Goal: Transaction & Acquisition: Purchase product/service

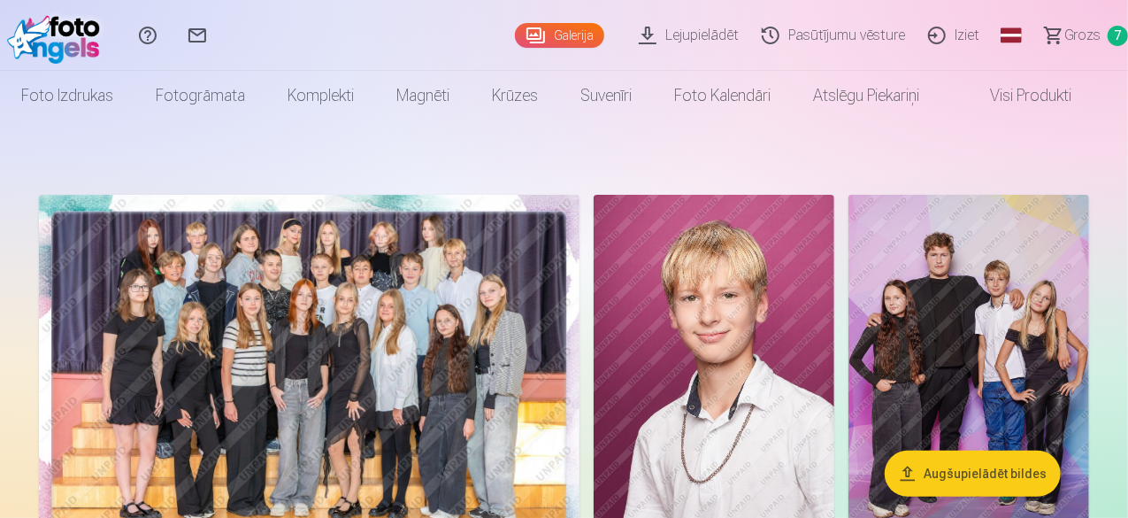
click at [222, 34] on link "Sazinies ar mums" at bounding box center [198, 35] width 50 height 71
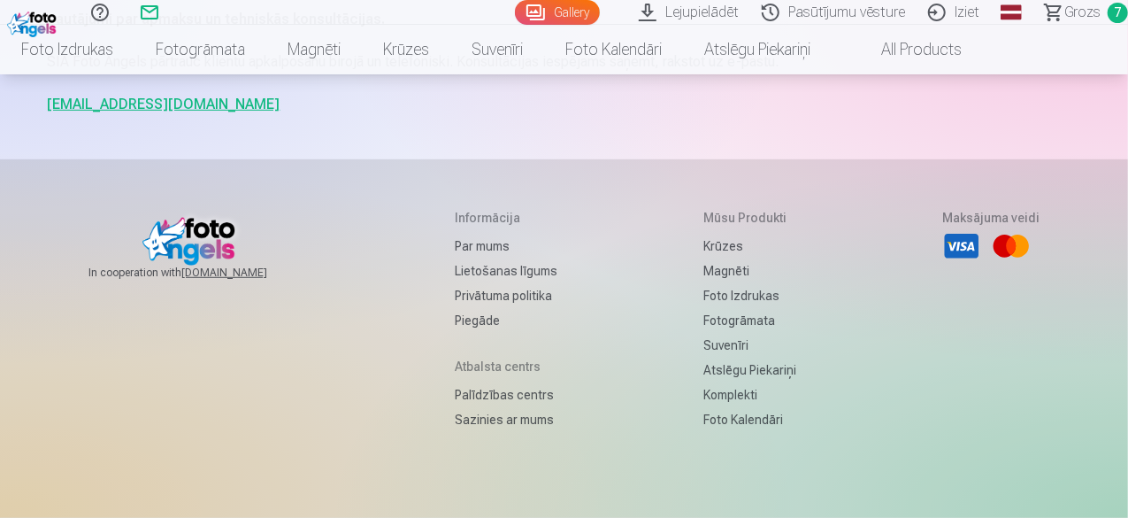
scroll to position [88, 0]
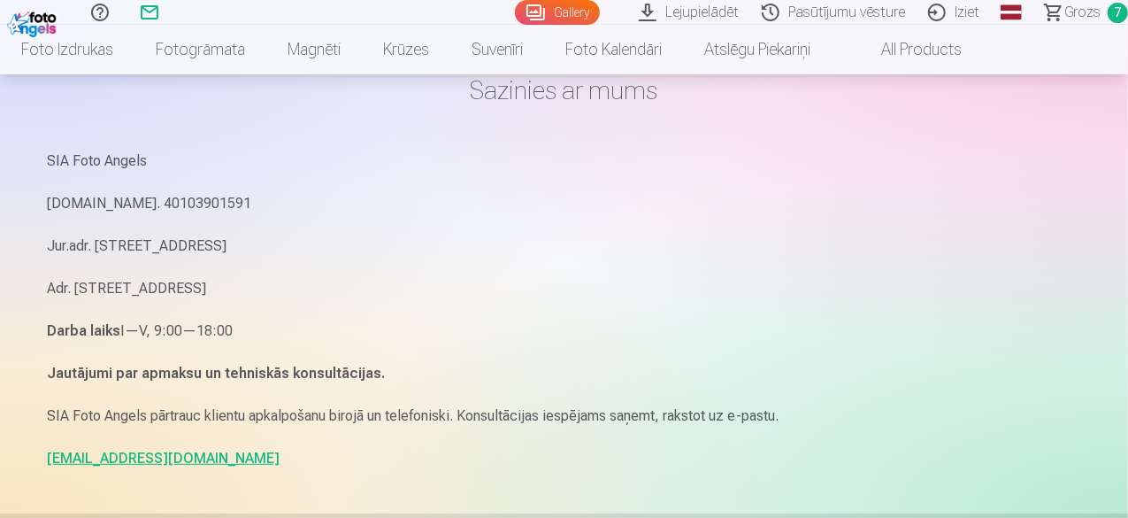
click at [110, 461] on link "info@fotoangels.lv" at bounding box center [164, 457] width 233 height 17
click at [88, 457] on link "info@fotoangels.lv" at bounding box center [164, 457] width 233 height 17
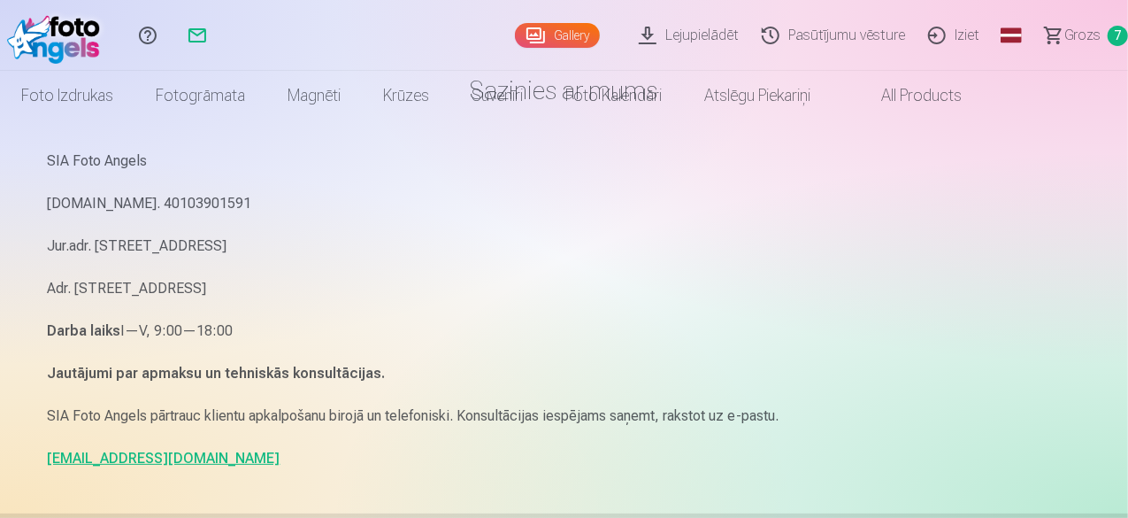
scroll to position [0, 0]
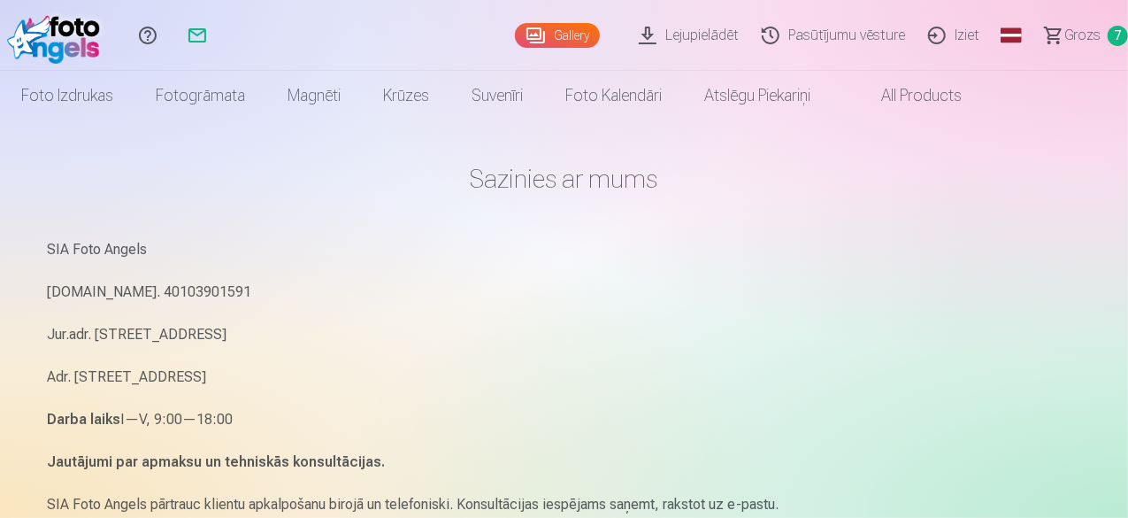
click at [1066, 36] on span "Grozs" at bounding box center [1082, 35] width 36 height 21
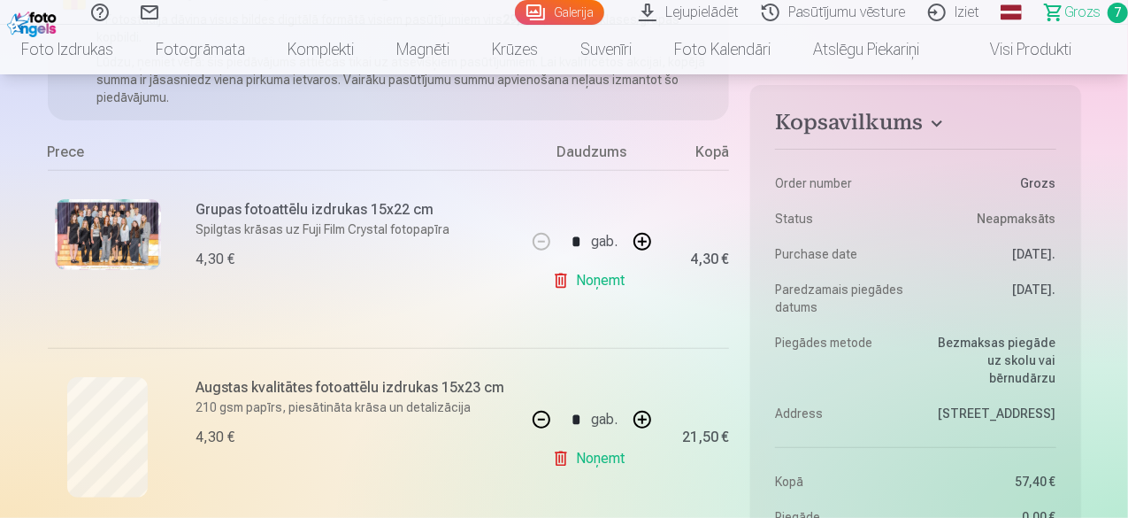
scroll to position [354, 0]
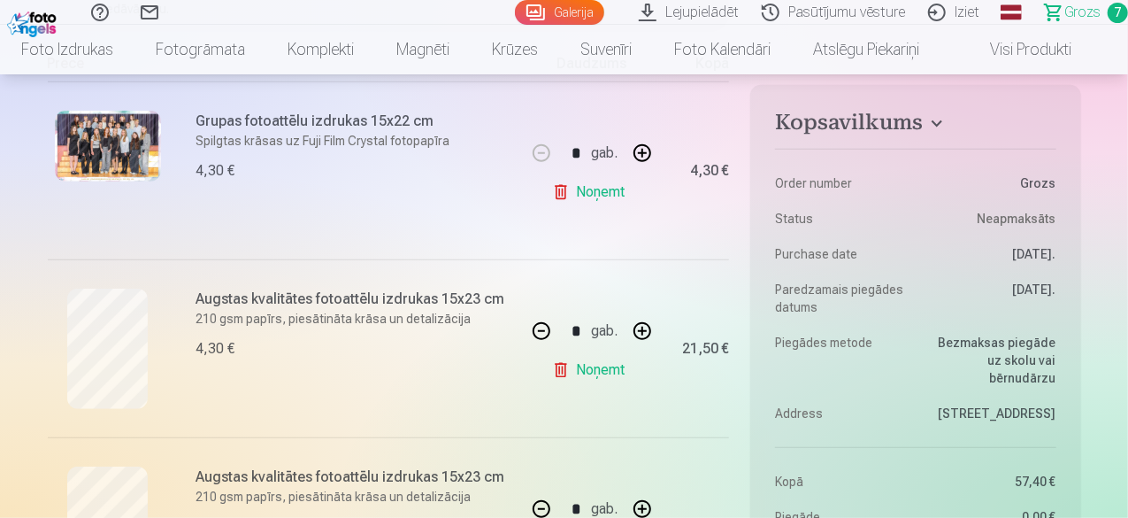
click at [543, 329] on button "button" at bounding box center [541, 331] width 42 height 42
type input "*"
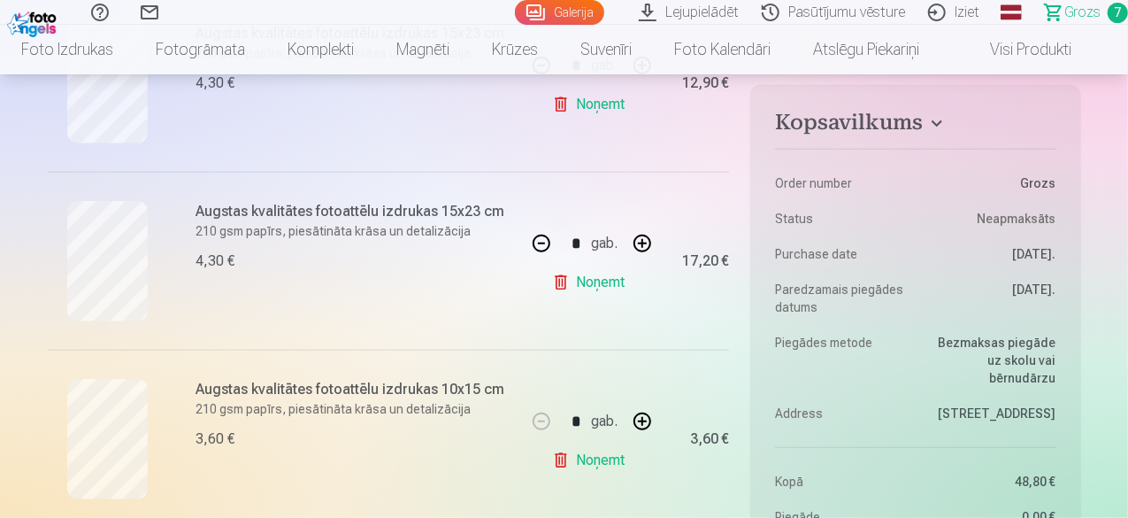
click at [542, 242] on button "button" at bounding box center [541, 243] width 42 height 42
type input "*"
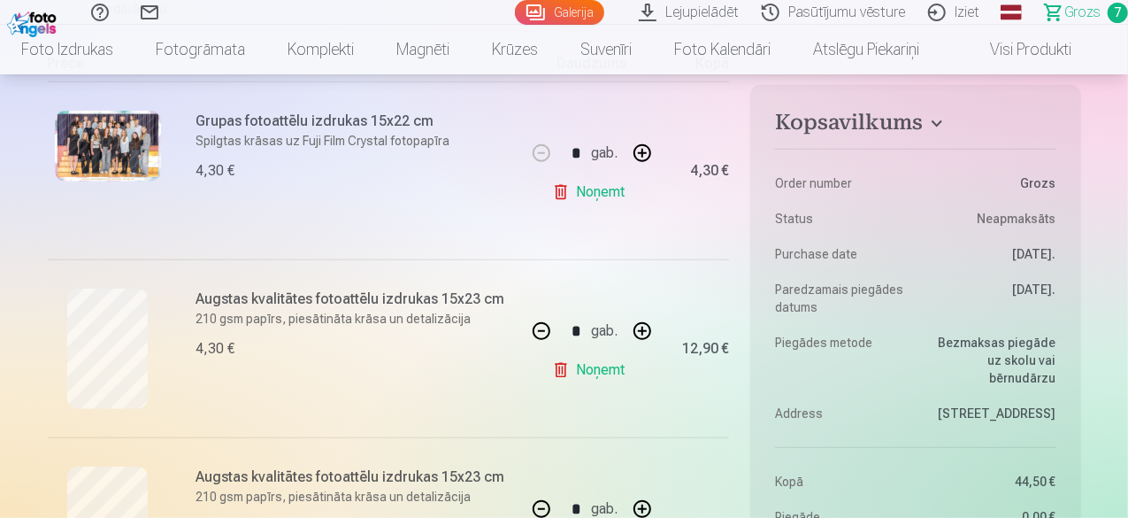
scroll to position [442, 0]
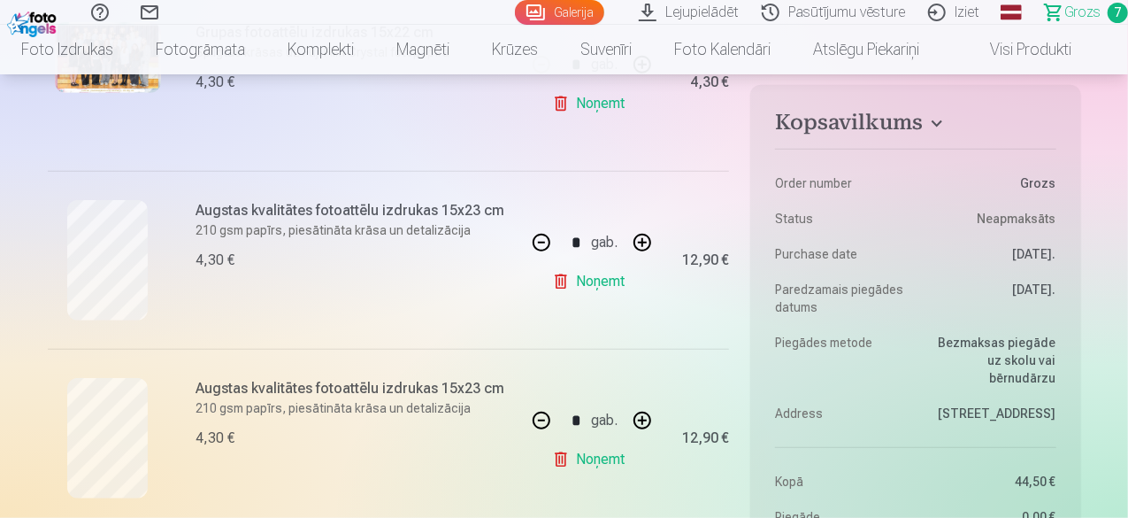
click at [642, 246] on button "button" at bounding box center [642, 242] width 42 height 42
type input "*"
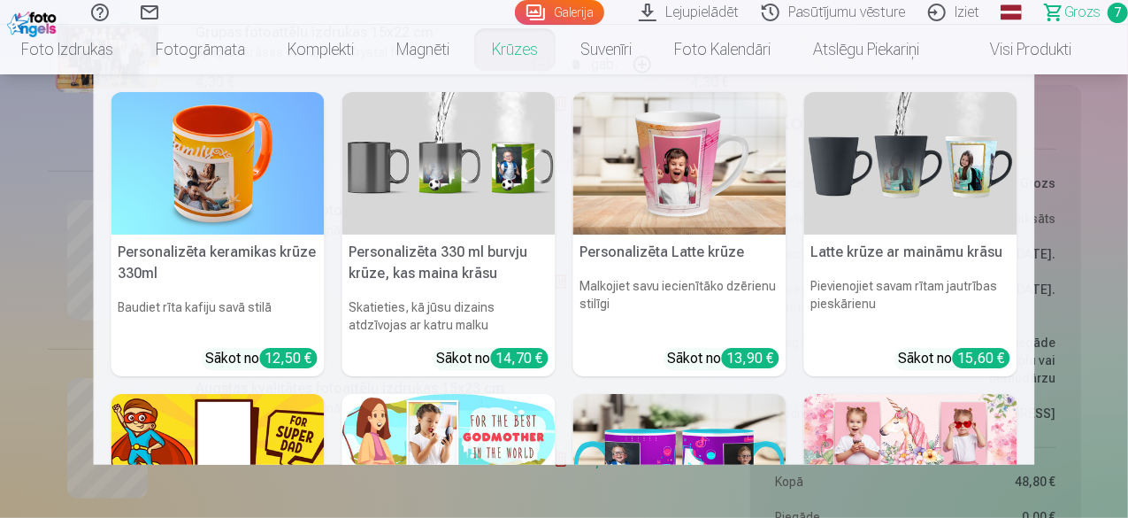
click at [524, 52] on link "Krūzes" at bounding box center [515, 50] width 88 height 50
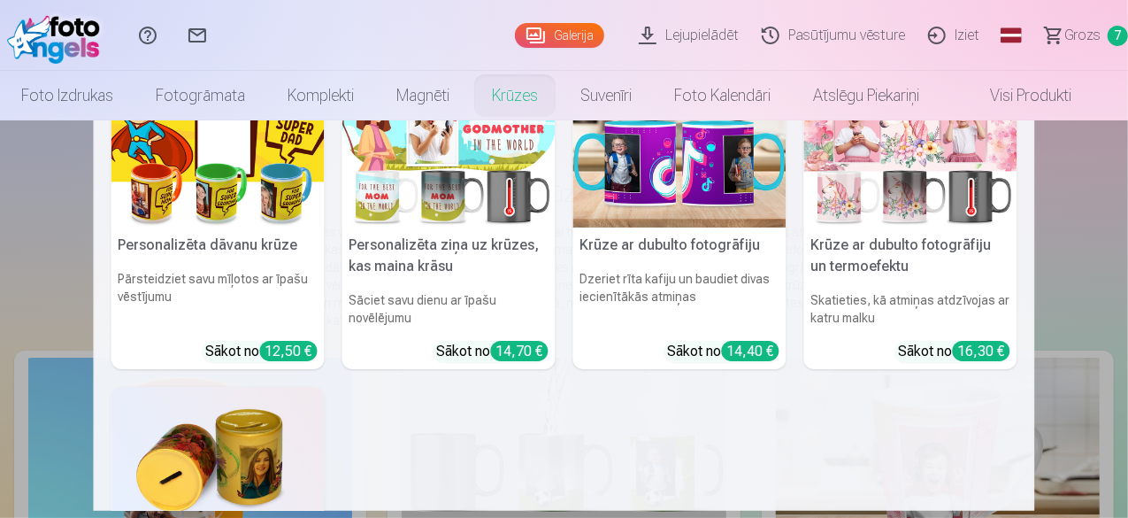
scroll to position [265, 0]
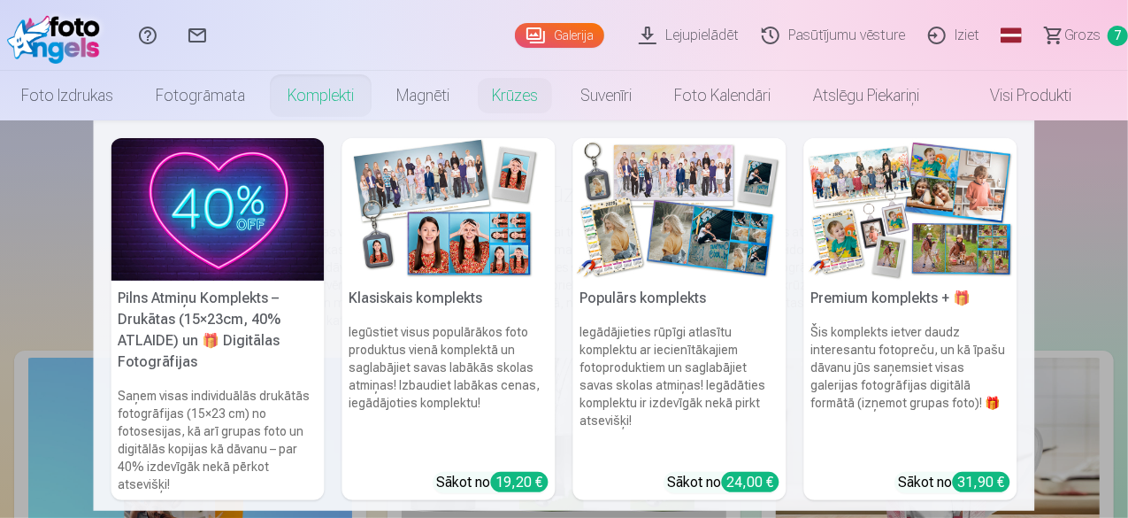
click at [320, 100] on link "Komplekti" at bounding box center [320, 96] width 109 height 50
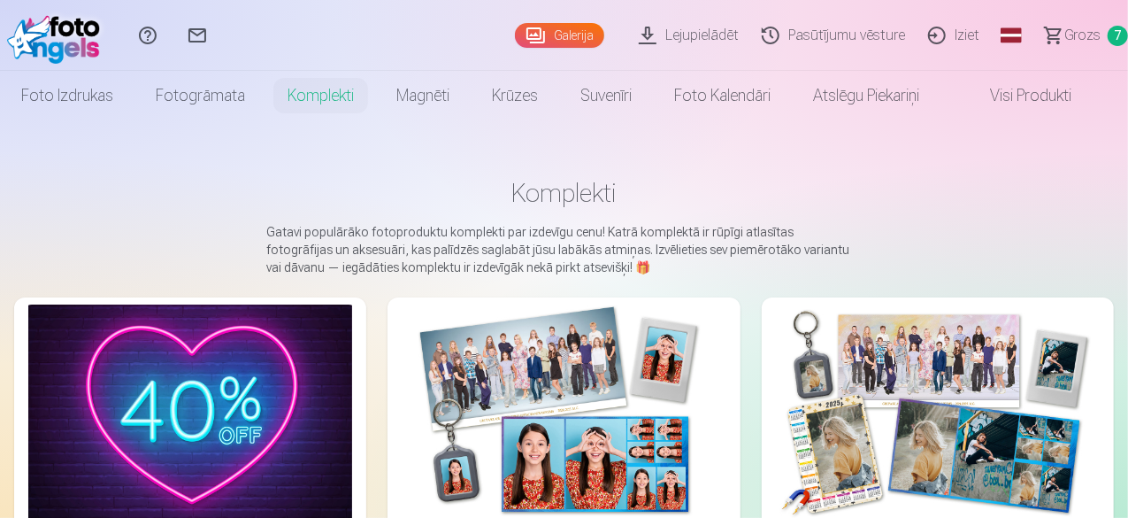
scroll to position [177, 0]
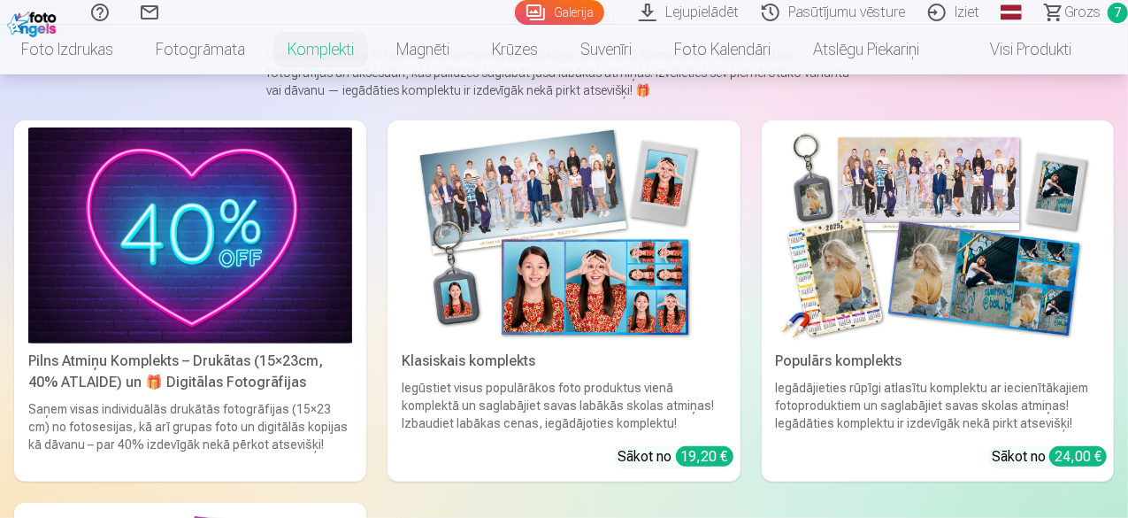
click at [776, 235] on img at bounding box center [938, 235] width 324 height 216
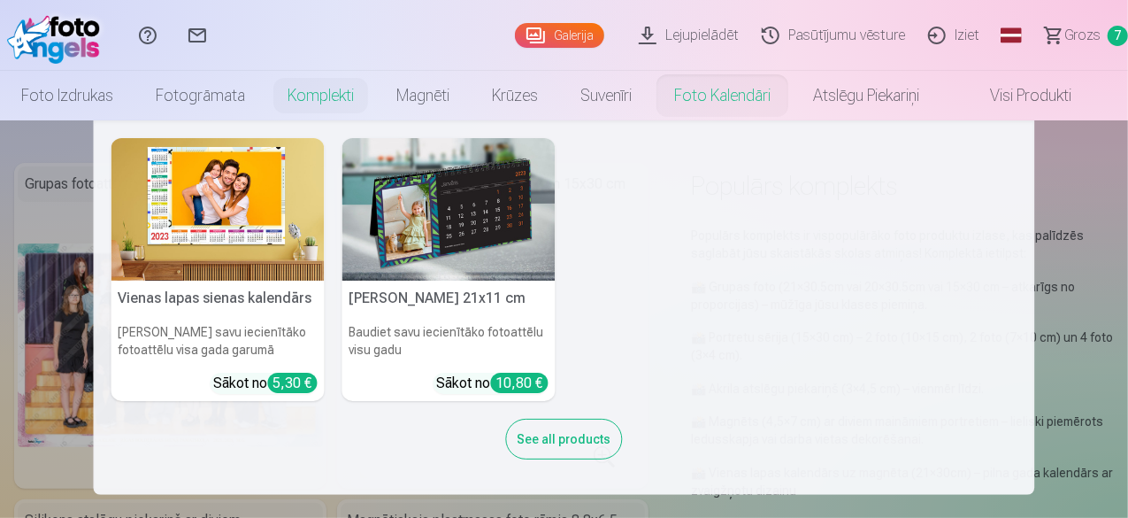
click at [724, 95] on link "Foto kalendāri" at bounding box center [722, 96] width 139 height 50
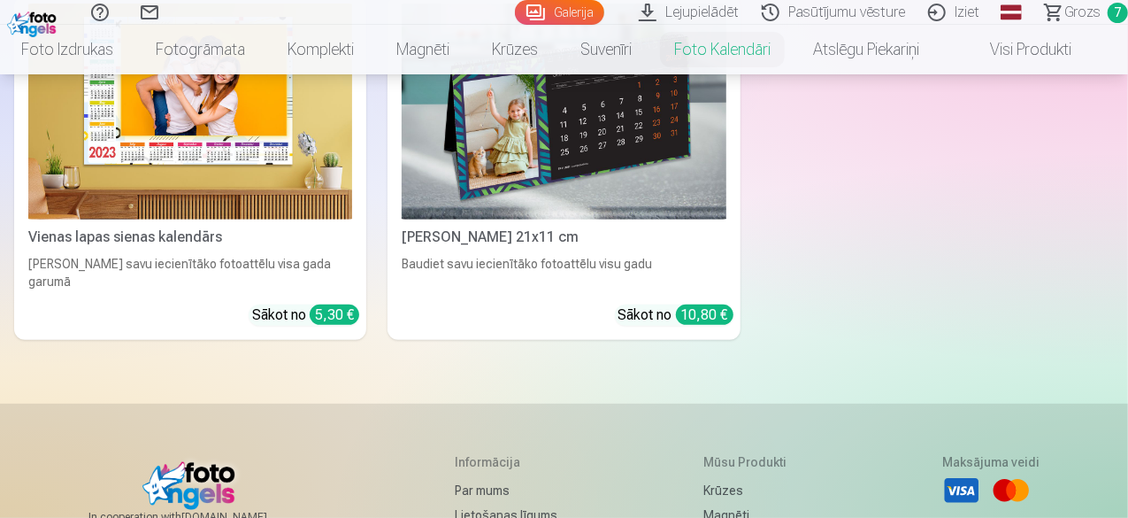
scroll to position [177, 0]
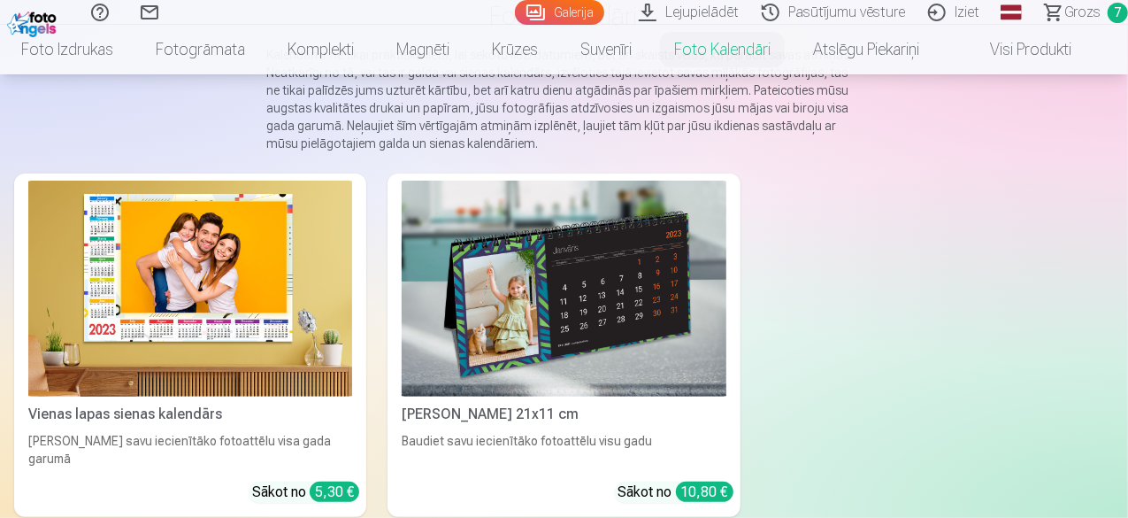
click at [194, 276] on img at bounding box center [190, 289] width 324 height 216
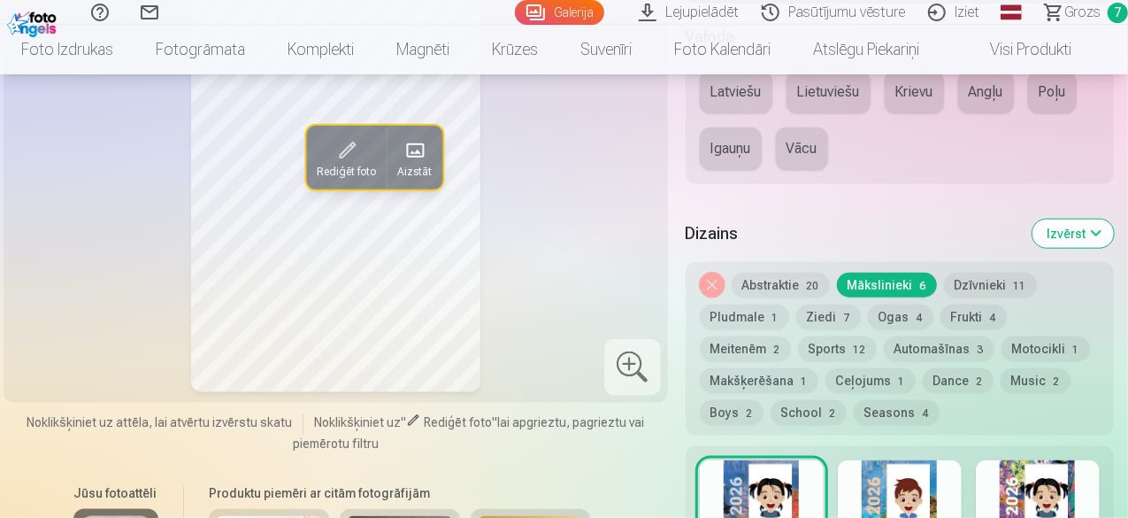
scroll to position [796, 0]
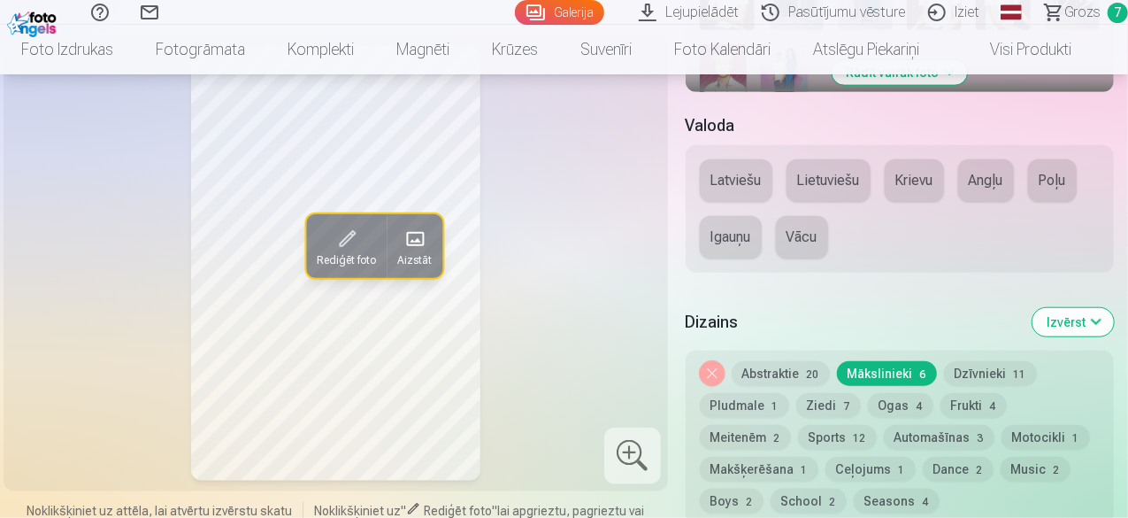
click at [744, 405] on button "Pludmale 1" at bounding box center [744, 405] width 89 height 25
click at [742, 406] on button "Pludmale 1" at bounding box center [744, 405] width 89 height 25
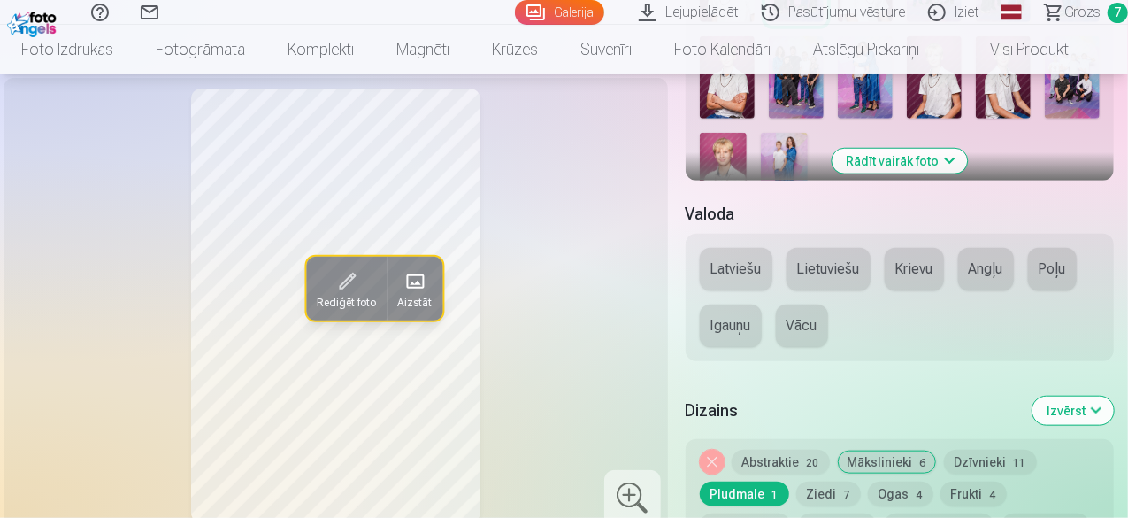
click at [903, 496] on button "Ogas 4" at bounding box center [900, 493] width 65 height 25
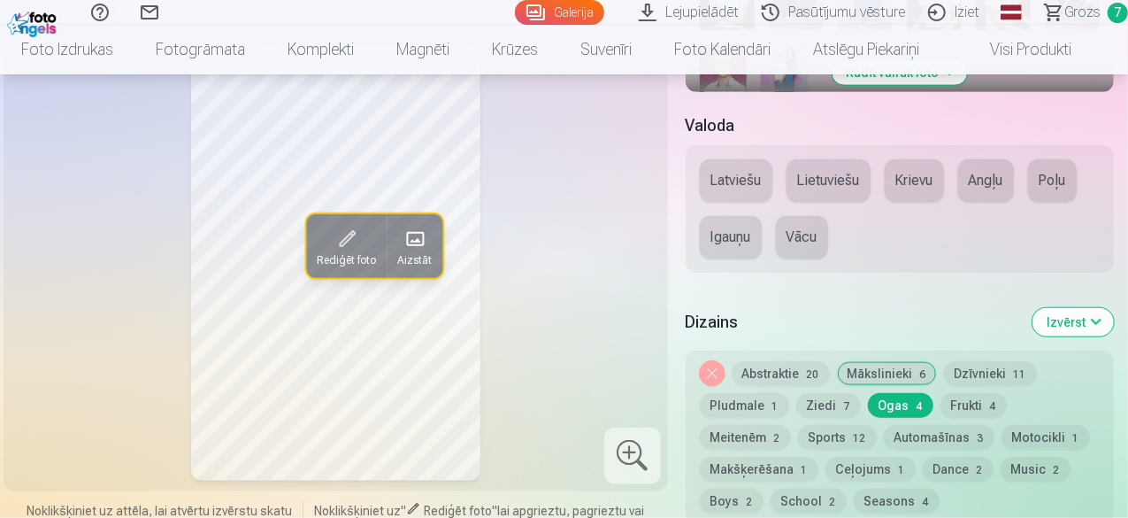
click at [798, 434] on button "Sports 12" at bounding box center [837, 437] width 79 height 25
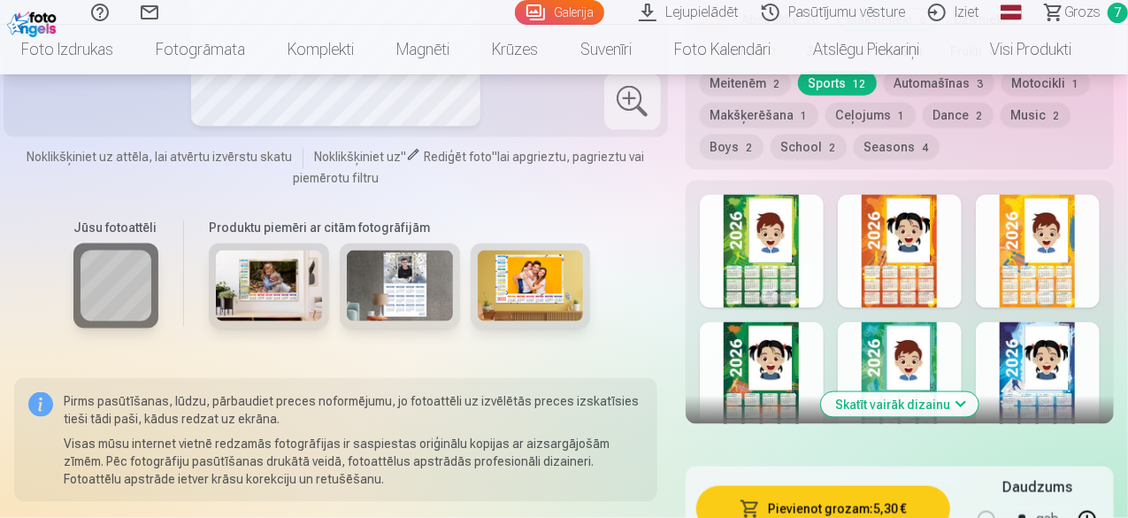
scroll to position [1062, 0]
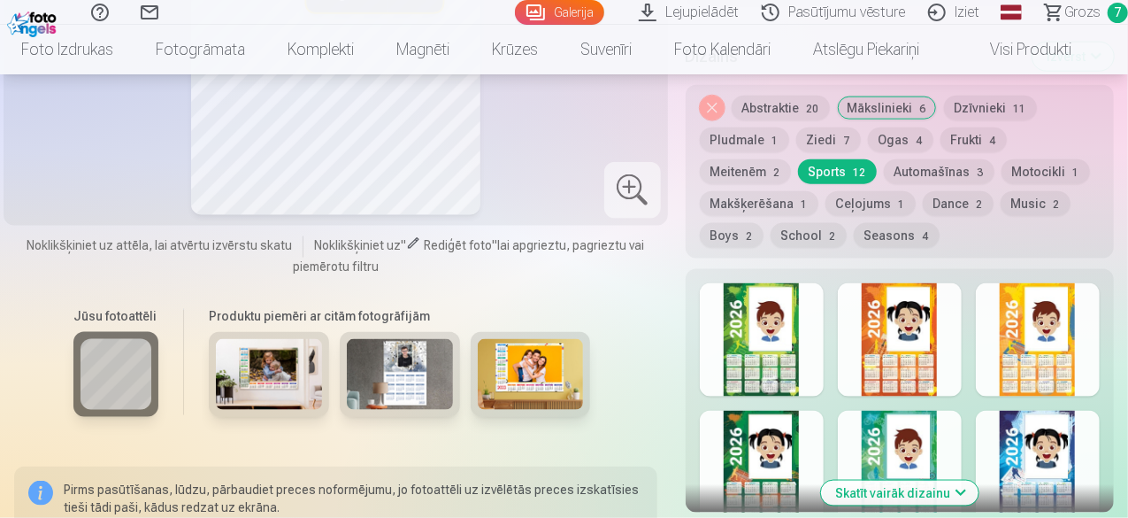
click at [884, 173] on button "Automašīnas 3" at bounding box center [939, 171] width 111 height 25
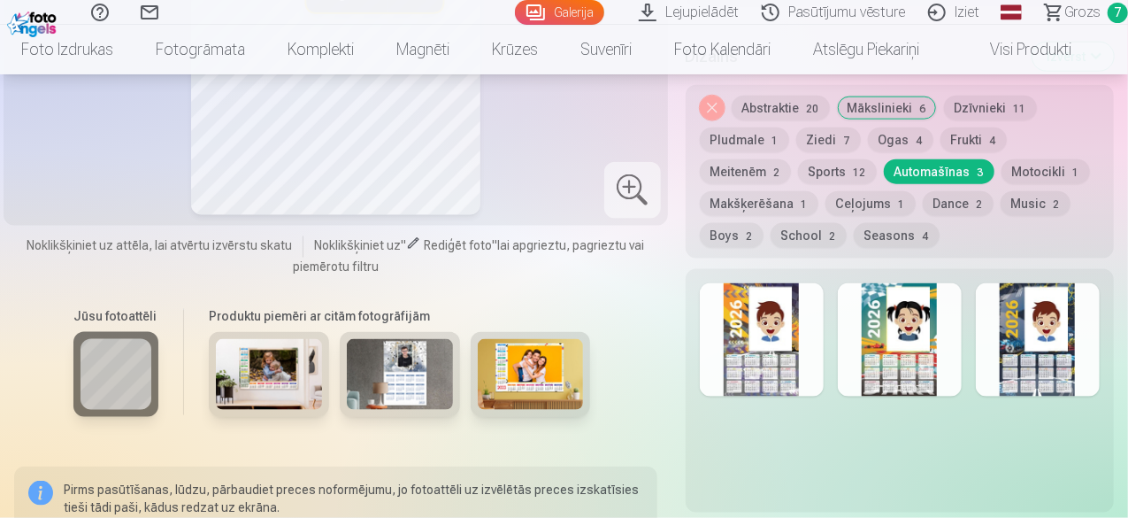
click at [1002, 167] on button "Motocikli 1" at bounding box center [1046, 171] width 88 height 25
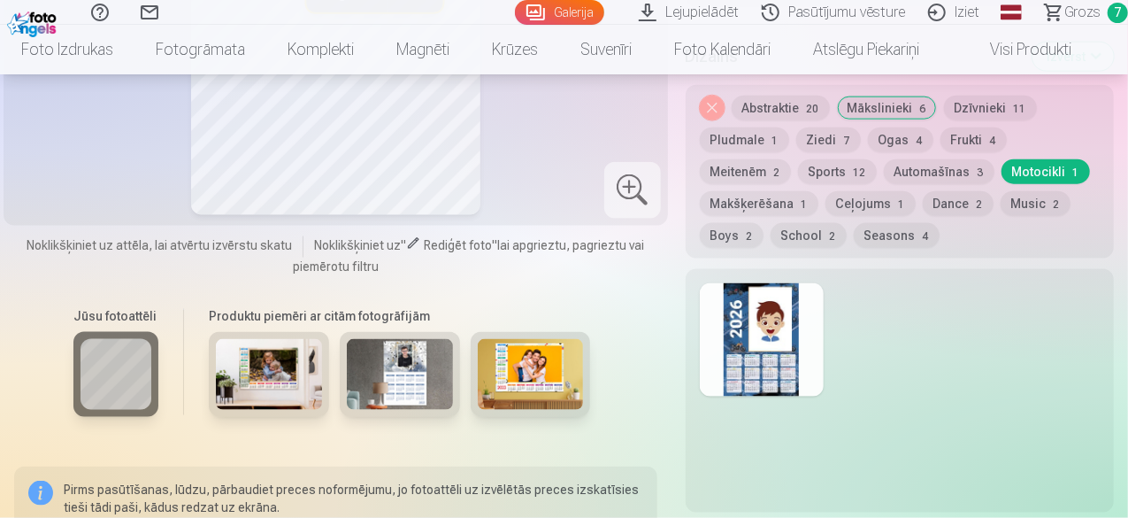
click at [770, 146] on button "Pludmale 1" at bounding box center [744, 139] width 89 height 25
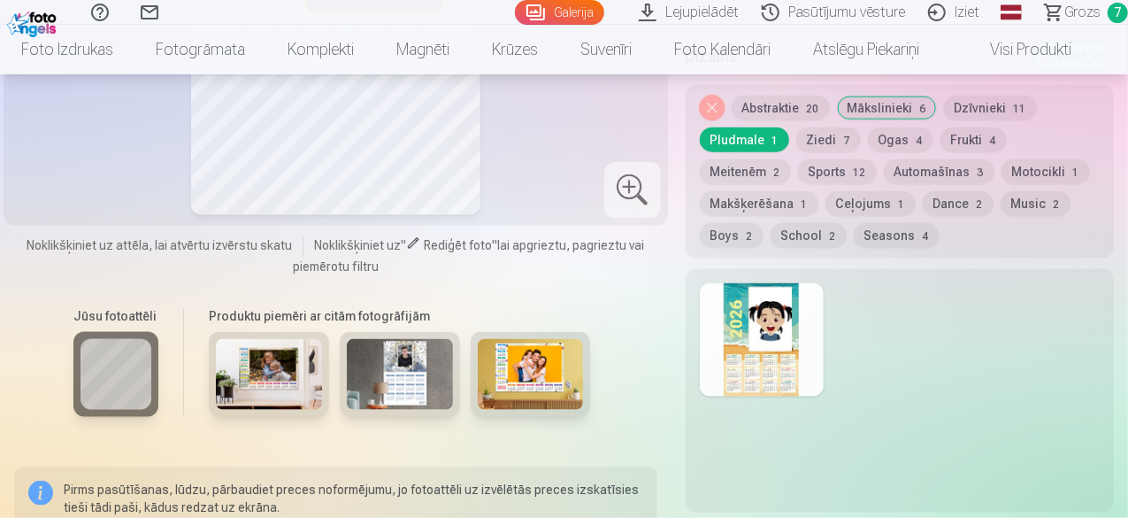
click at [834, 141] on button "Ziedi 7" at bounding box center [828, 139] width 65 height 25
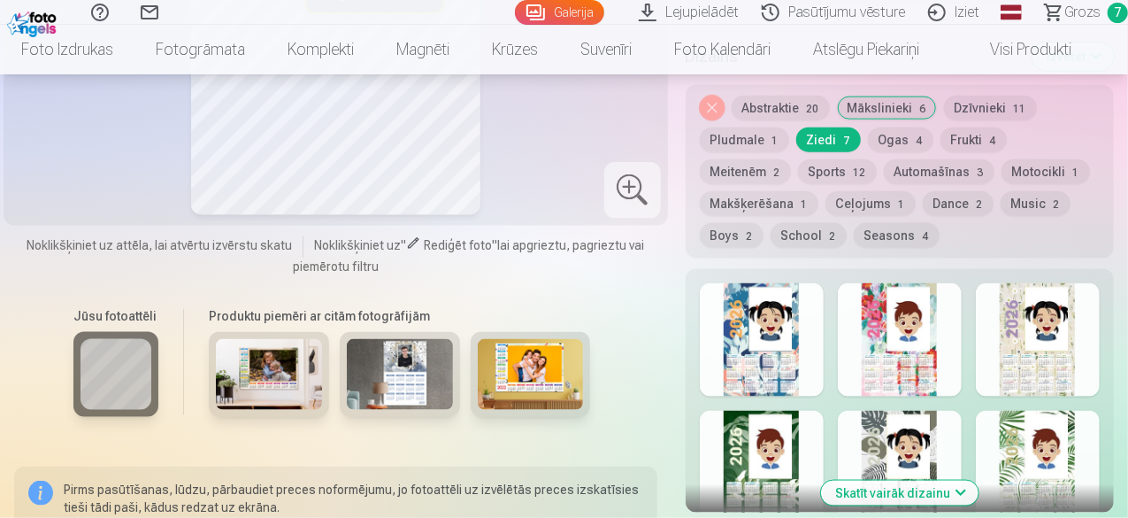
click at [910, 142] on button "Ogas 4" at bounding box center [900, 139] width 65 height 25
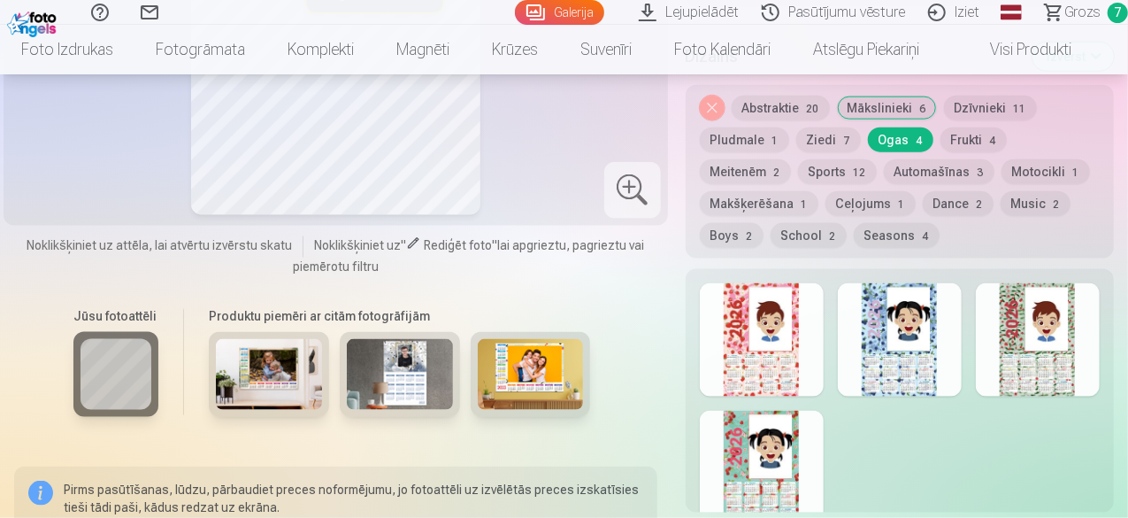
click at [991, 140] on span "4" at bounding box center [993, 140] width 6 height 12
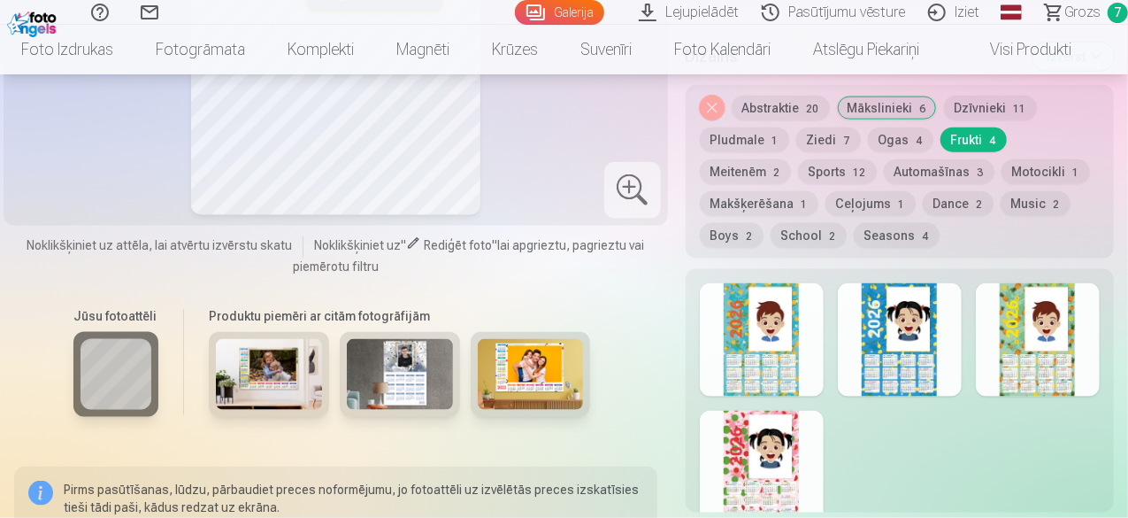
click at [791, 159] on button "Meitenēm 2" at bounding box center [745, 171] width 91 height 25
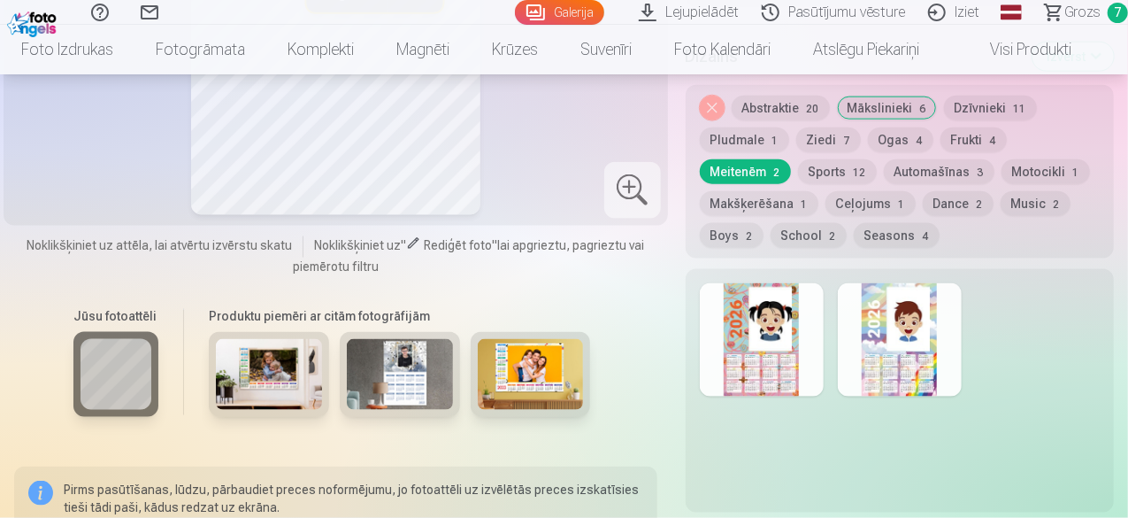
click at [854, 168] on span "12" at bounding box center [860, 172] width 12 height 12
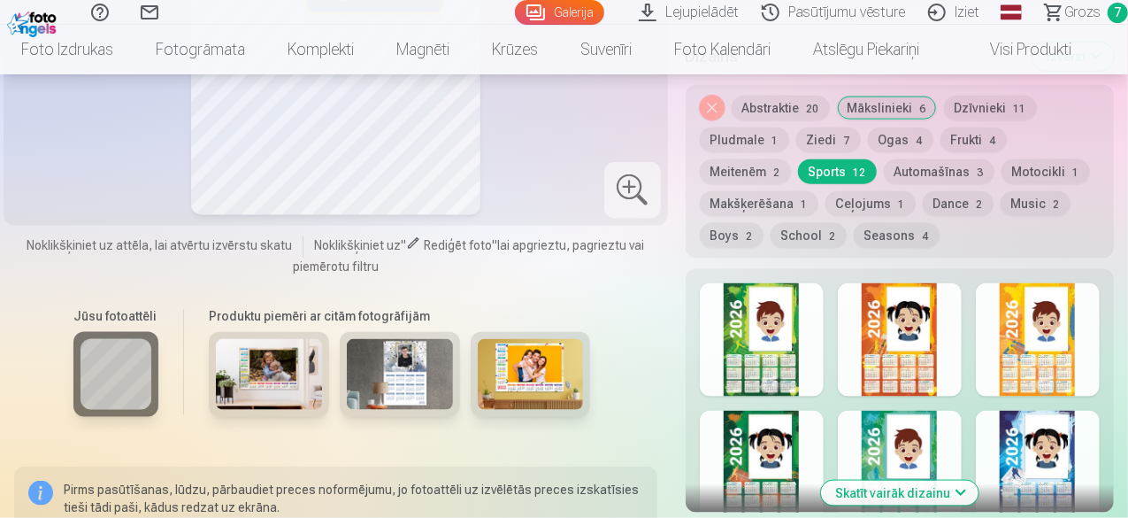
click at [764, 362] on div at bounding box center [762, 339] width 124 height 113
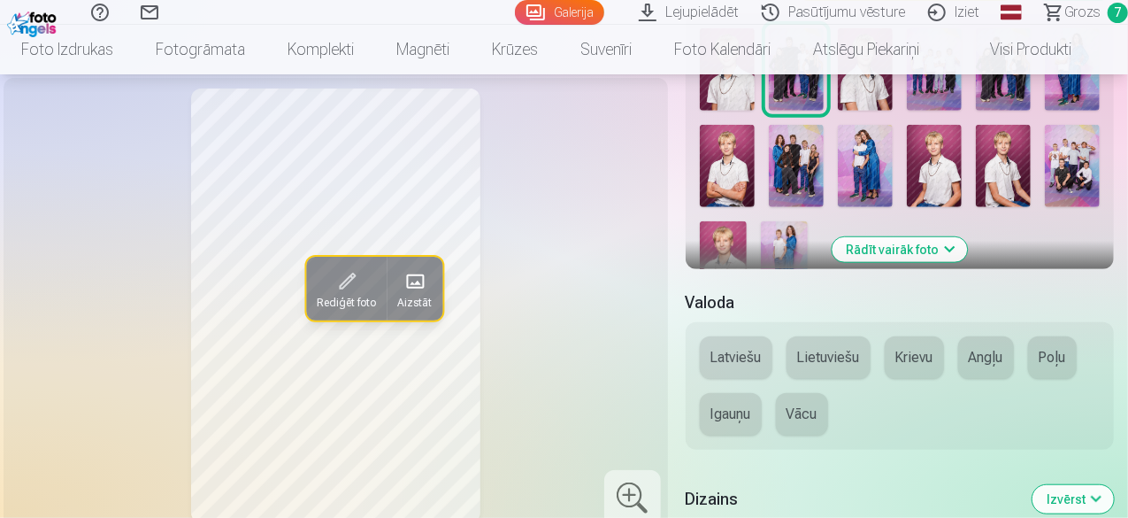
scroll to position [531, 0]
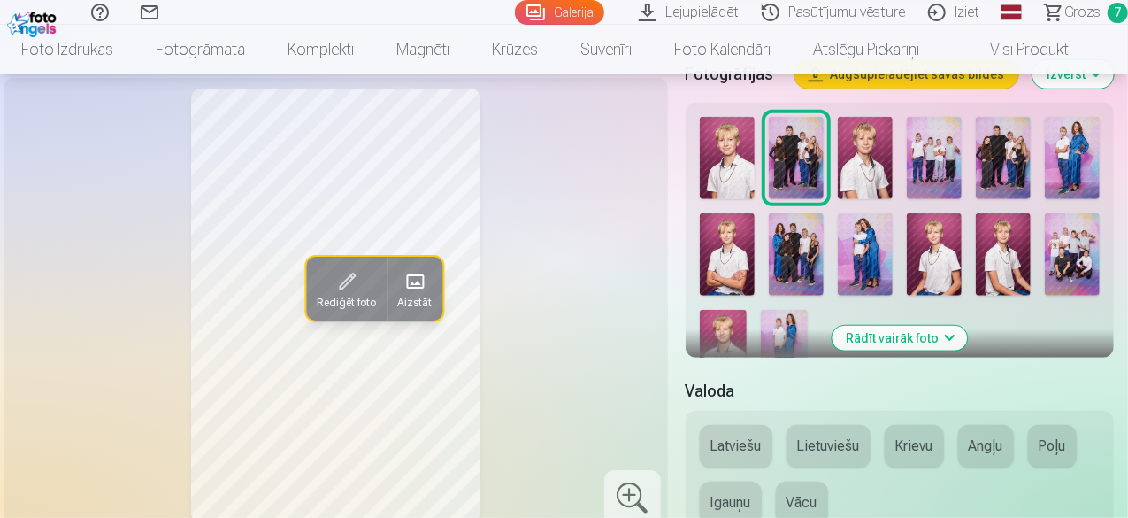
click at [959, 175] on img at bounding box center [934, 158] width 55 height 82
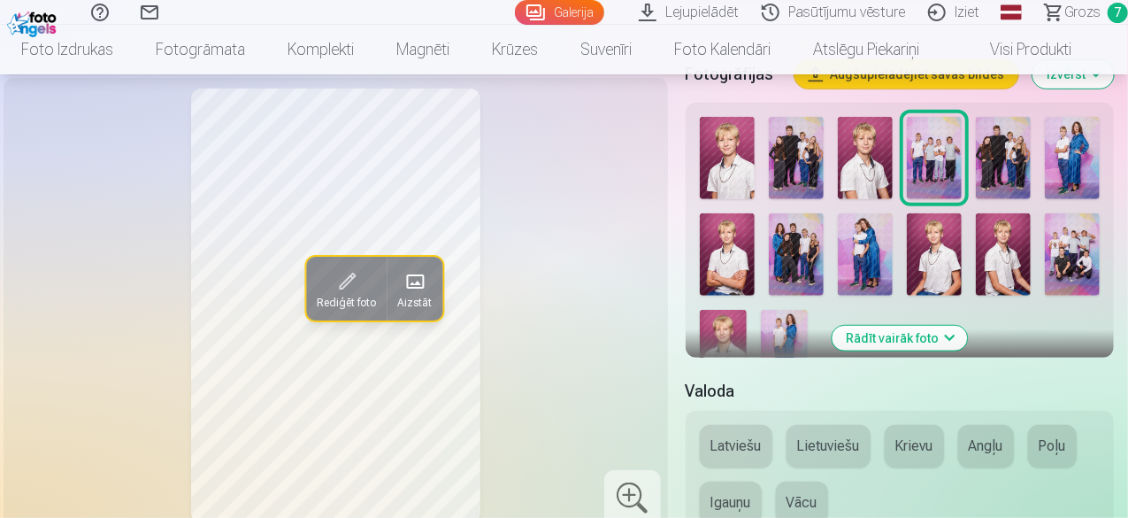
click at [1089, 242] on img at bounding box center [1072, 254] width 55 height 82
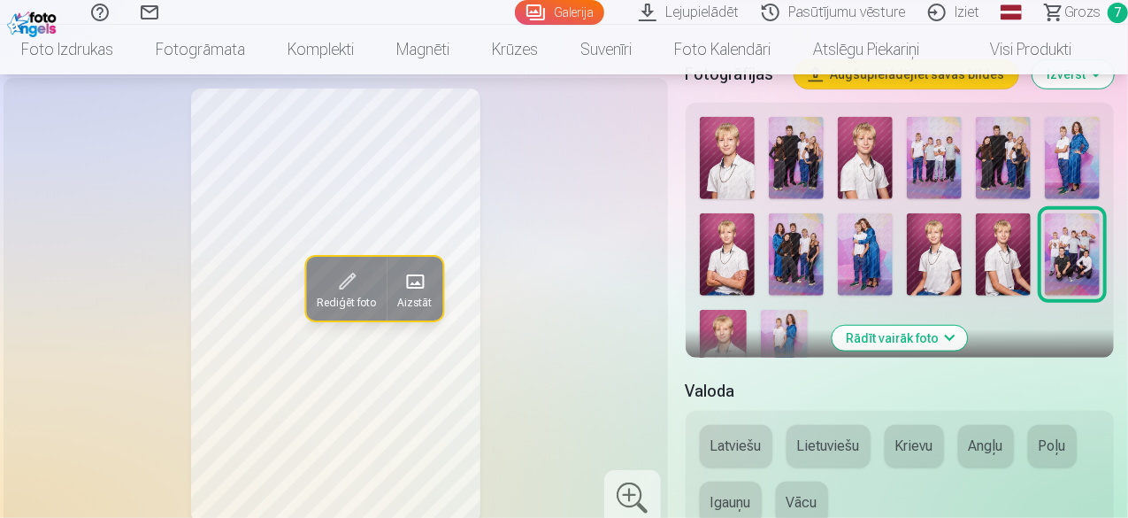
click at [944, 266] on img at bounding box center [934, 254] width 55 height 82
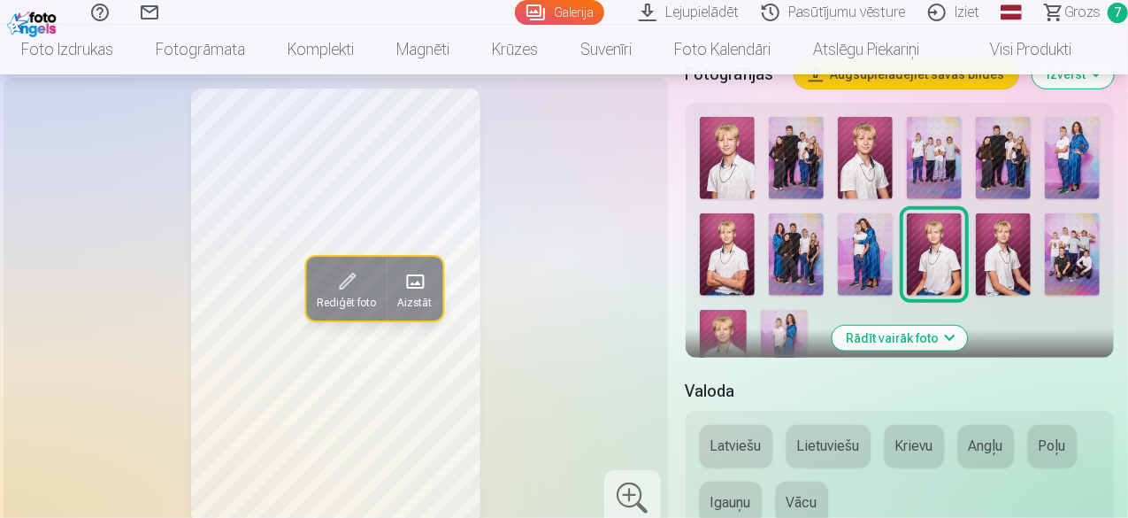
click at [880, 270] on img at bounding box center [865, 254] width 55 height 82
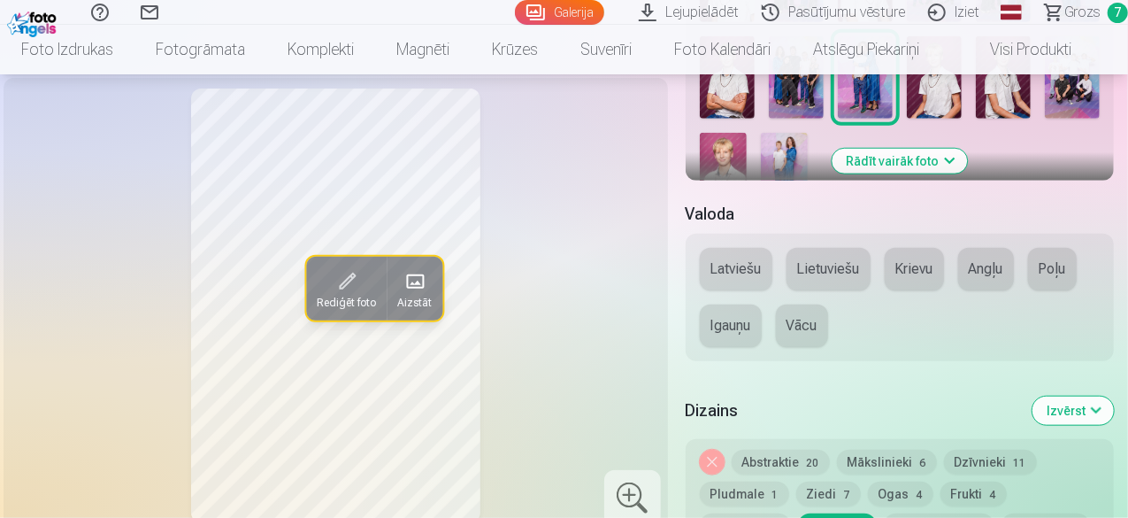
scroll to position [1062, 0]
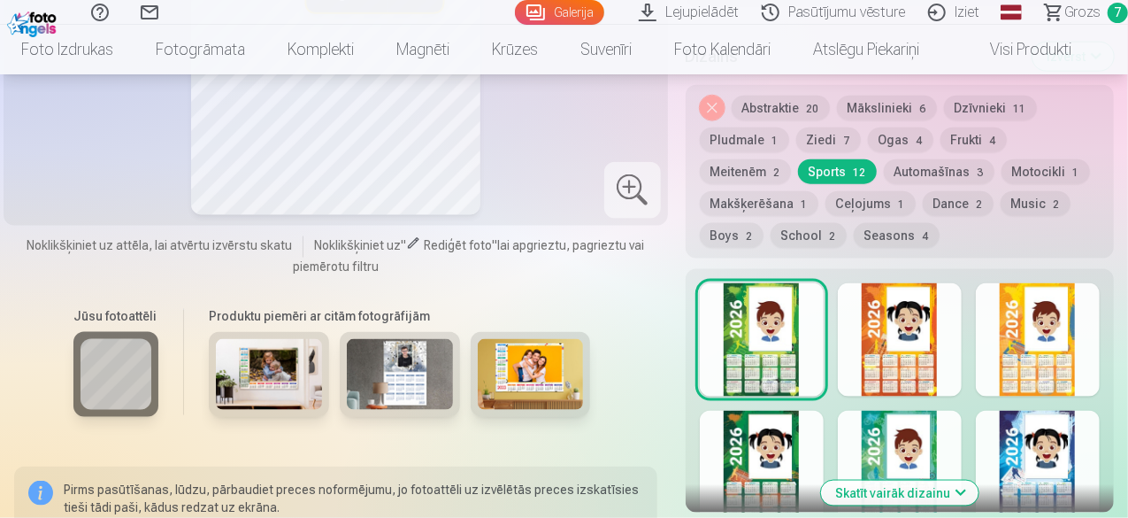
click at [405, 378] on img at bounding box center [400, 374] width 106 height 71
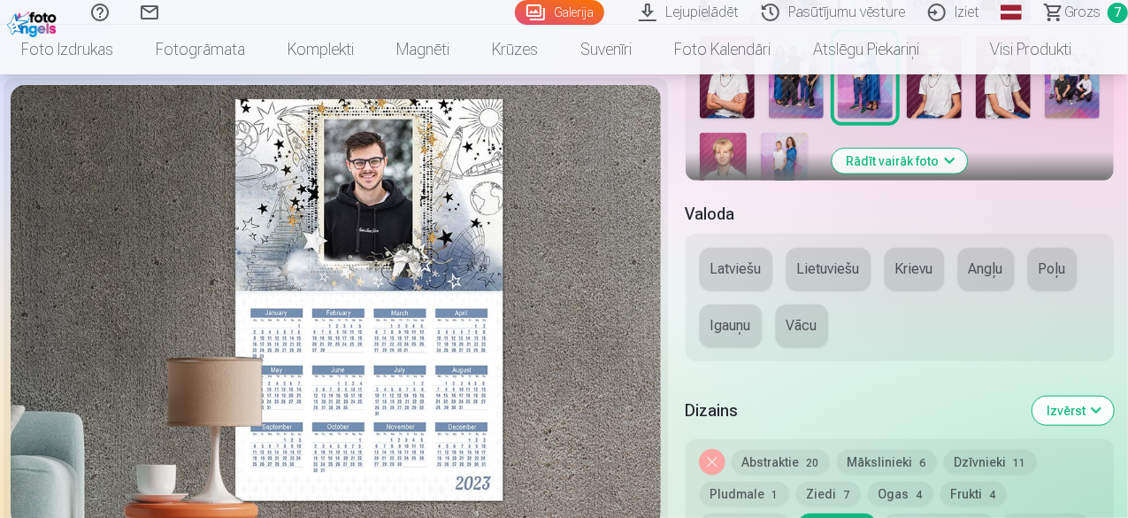
scroll to position [885, 0]
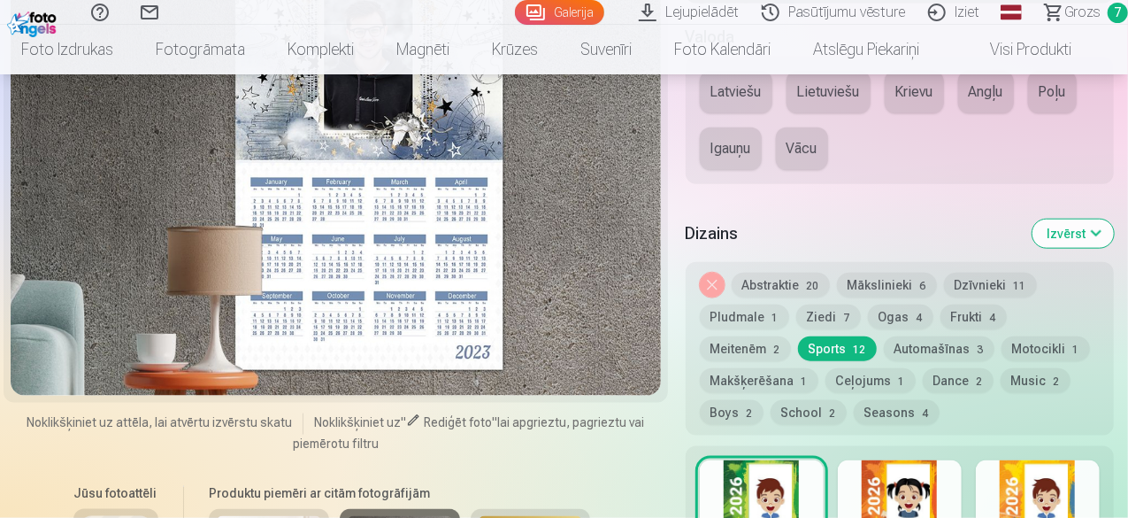
click at [784, 502] on div at bounding box center [762, 516] width 124 height 113
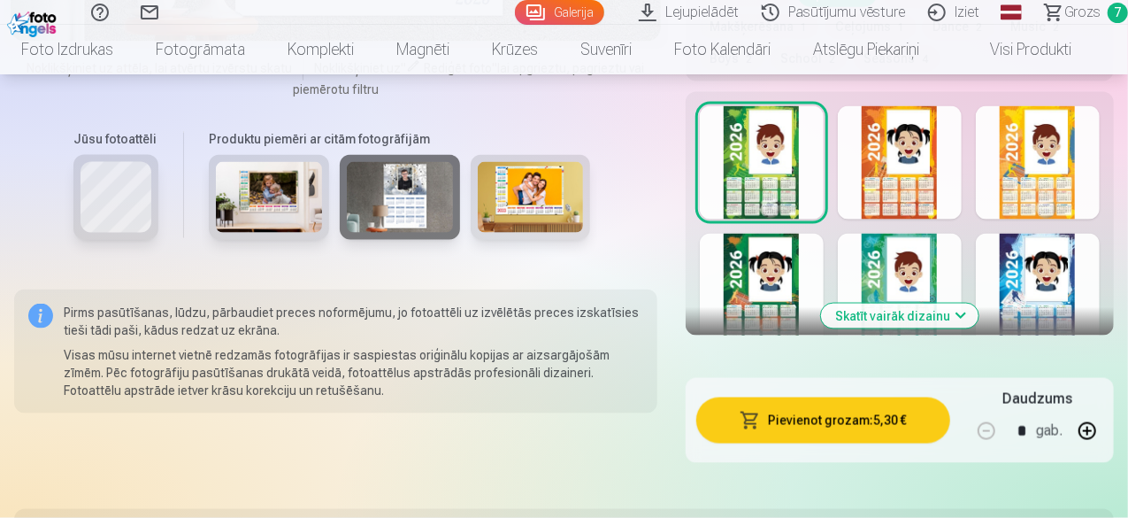
scroll to position [973, 0]
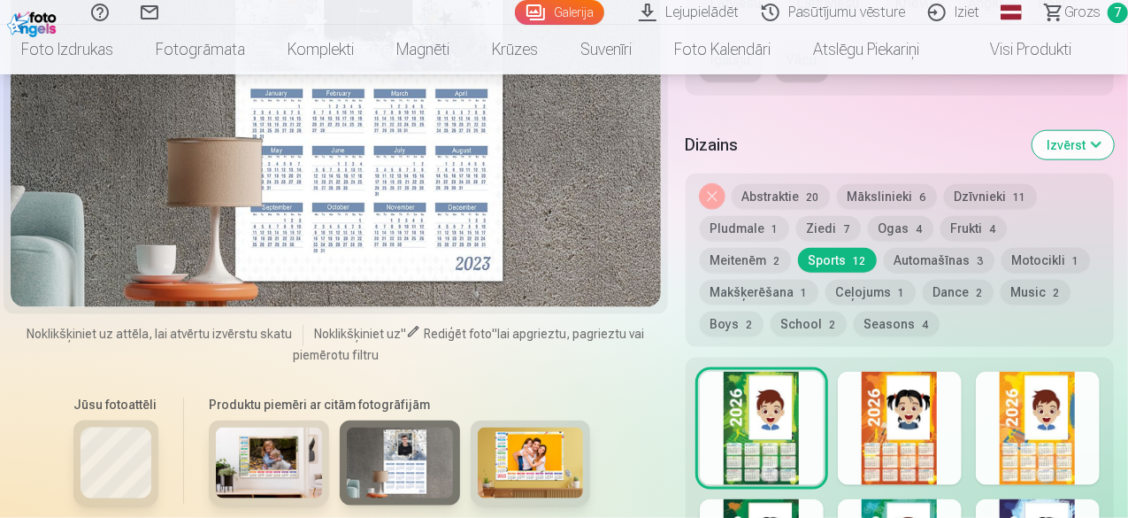
click at [757, 415] on div at bounding box center [762, 428] width 124 height 113
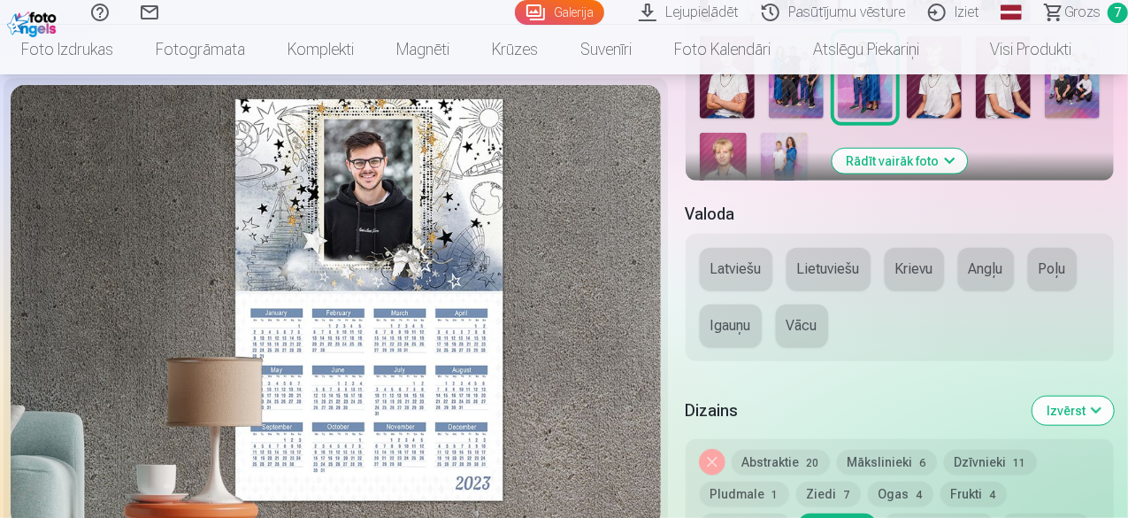
scroll to position [619, 0]
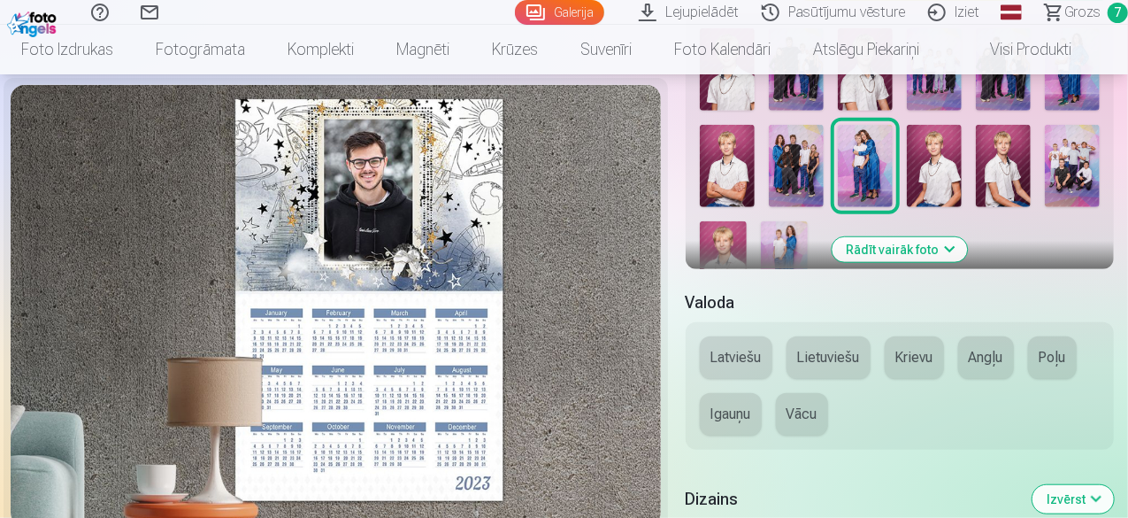
click at [428, 276] on div at bounding box center [336, 306] width 650 height 442
click at [809, 183] on img at bounding box center [796, 166] width 55 height 82
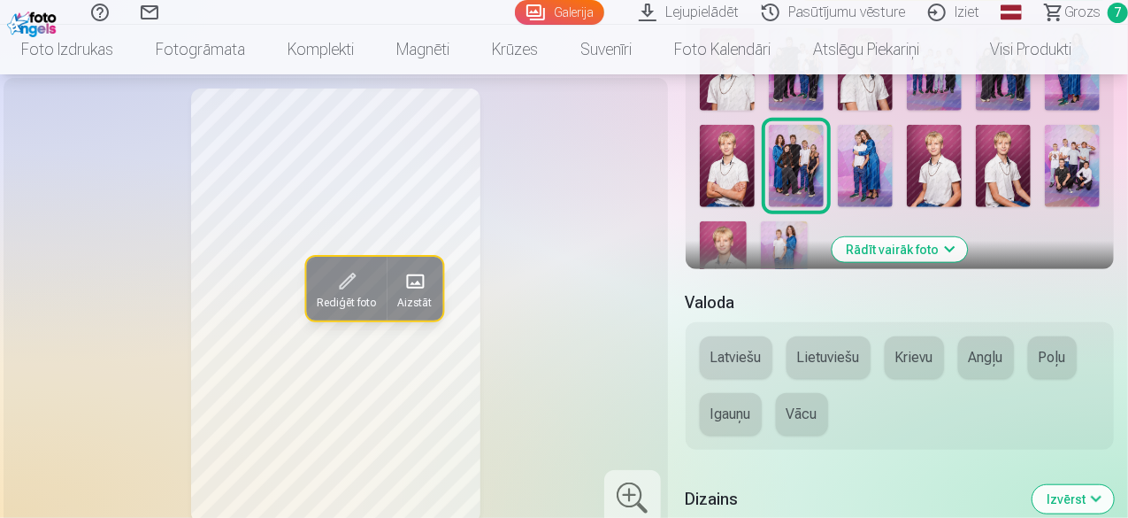
click at [881, 178] on img at bounding box center [865, 166] width 55 height 82
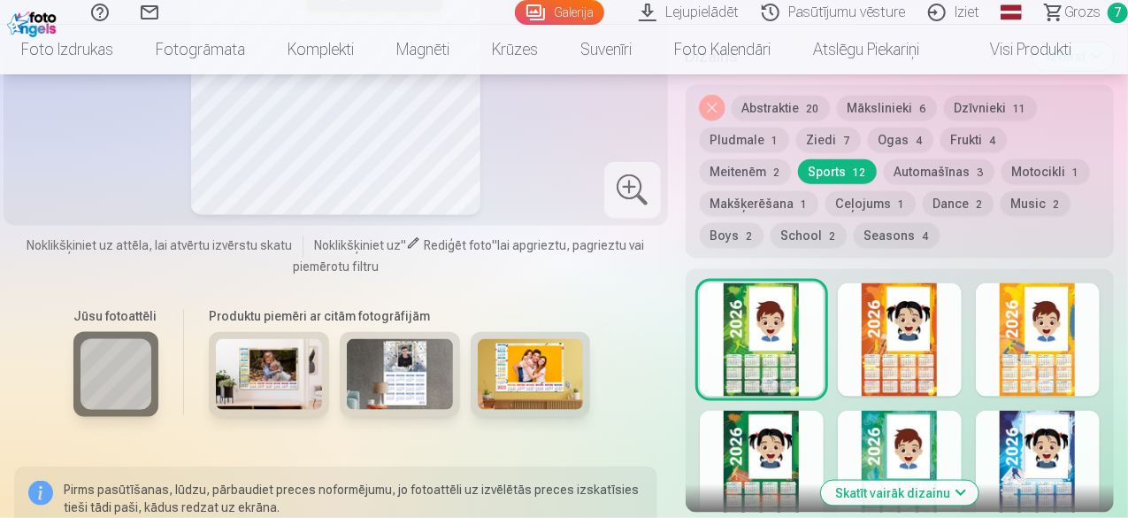
scroll to position [1150, 0]
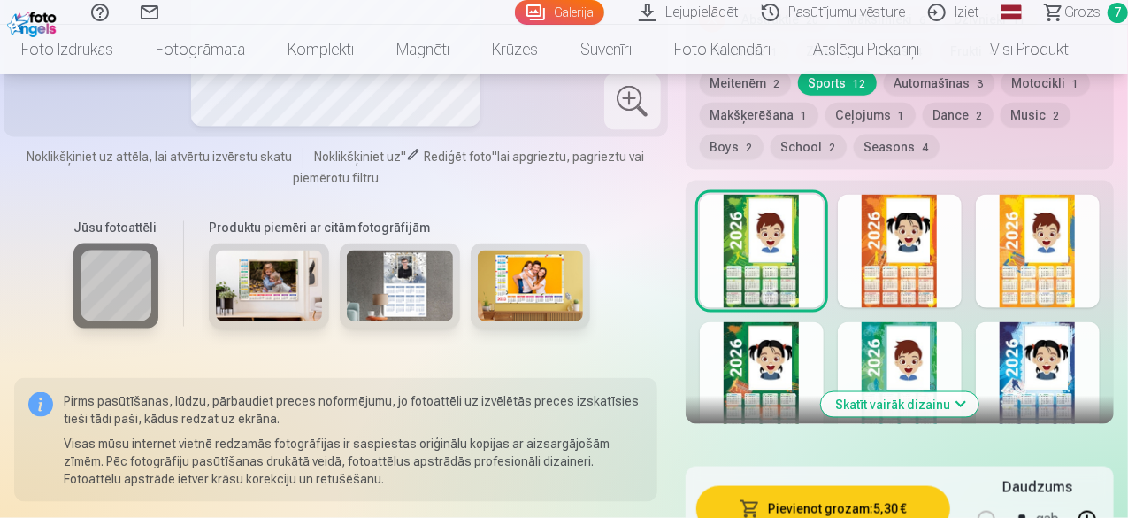
click at [532, 292] on img at bounding box center [531, 285] width 106 height 71
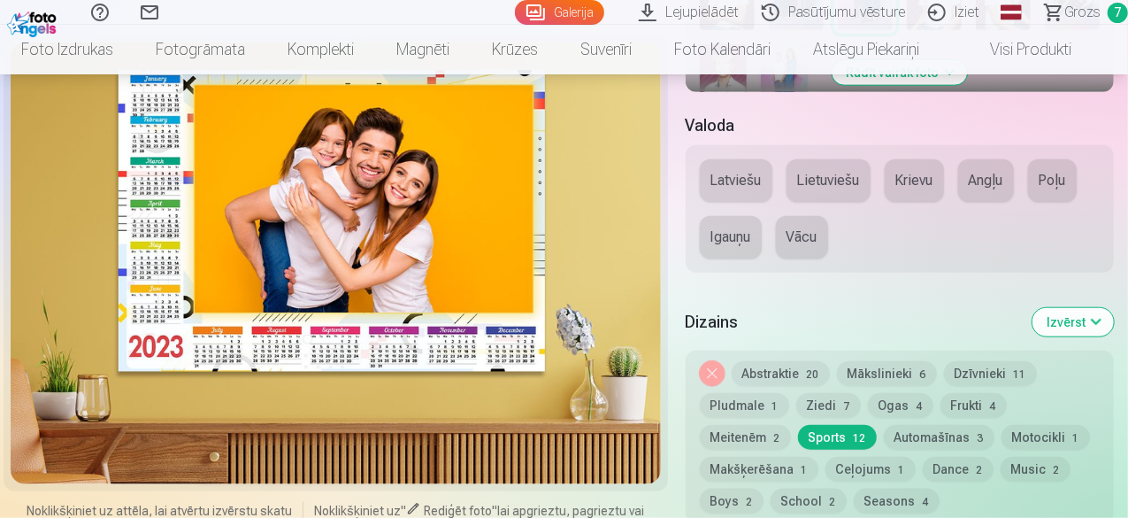
scroll to position [619, 0]
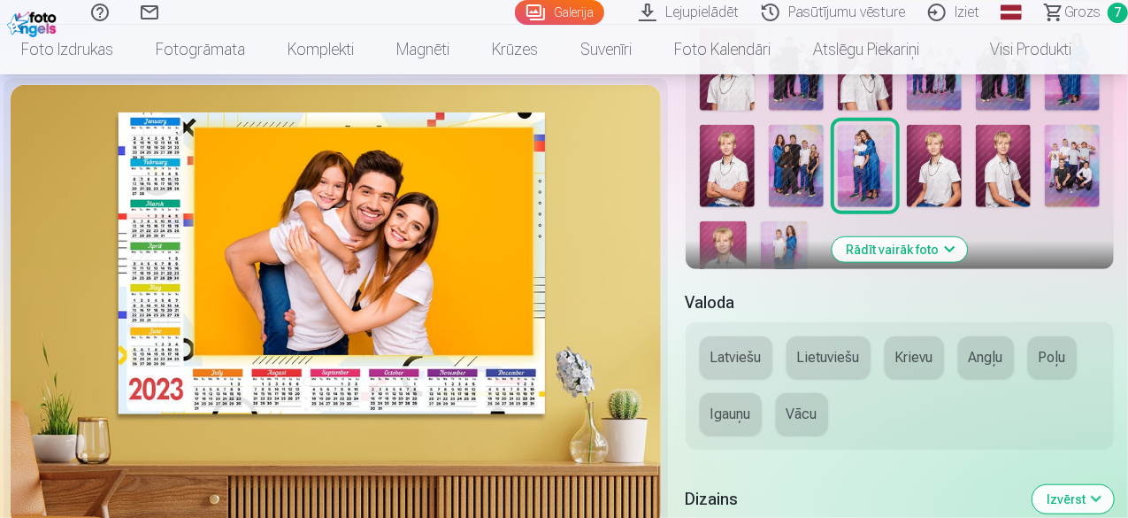
click at [393, 280] on div at bounding box center [336, 306] width 650 height 442
click at [944, 184] on img at bounding box center [934, 166] width 55 height 82
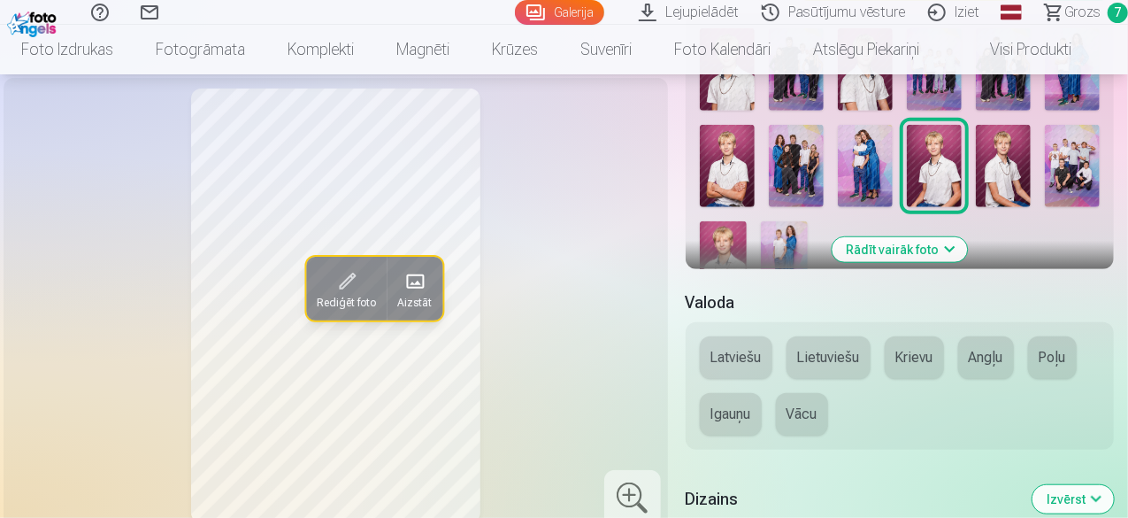
click at [881, 185] on img at bounding box center [865, 166] width 55 height 82
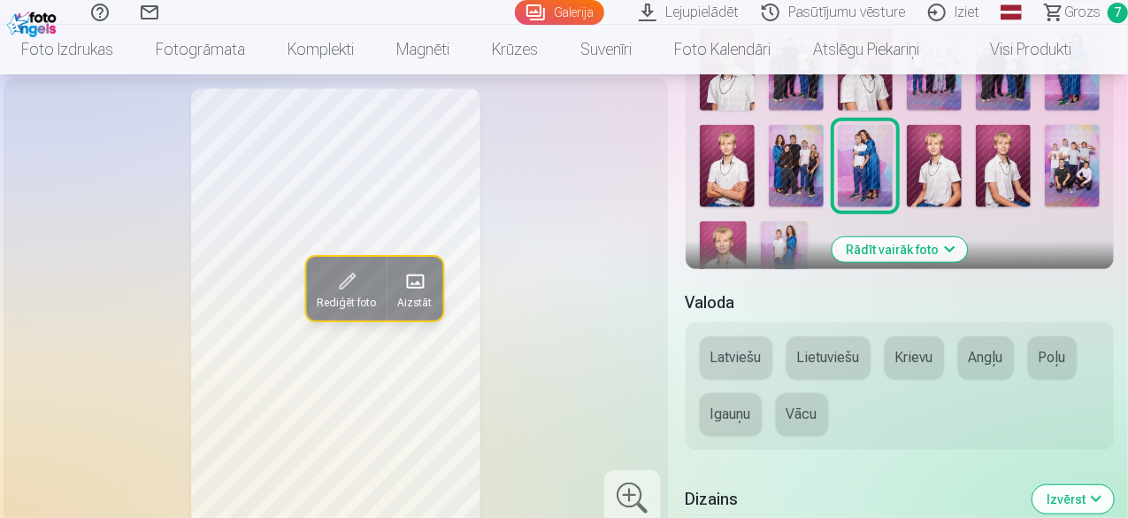
click at [941, 187] on img at bounding box center [934, 166] width 55 height 82
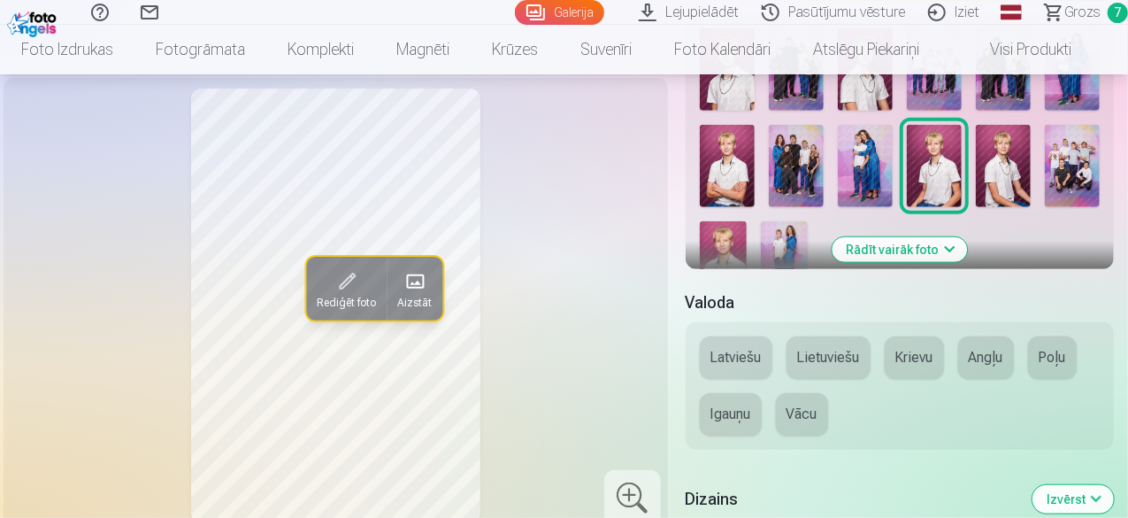
click at [721, 245] on img at bounding box center [723, 256] width 47 height 71
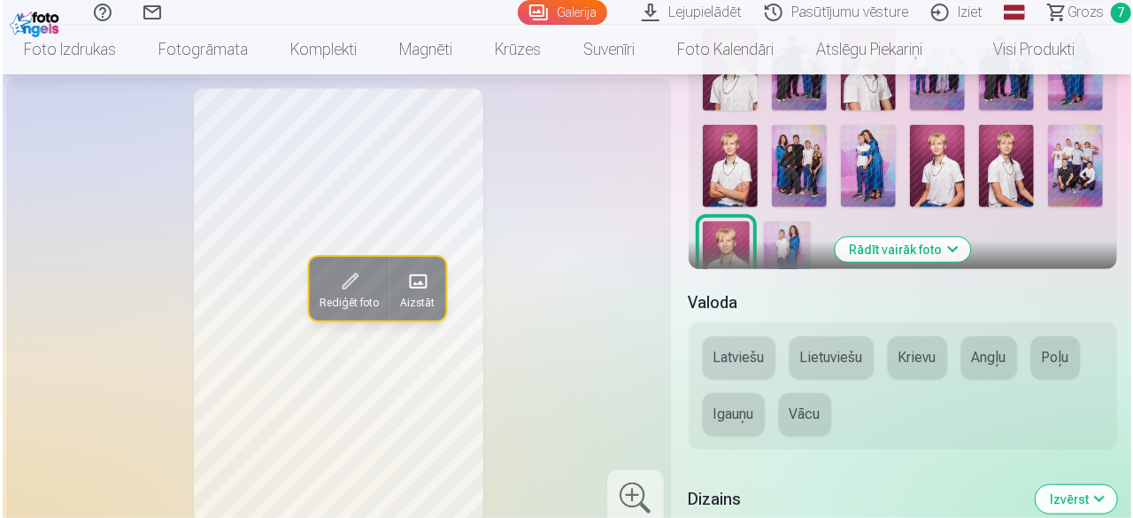
scroll to position [531, 0]
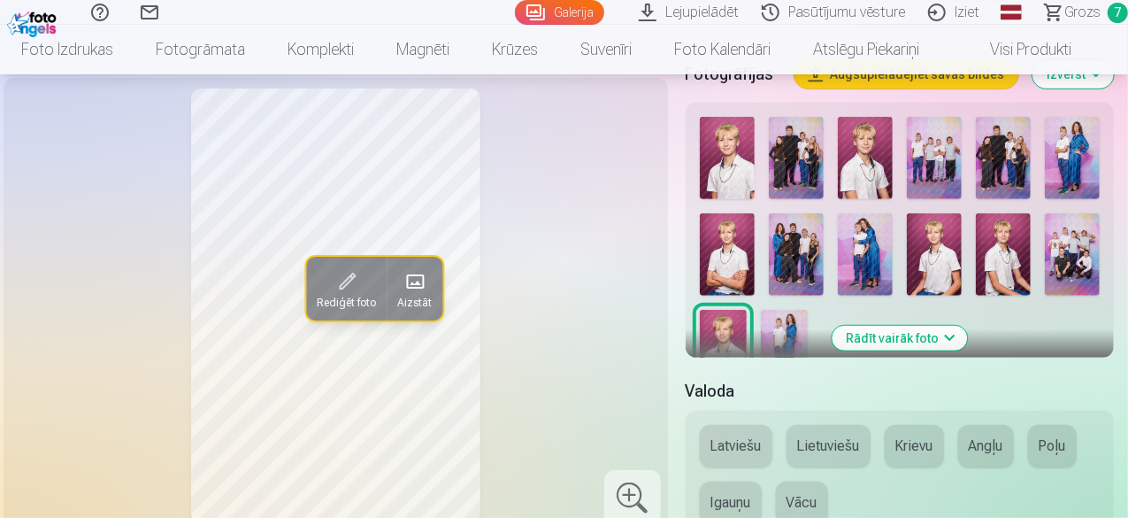
click at [401, 296] on span at bounding box center [415, 281] width 28 height 28
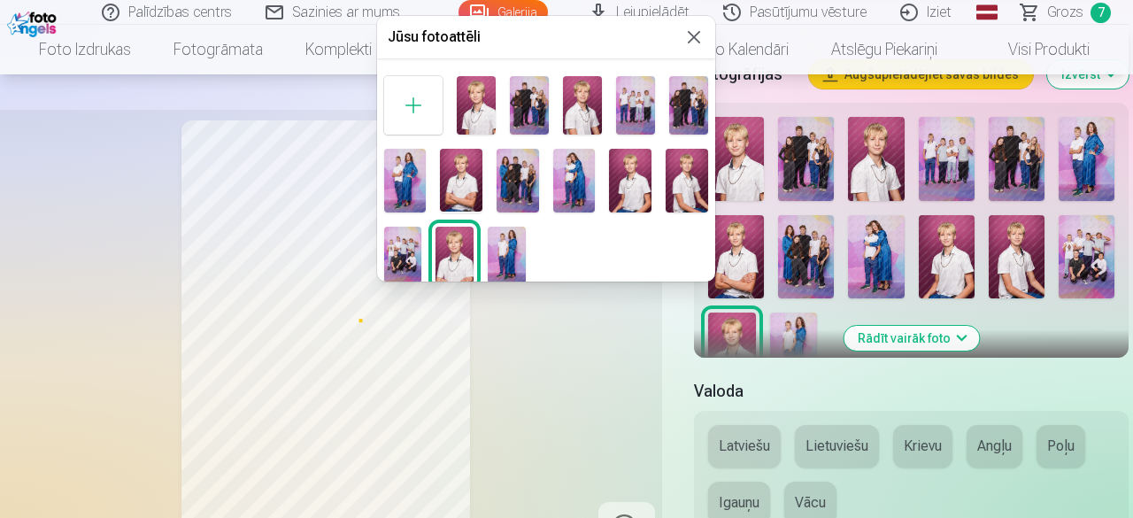
scroll to position [6, 0]
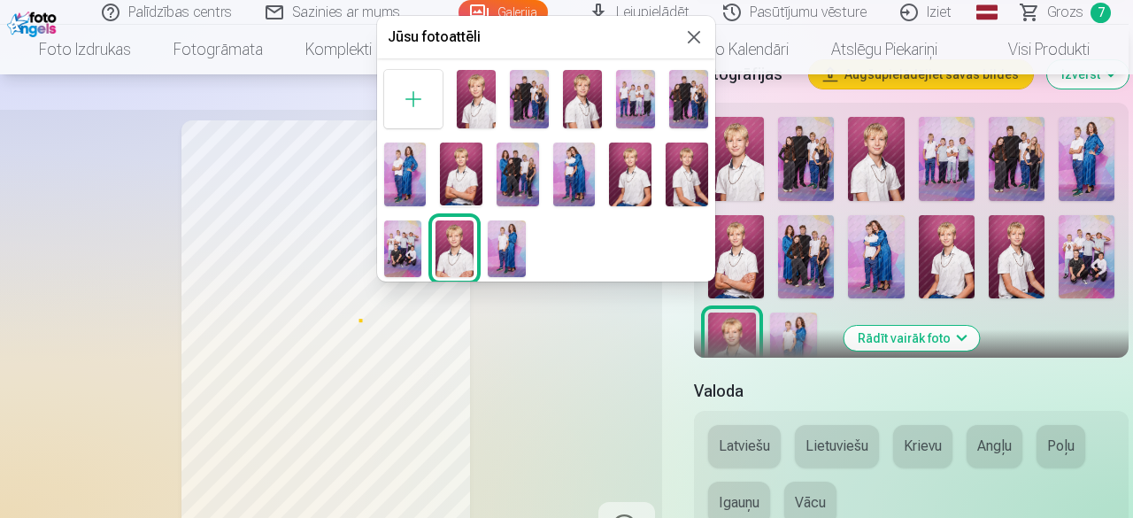
click at [407, 240] on img at bounding box center [403, 248] width 38 height 57
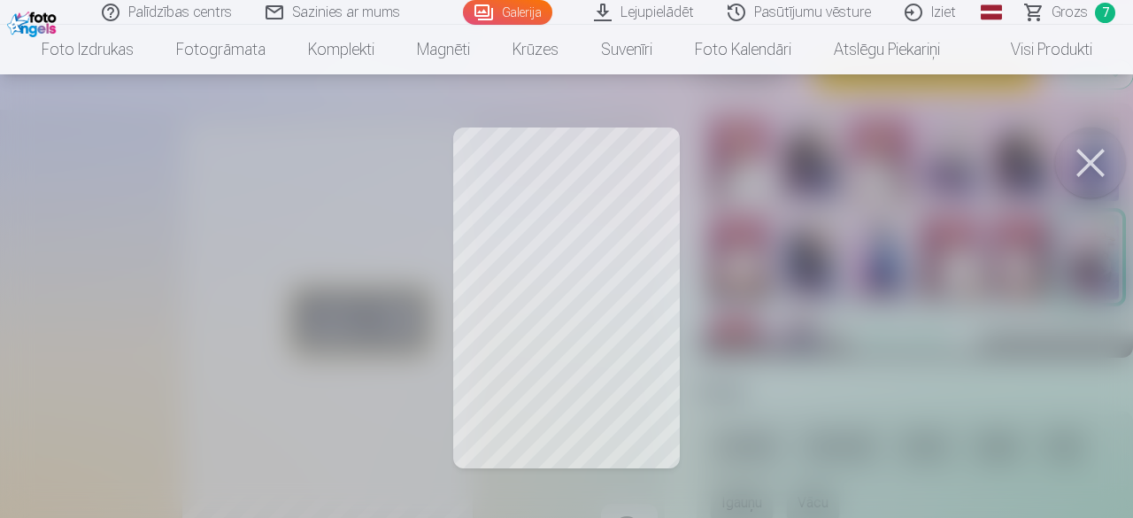
click at [1081, 162] on button at bounding box center [1090, 162] width 71 height 71
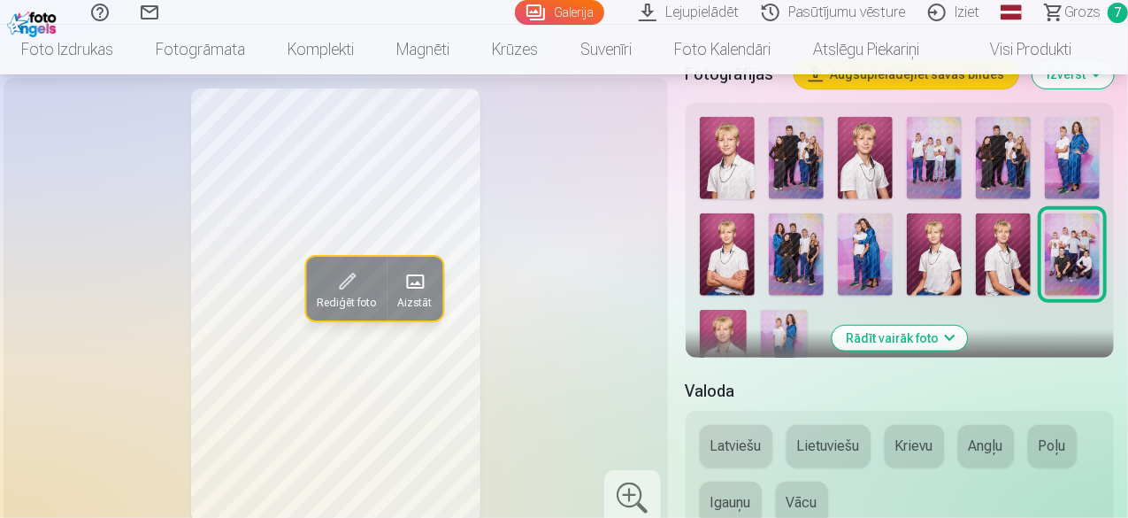
click at [333, 296] on span at bounding box center [347, 281] width 28 height 28
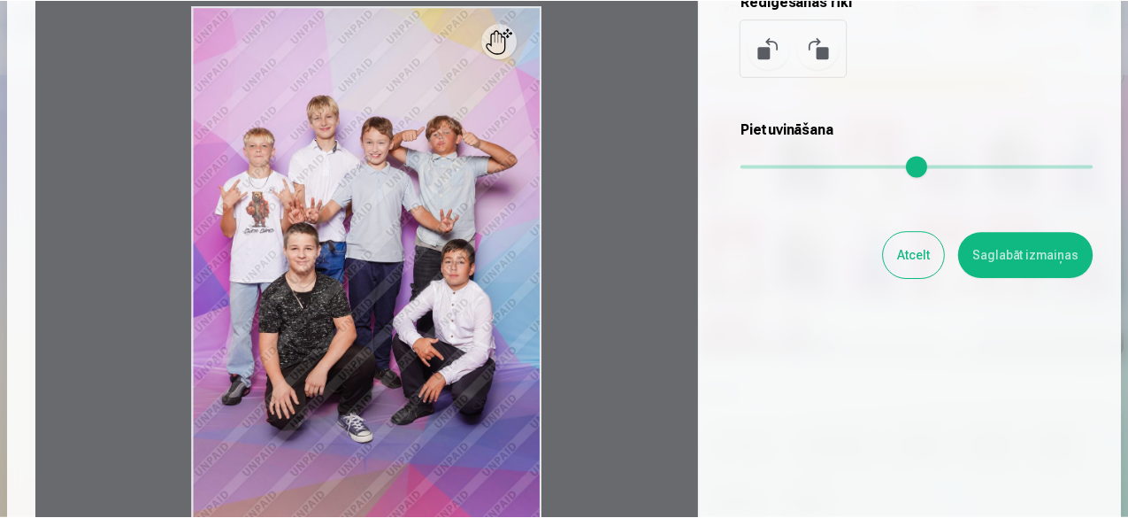
scroll to position [88, 0]
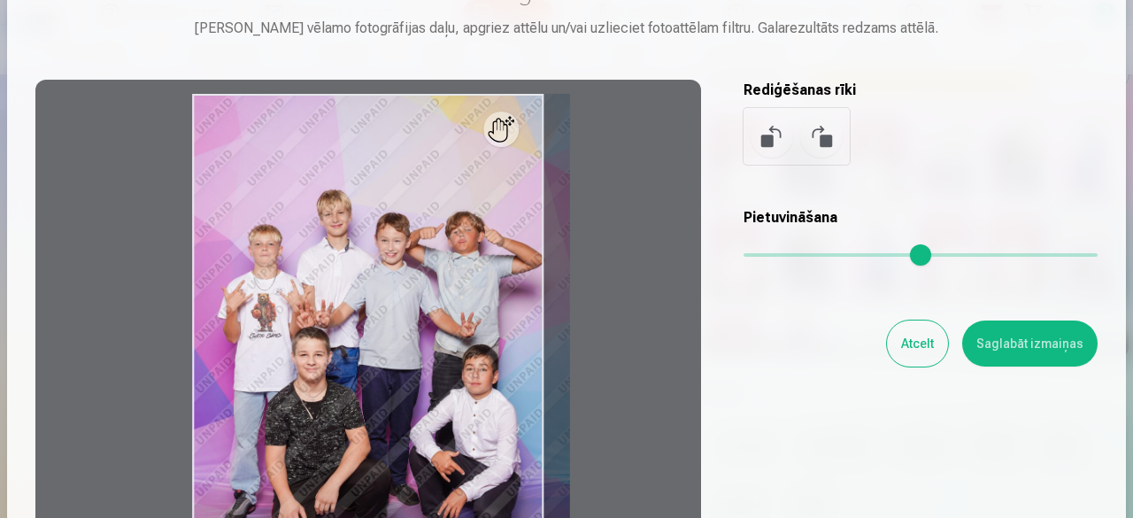
click at [761, 253] on input "range" at bounding box center [920, 255] width 354 height 4
type input "****"
click at [1000, 348] on button "Saglabāt izmaiņas" at bounding box center [1029, 343] width 135 height 46
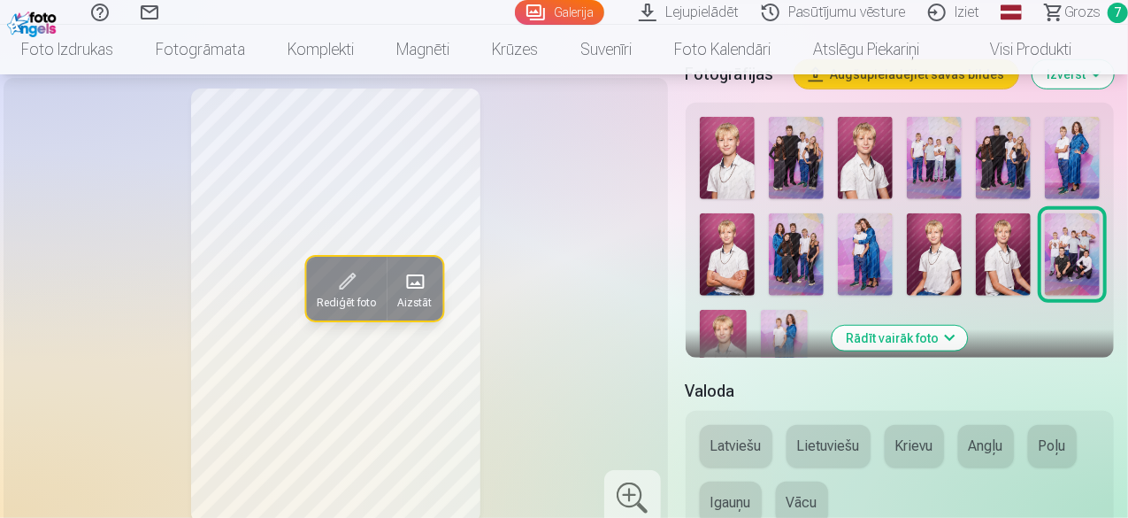
scroll to position [796, 0]
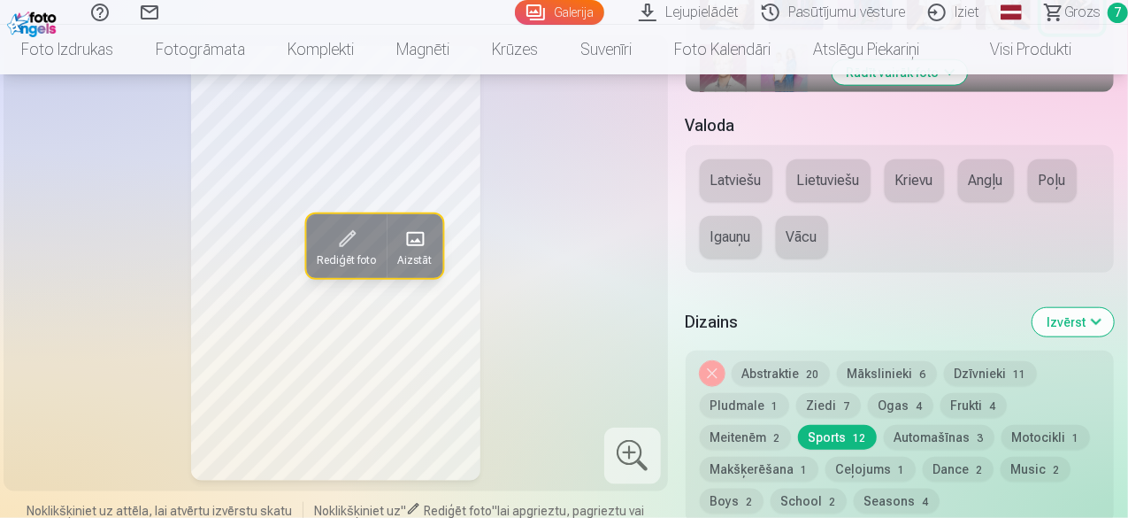
click at [884, 436] on button "Automašīnas 3" at bounding box center [939, 437] width 111 height 25
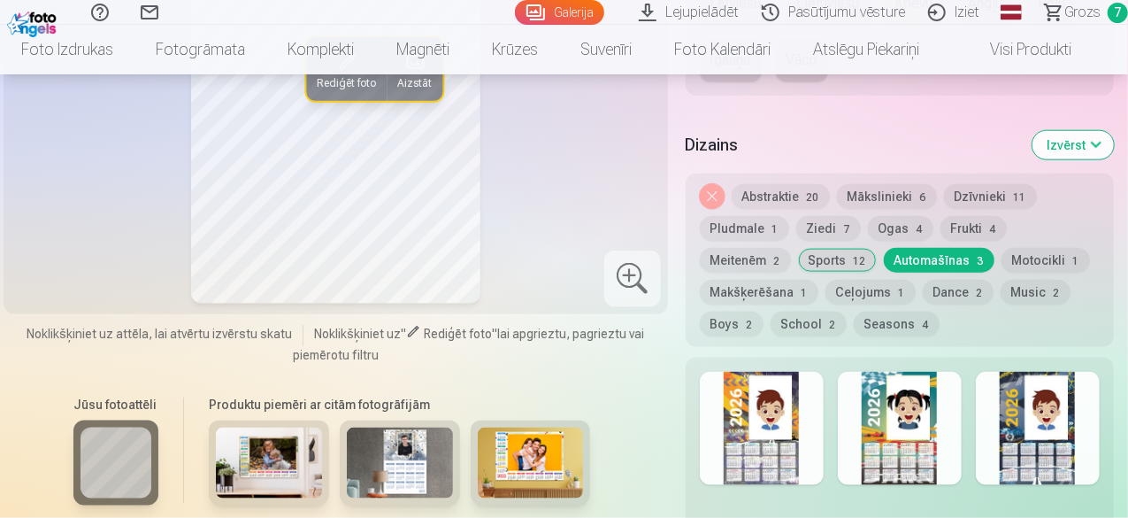
scroll to position [1239, 0]
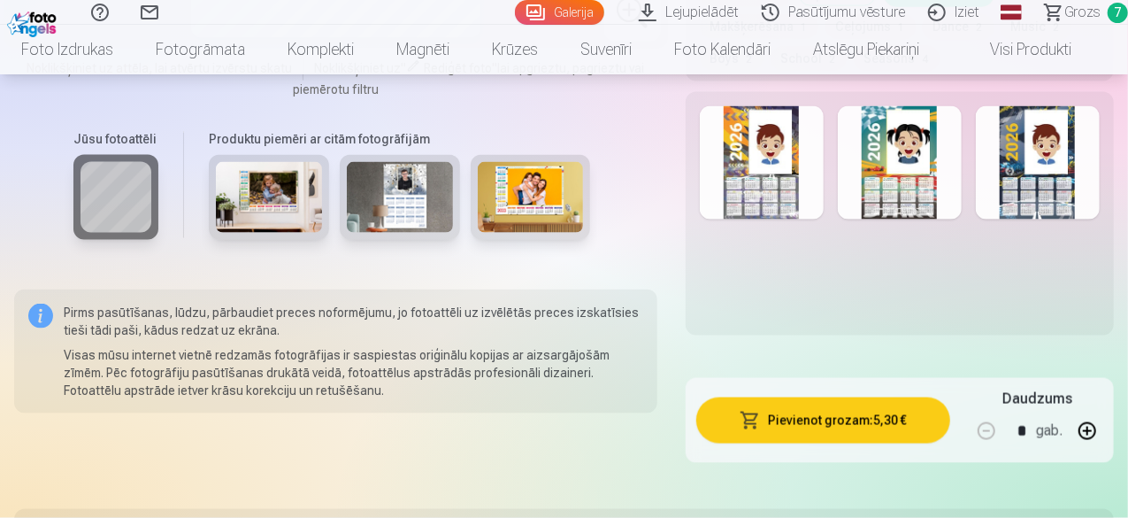
click at [925, 183] on div at bounding box center [900, 162] width 124 height 113
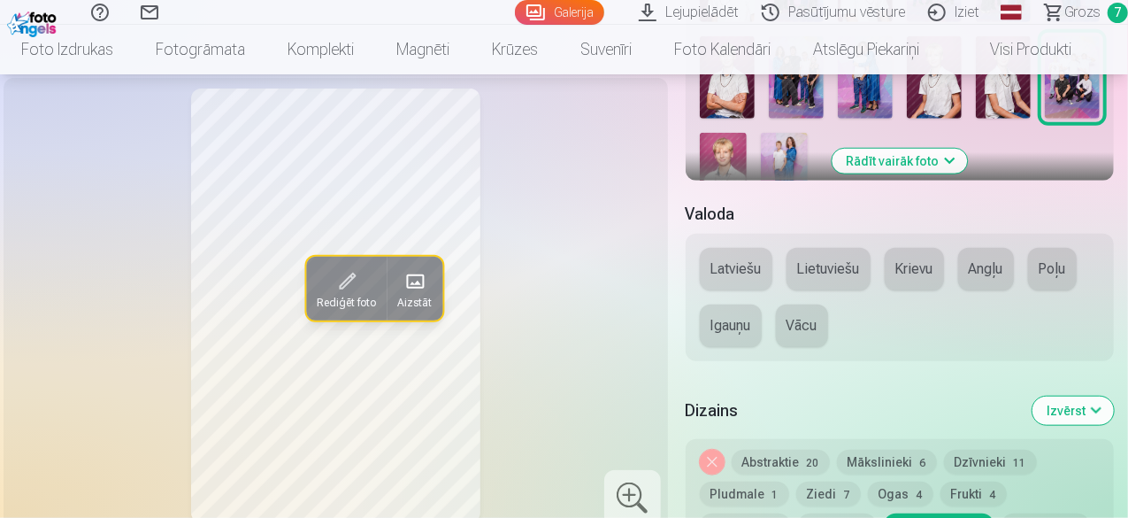
scroll to position [973, 0]
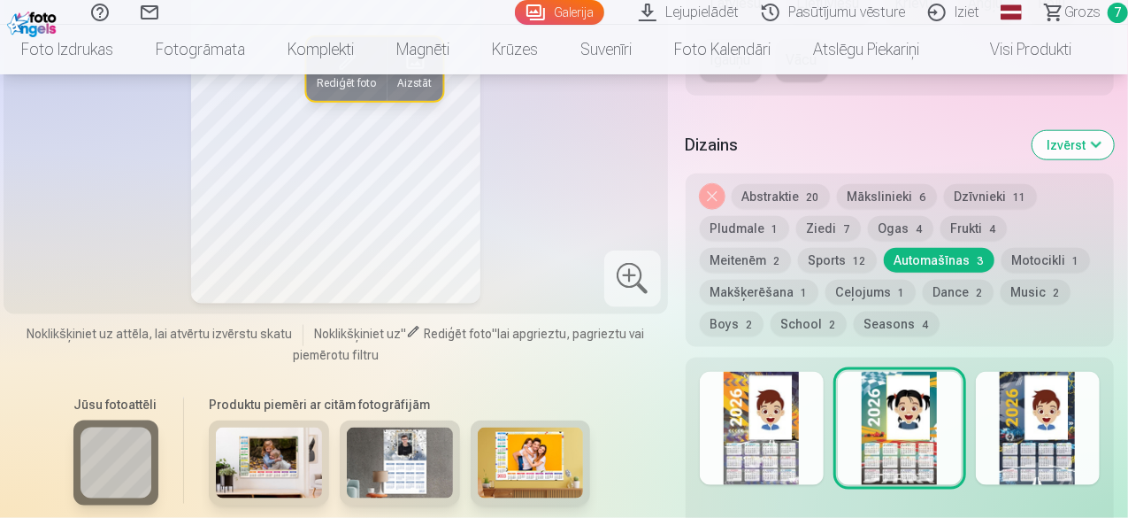
click at [1069, 424] on div at bounding box center [1038, 428] width 124 height 113
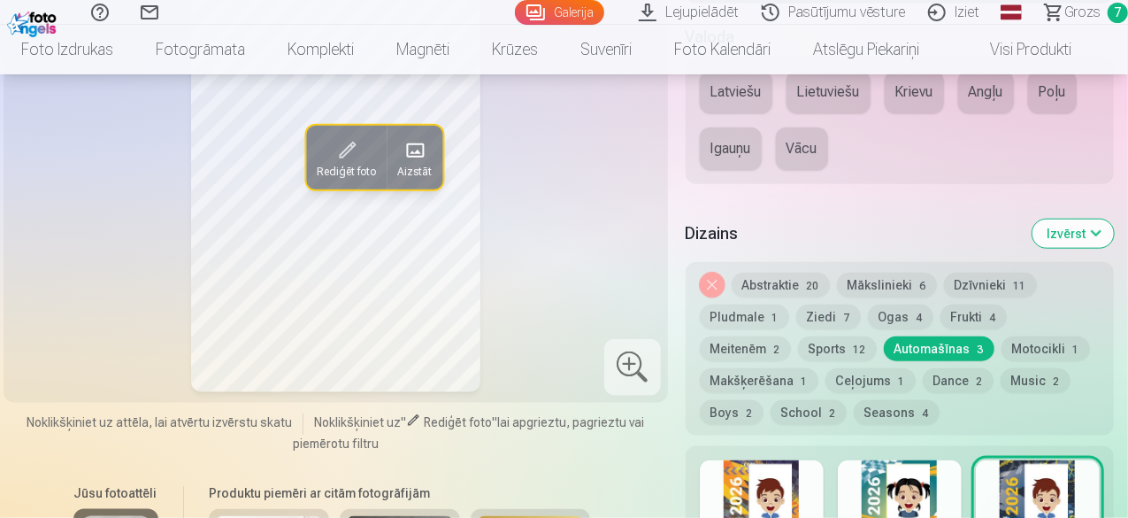
scroll to position [1062, 0]
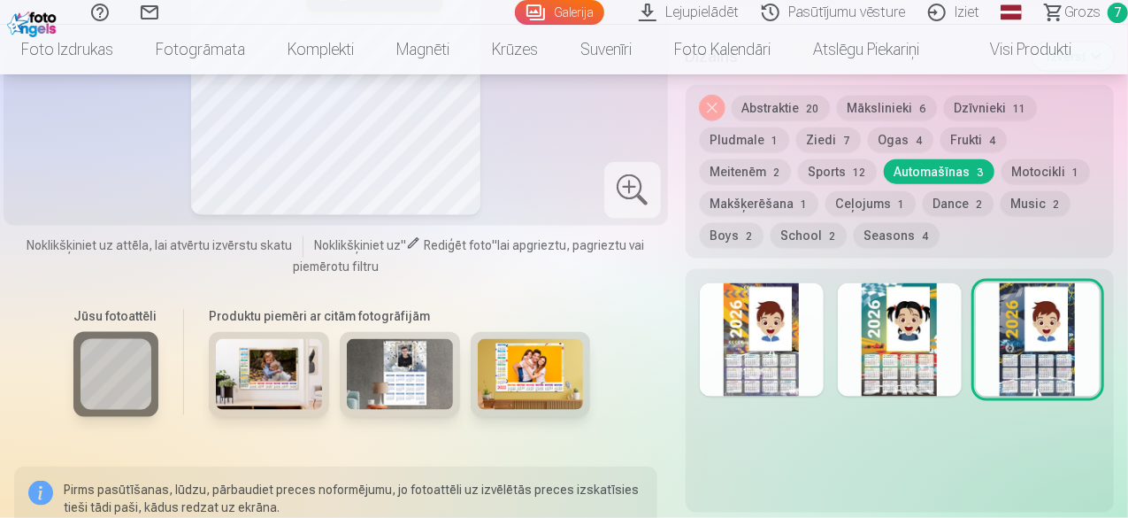
click at [262, 378] on img at bounding box center [269, 374] width 106 height 71
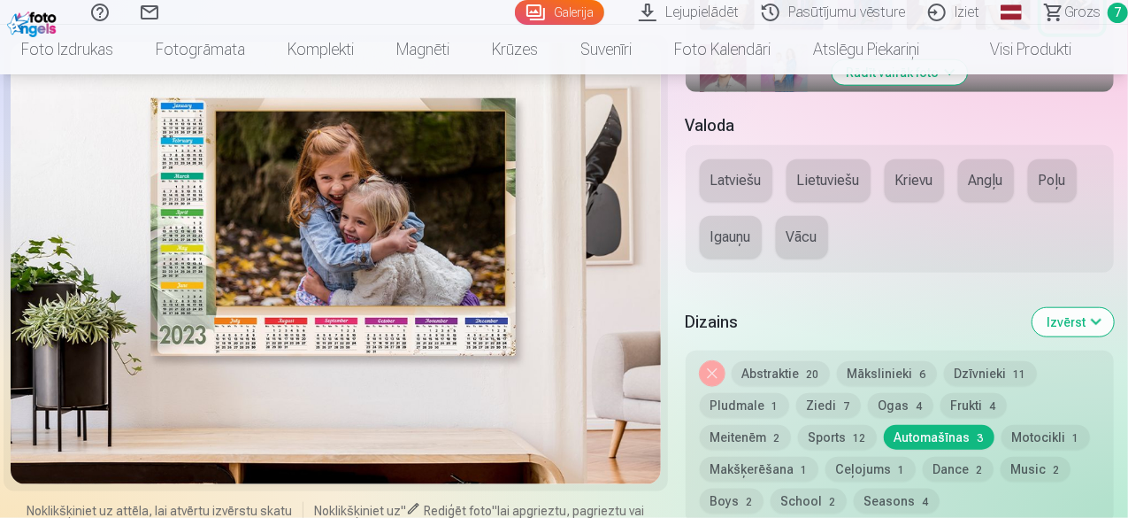
scroll to position [708, 0]
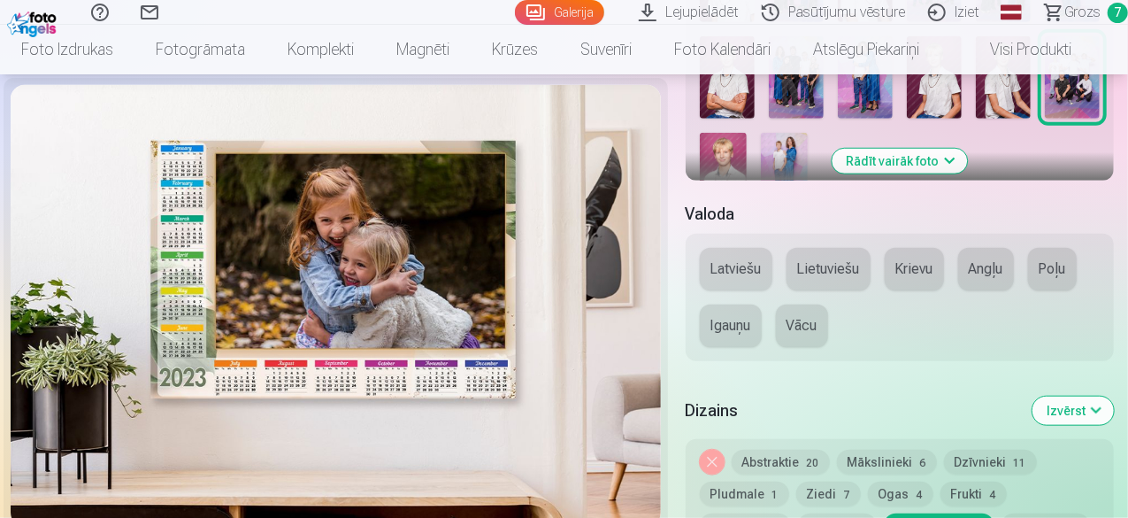
click at [366, 303] on div at bounding box center [336, 306] width 650 height 442
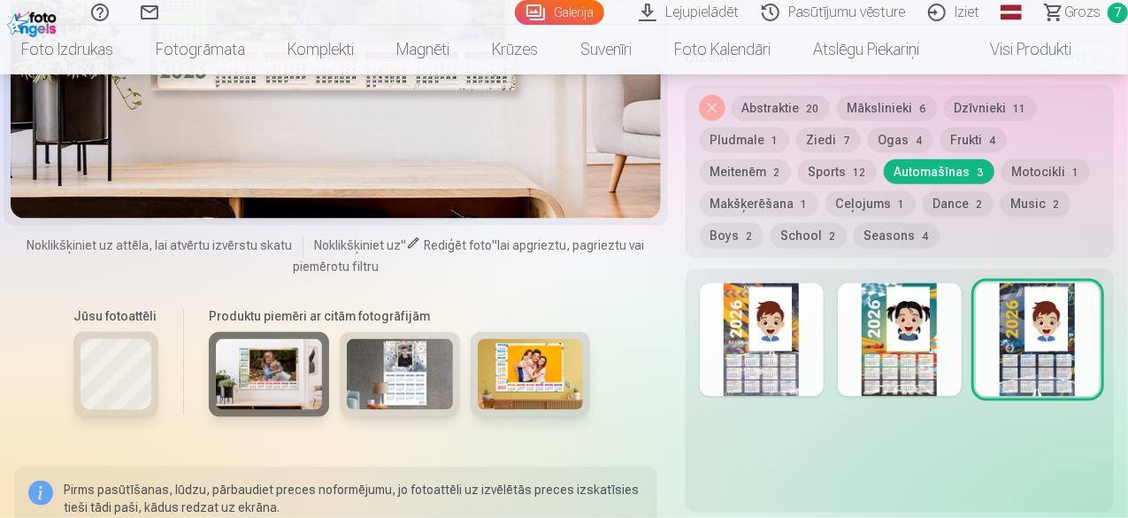
scroll to position [1150, 0]
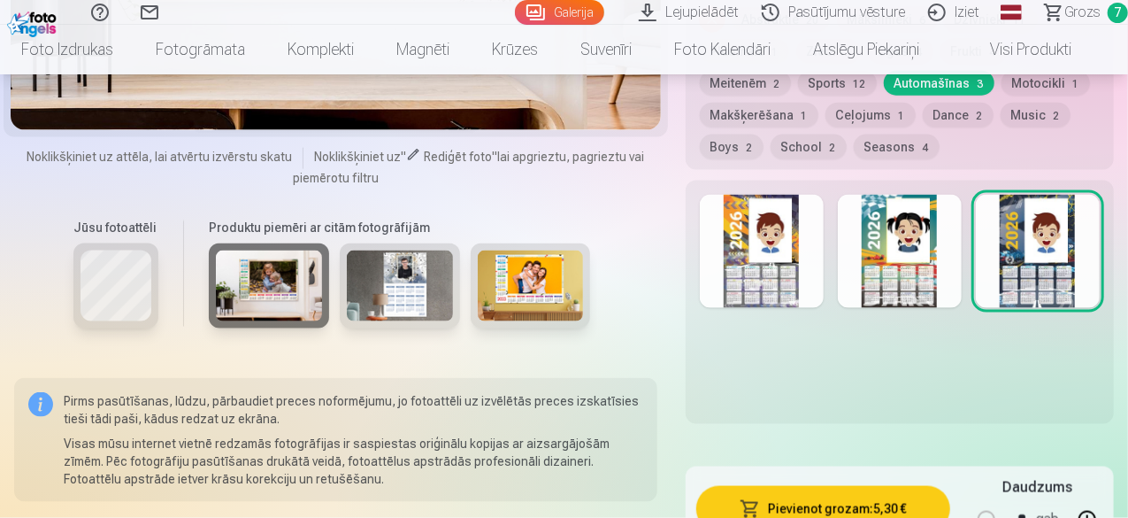
click at [400, 289] on img at bounding box center [400, 285] width 106 height 71
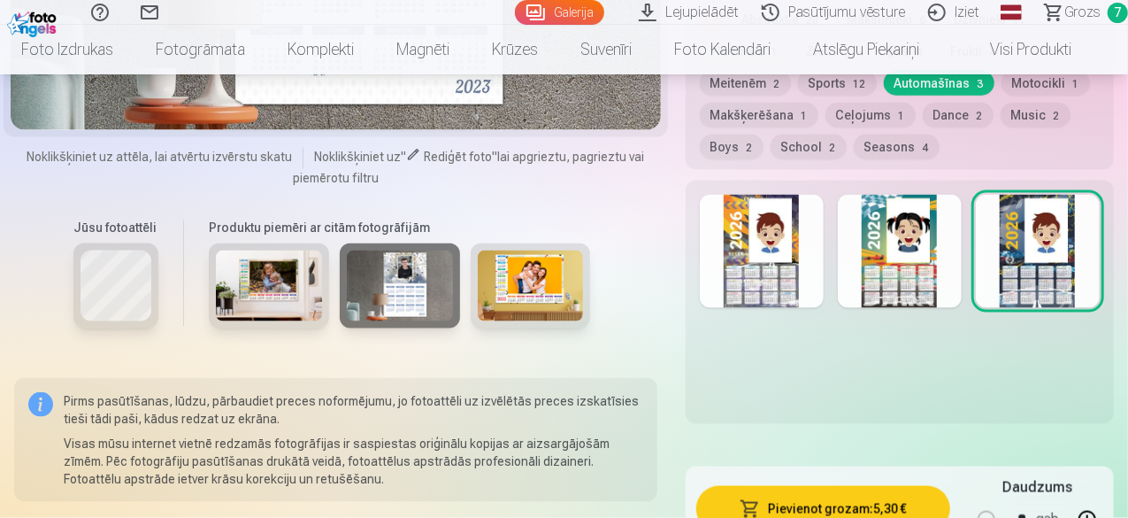
click at [502, 290] on img at bounding box center [531, 285] width 106 height 71
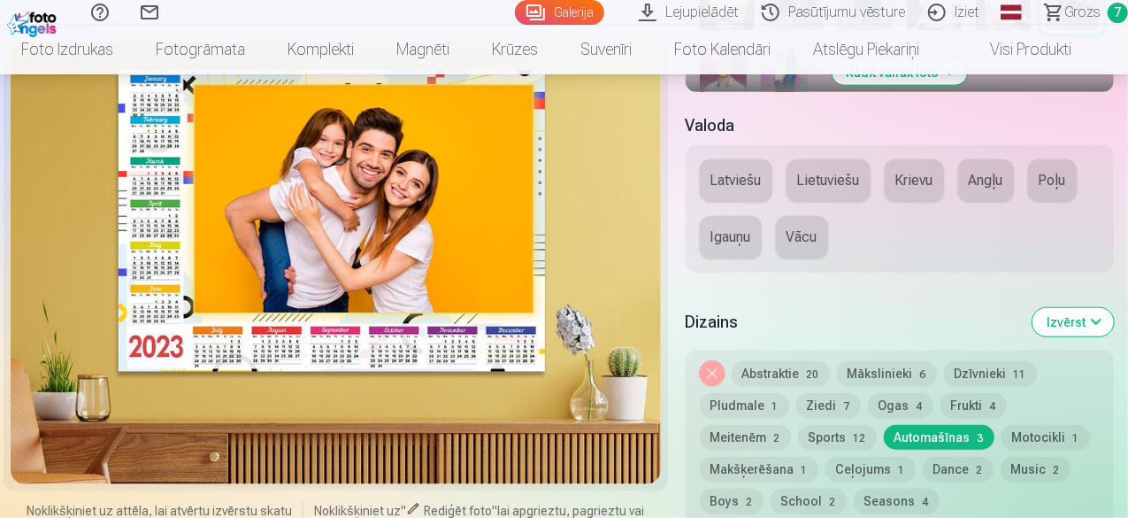
scroll to position [619, 0]
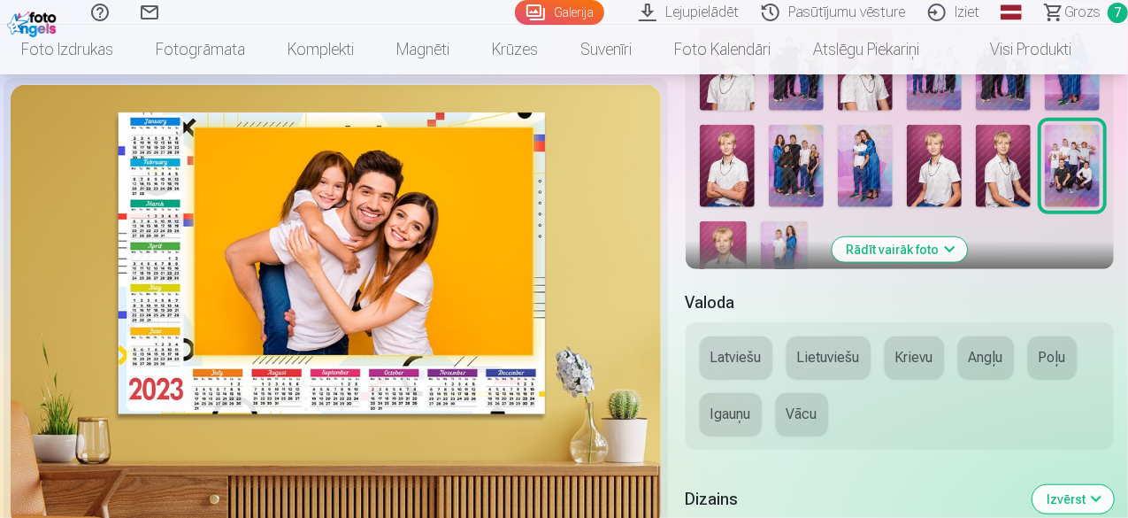
click at [383, 300] on div at bounding box center [336, 306] width 650 height 442
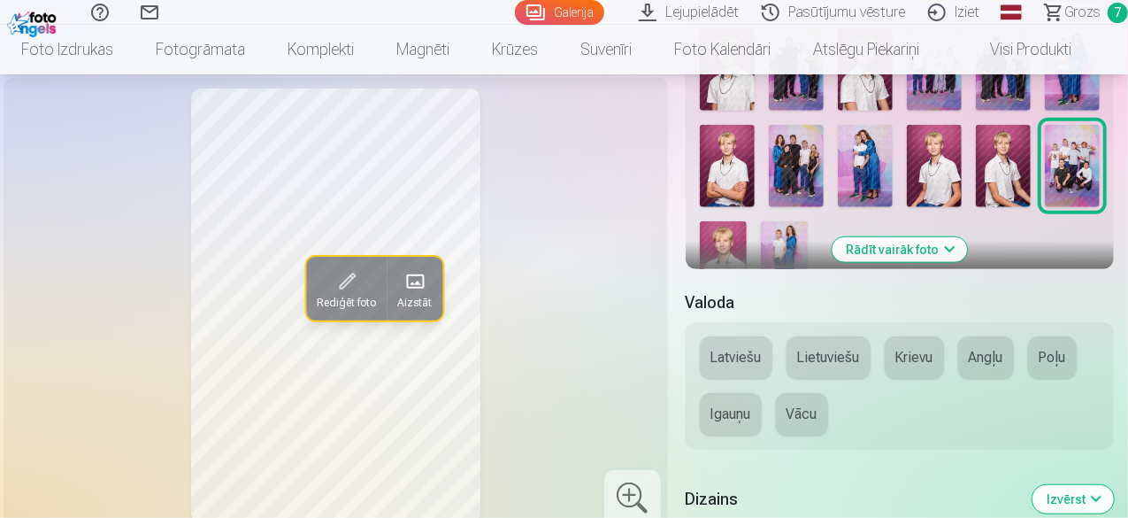
click at [732, 256] on img at bounding box center [723, 256] width 47 height 71
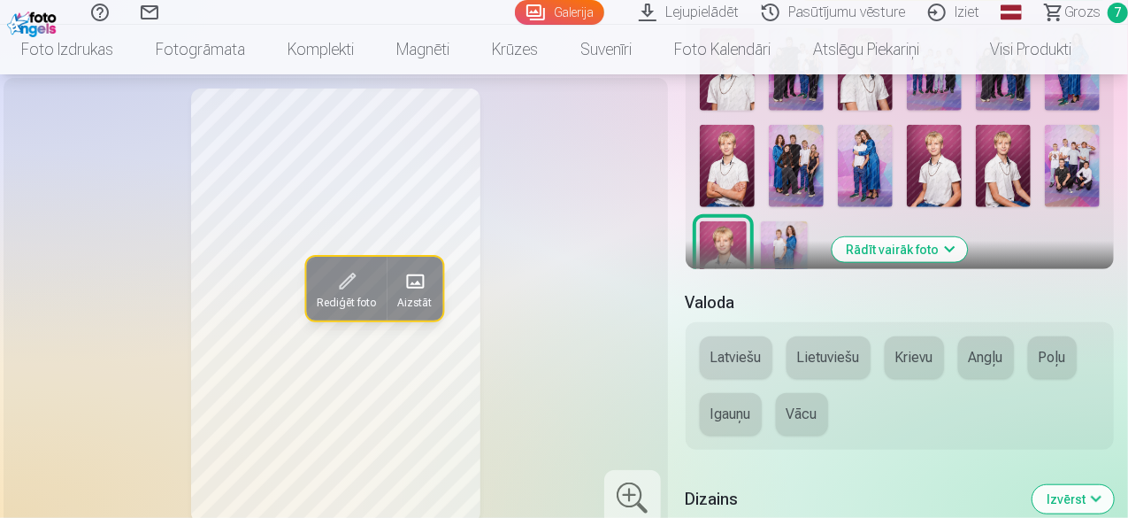
scroll to position [531, 0]
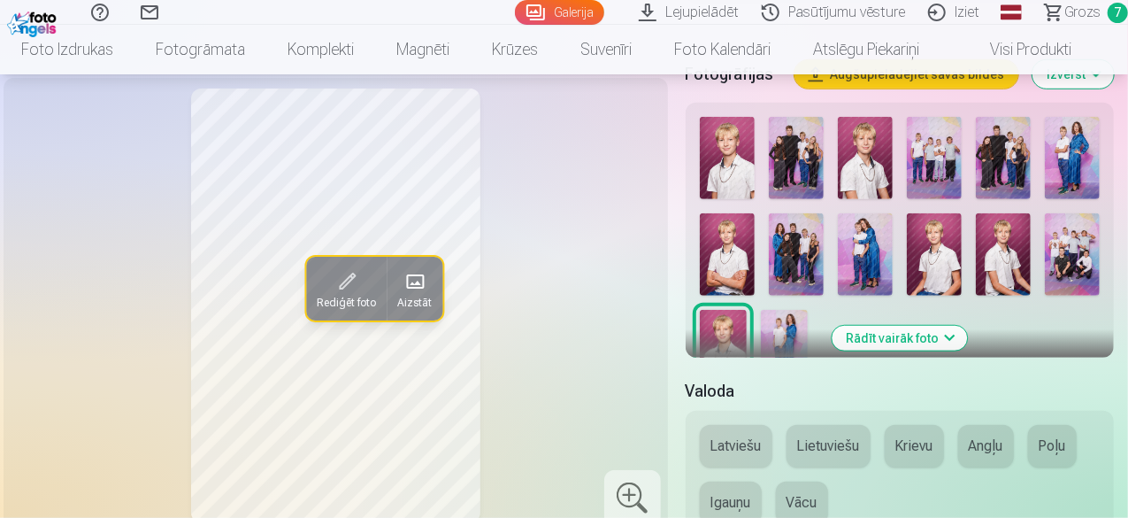
click at [800, 268] on img at bounding box center [796, 254] width 55 height 82
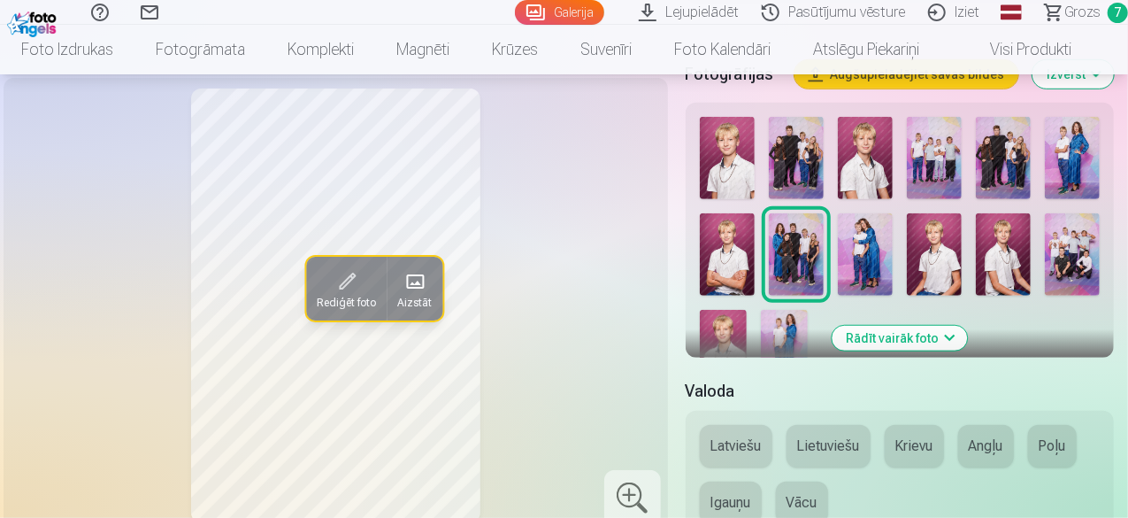
click at [803, 154] on img at bounding box center [796, 158] width 55 height 82
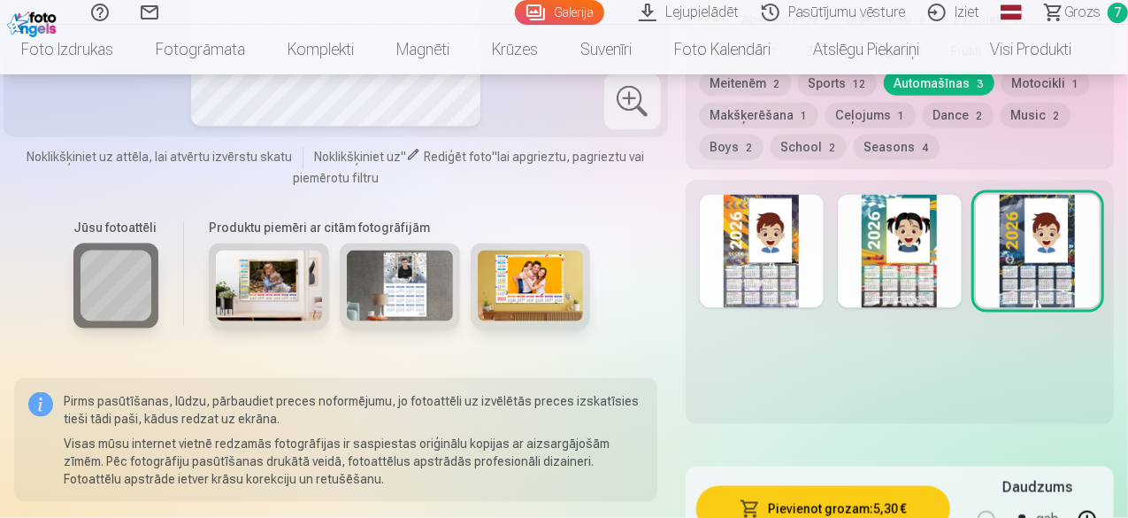
scroll to position [1327, 0]
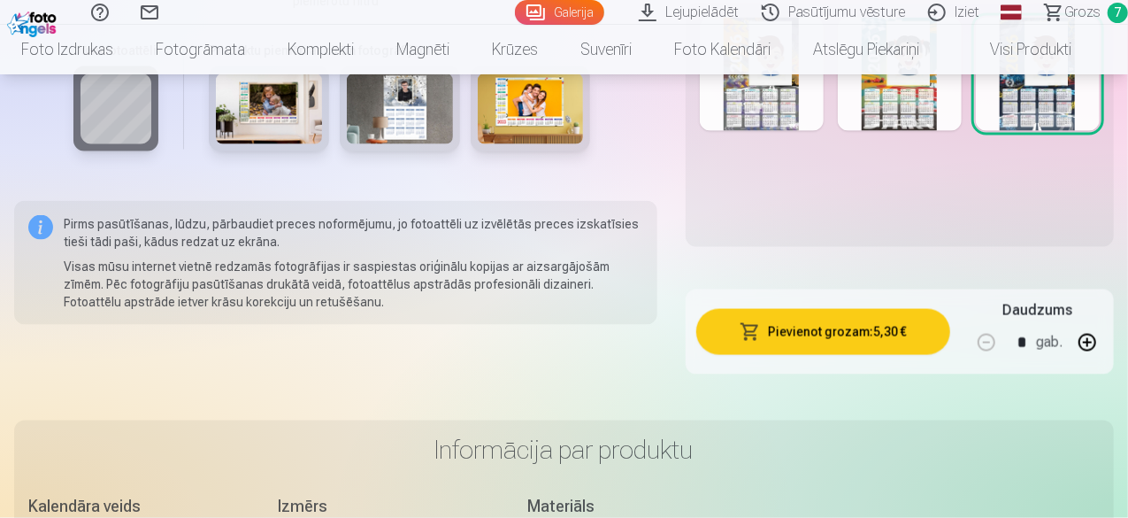
click at [846, 329] on button "Pievienot grozam : 5,30 €" at bounding box center [823, 332] width 254 height 46
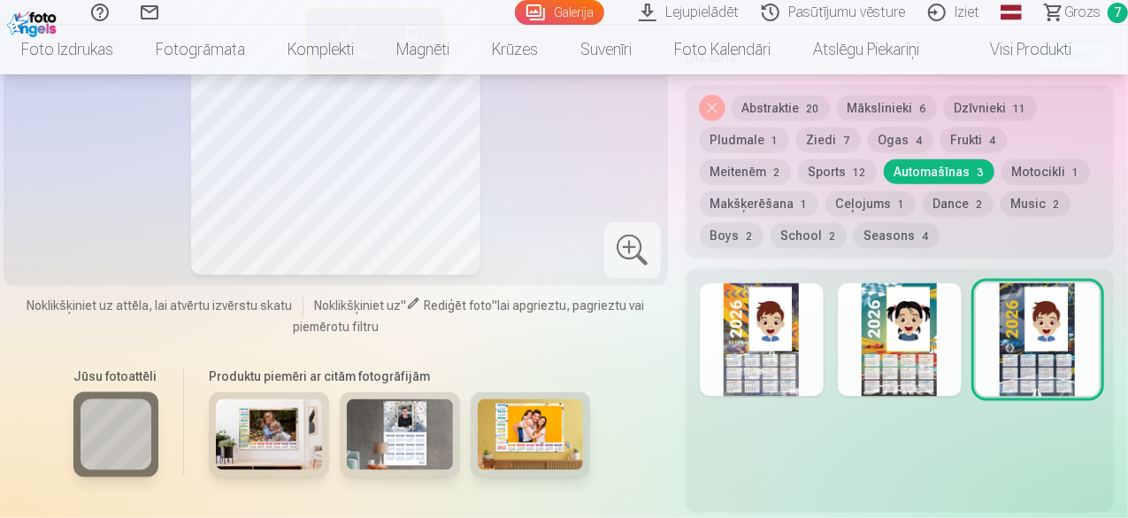
scroll to position [796, 0]
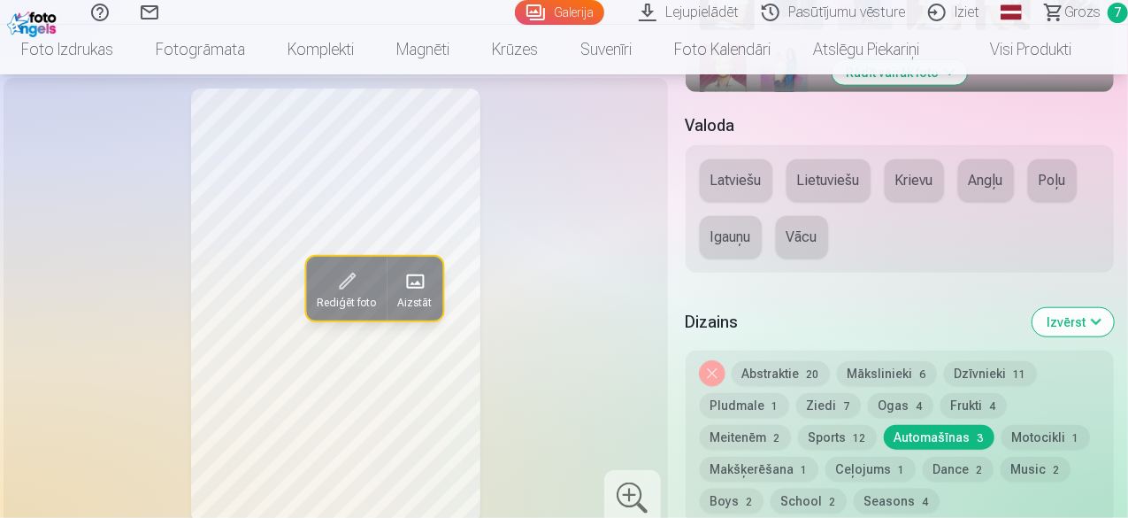
click at [741, 181] on button "Latviešu" at bounding box center [736, 180] width 73 height 42
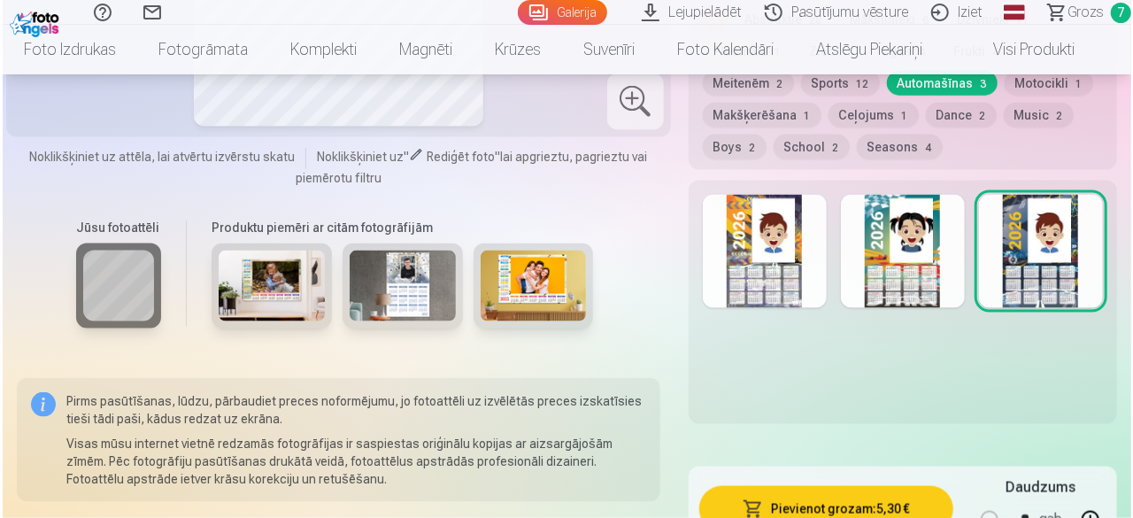
scroll to position [1327, 0]
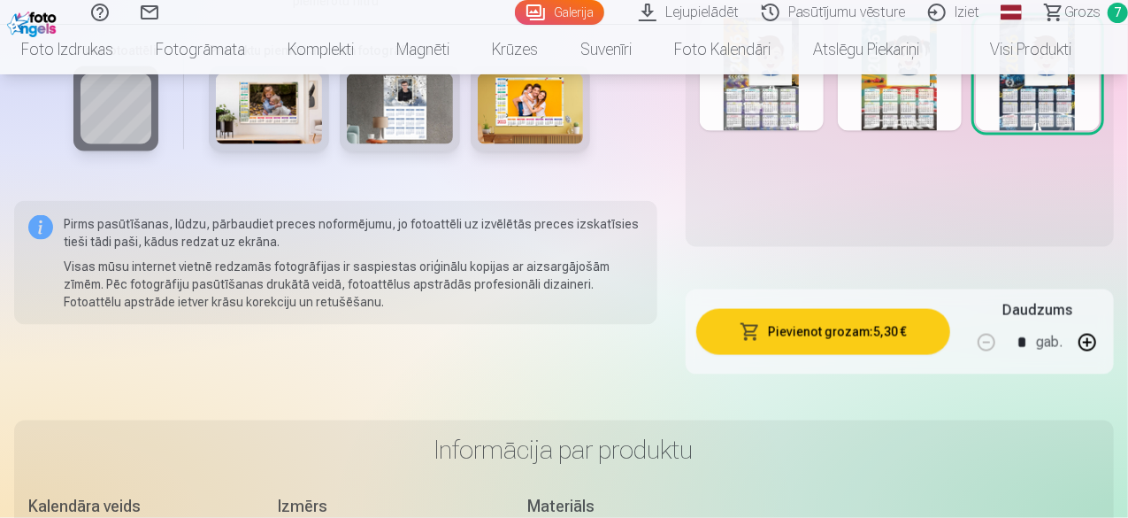
click at [805, 331] on button "Pievienot grozam : 5,30 €" at bounding box center [823, 332] width 254 height 46
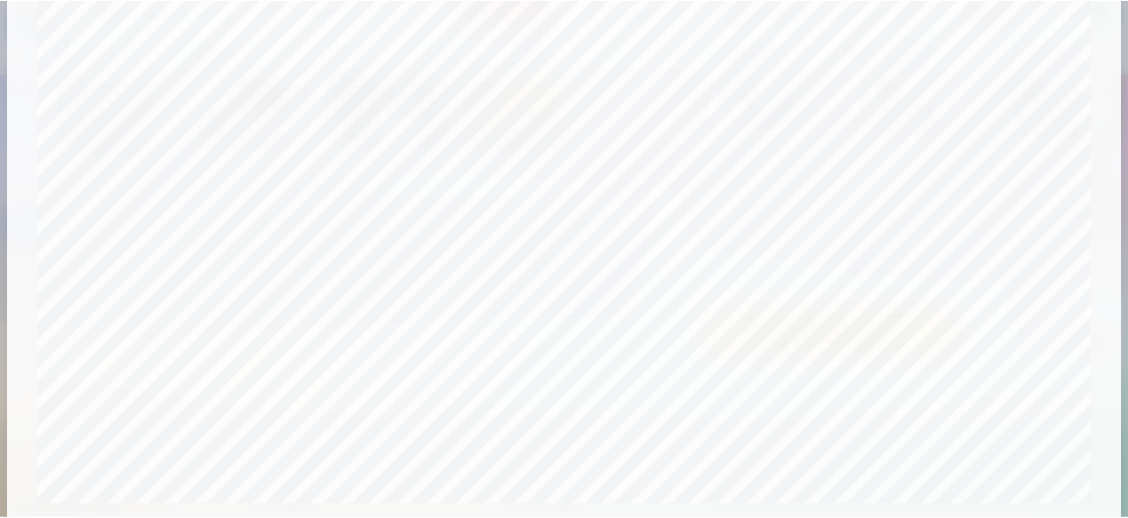
scroll to position [708, 0]
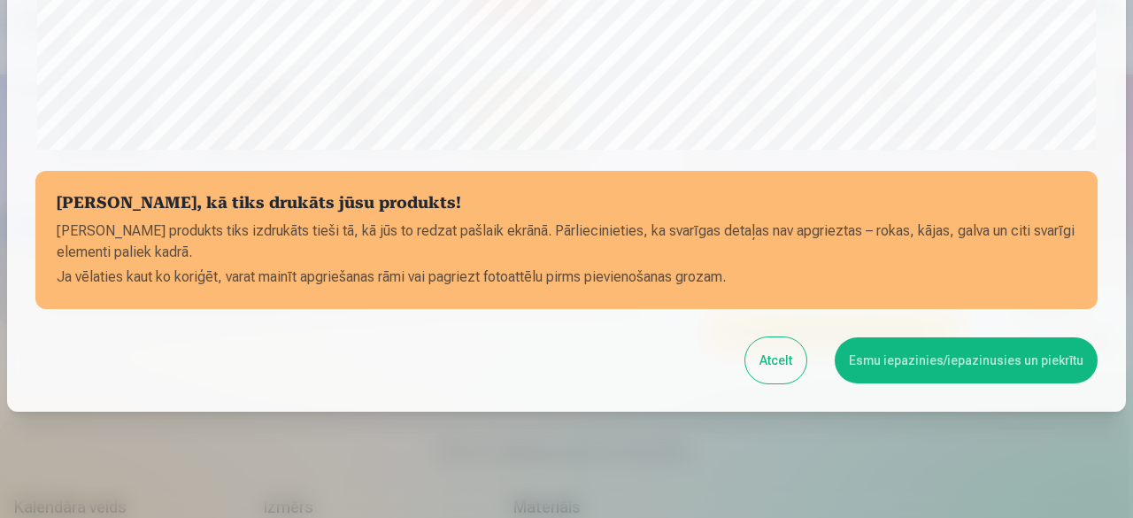
click at [770, 364] on button "Atcelt" at bounding box center [775, 360] width 61 height 46
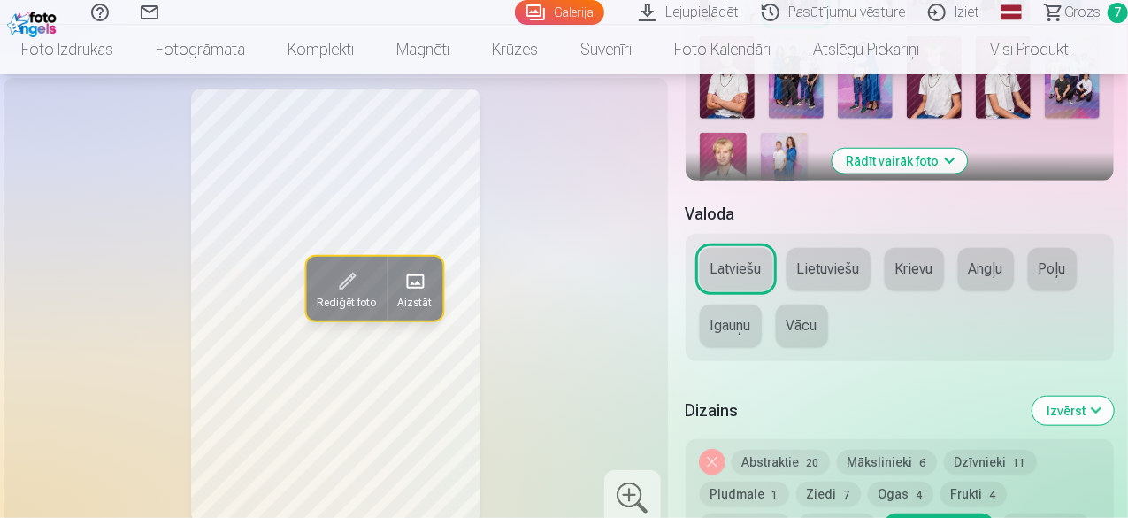
click at [402, 296] on span at bounding box center [415, 281] width 28 height 28
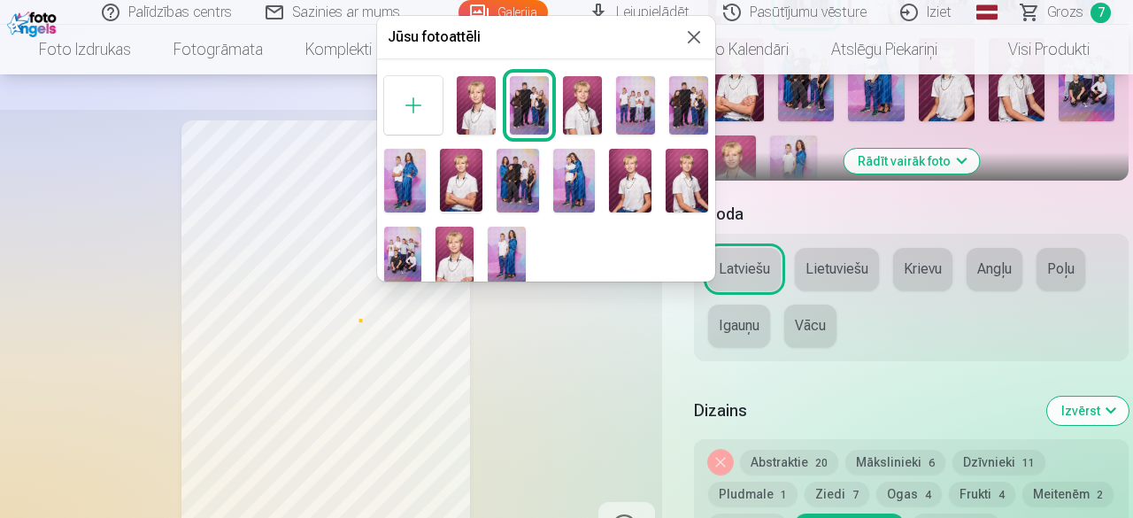
click at [690, 96] on img at bounding box center [688, 105] width 39 height 58
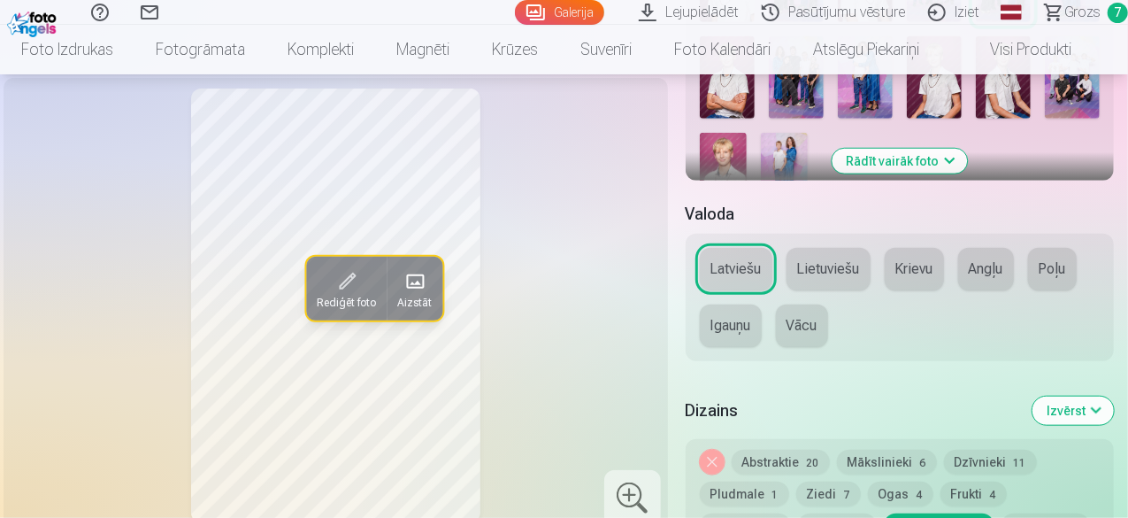
click at [334, 310] on span "Rediģēt foto" at bounding box center [347, 303] width 59 height 14
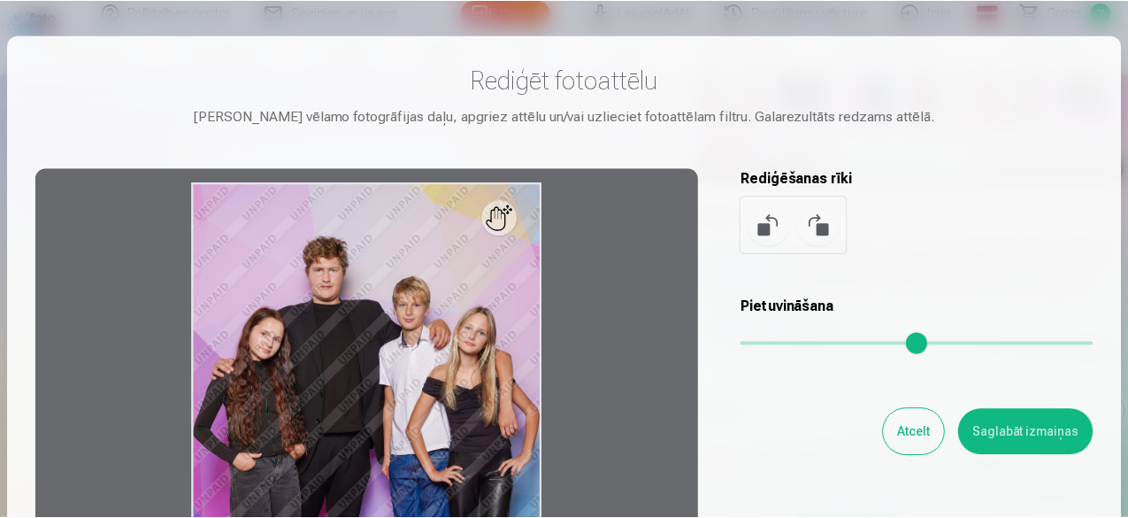
scroll to position [177, 0]
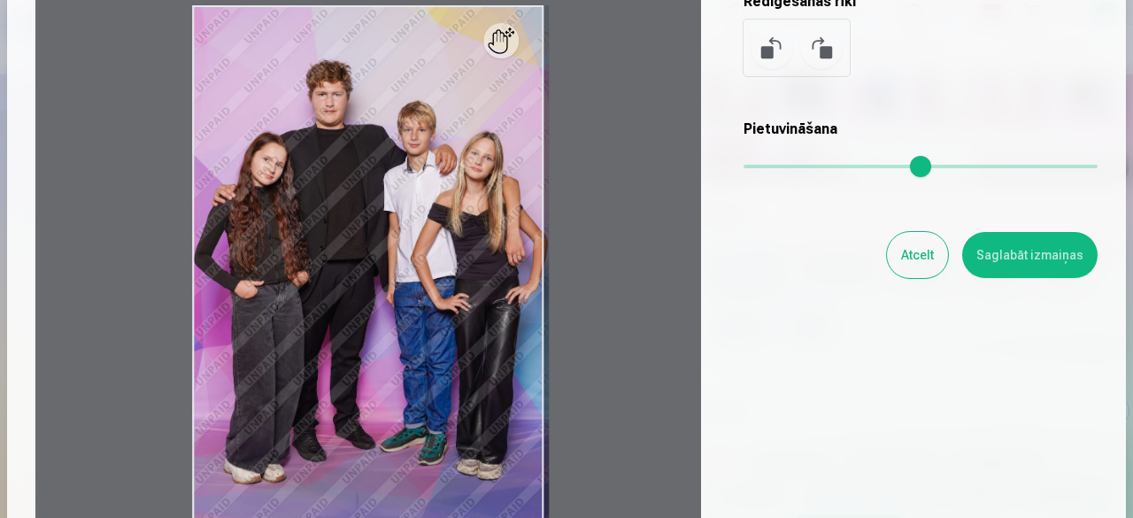
type input "*"
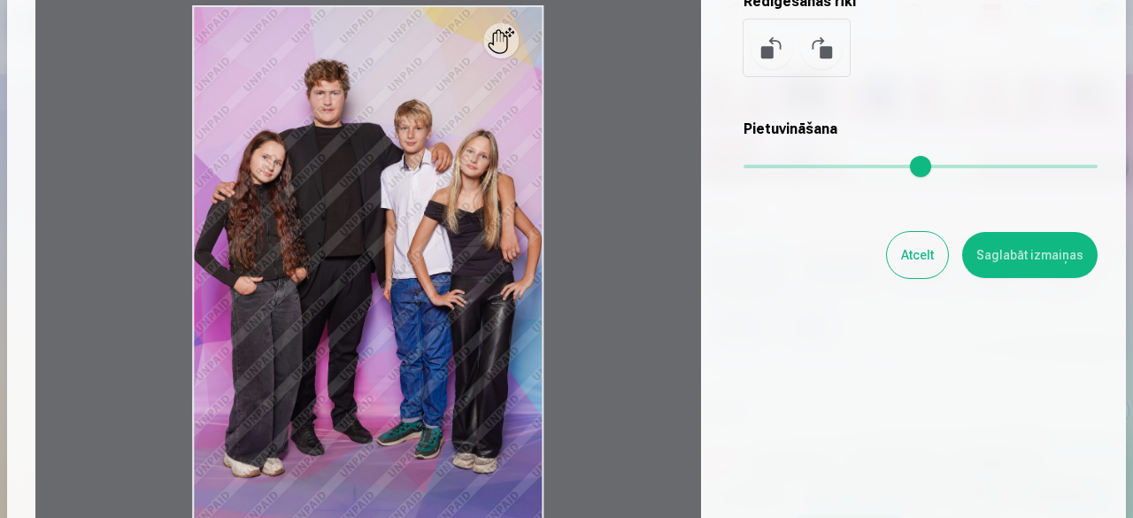
drag, startPoint x: 757, startPoint y: 164, endPoint x: 743, endPoint y: 164, distance: 13.3
click at [743, 165] on input "range" at bounding box center [920, 167] width 354 height 4
click at [1020, 257] on button "Saglabāt izmaiņas" at bounding box center [1029, 255] width 135 height 46
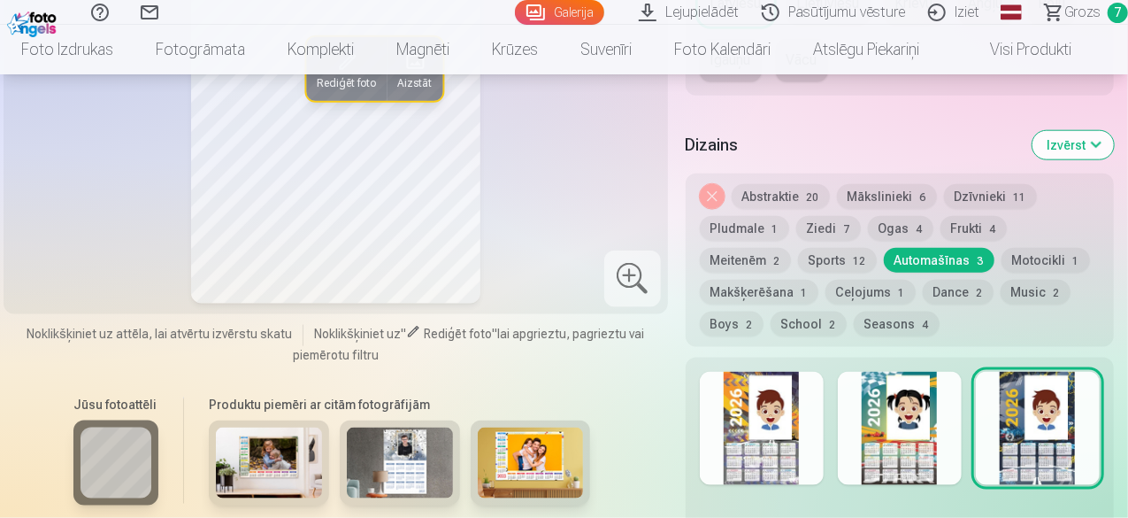
scroll to position [619, 0]
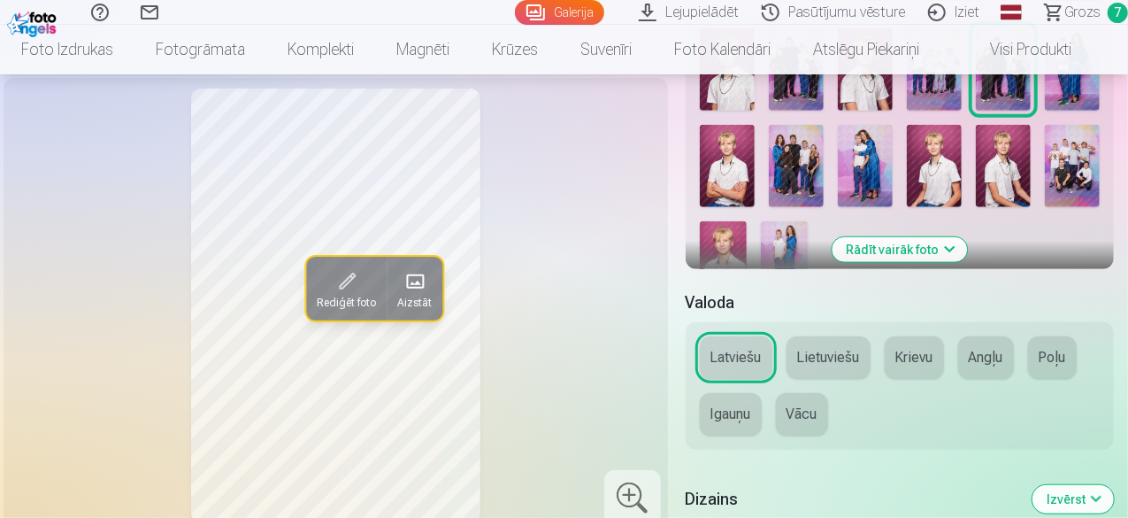
click at [738, 365] on button "Latviešu" at bounding box center [736, 357] width 73 height 42
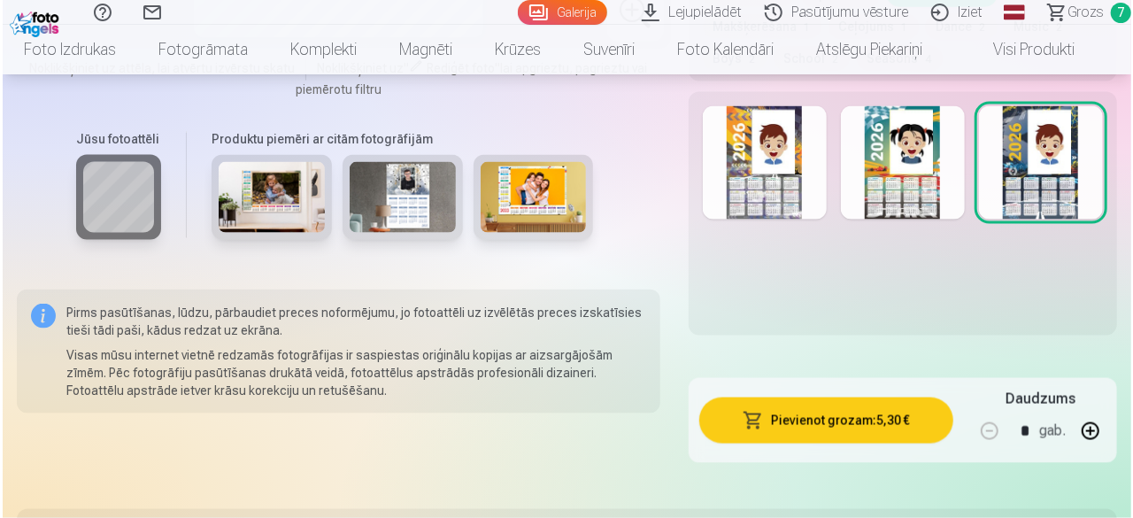
scroll to position [1504, 0]
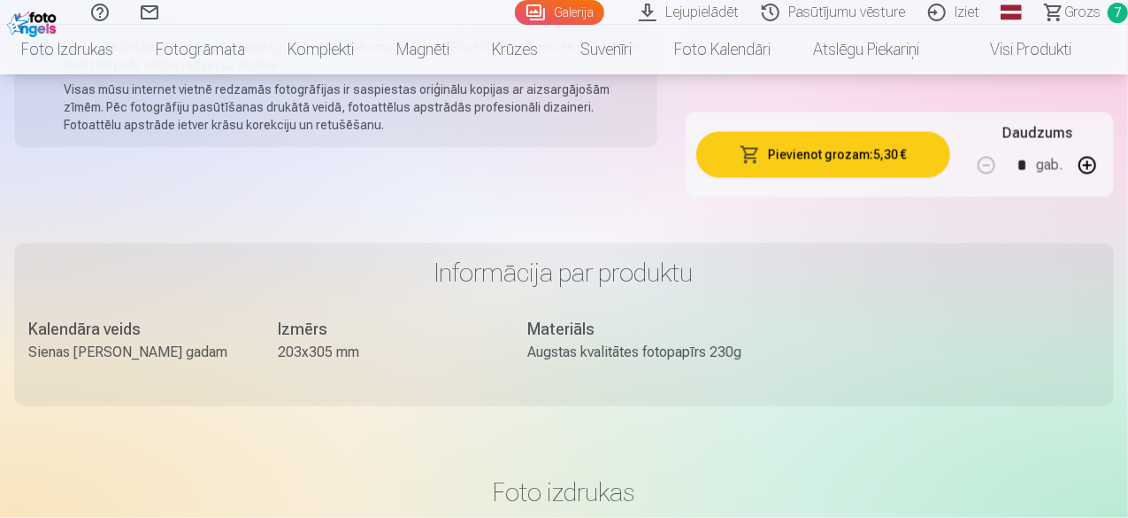
click at [818, 153] on button "Pievienot grozam : 5,30 €" at bounding box center [823, 155] width 254 height 46
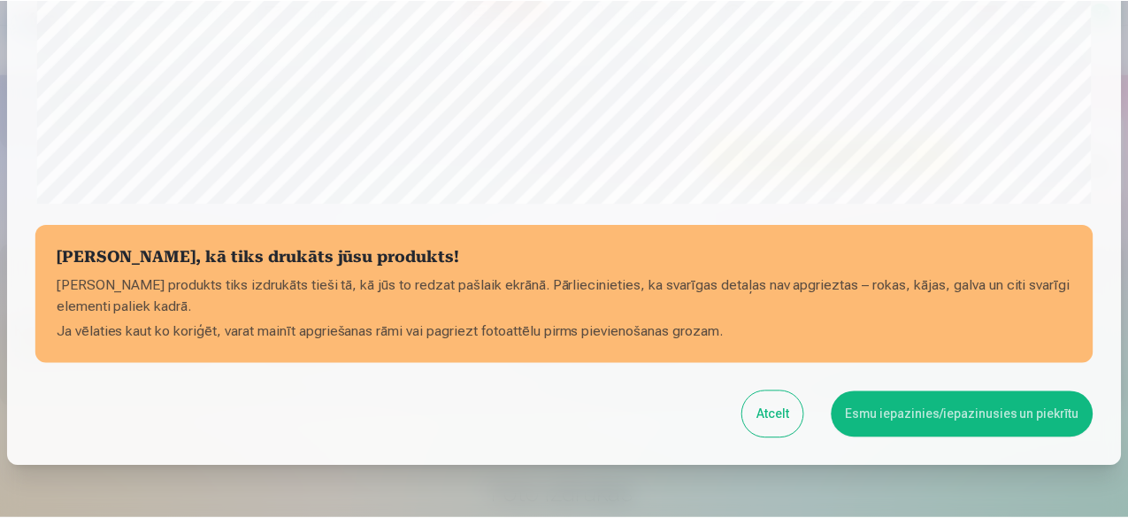
scroll to position [742, 0]
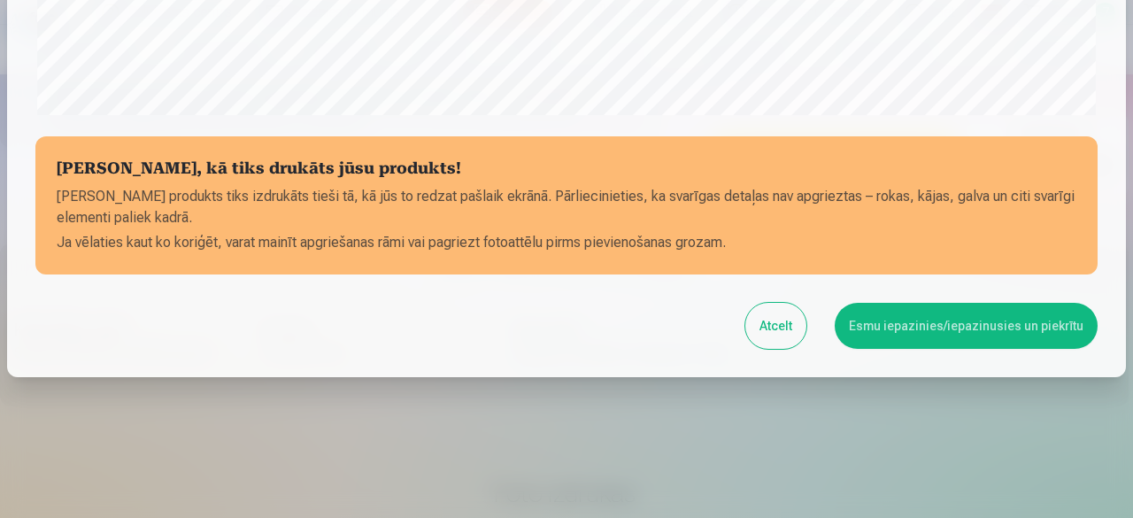
click at [918, 331] on button "Esmu iepazinies/iepazinusies un piekrītu" at bounding box center [965, 326] width 263 height 46
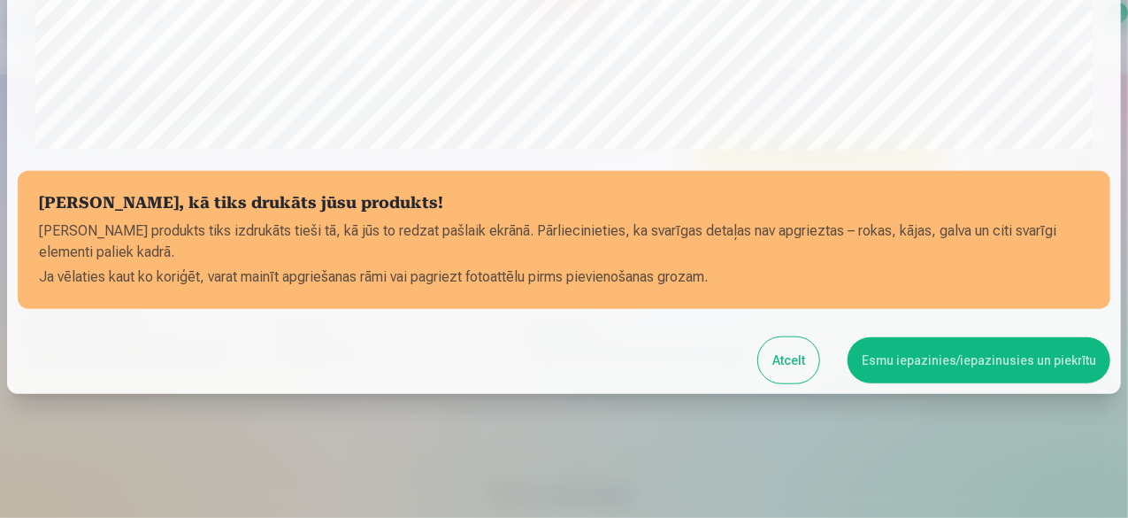
scroll to position [740, 0]
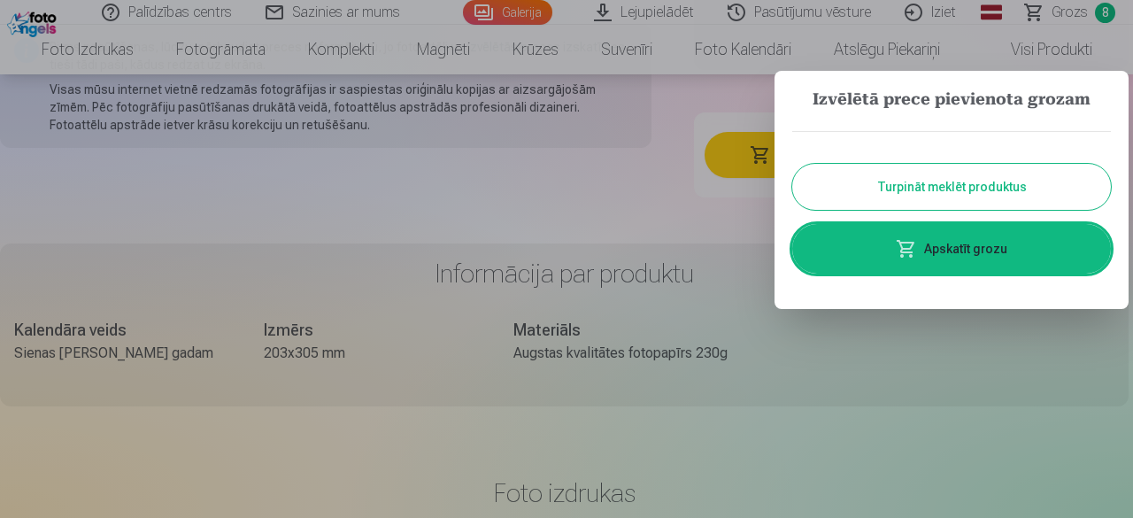
click at [923, 243] on link "Apskatīt grozu" at bounding box center [951, 249] width 319 height 50
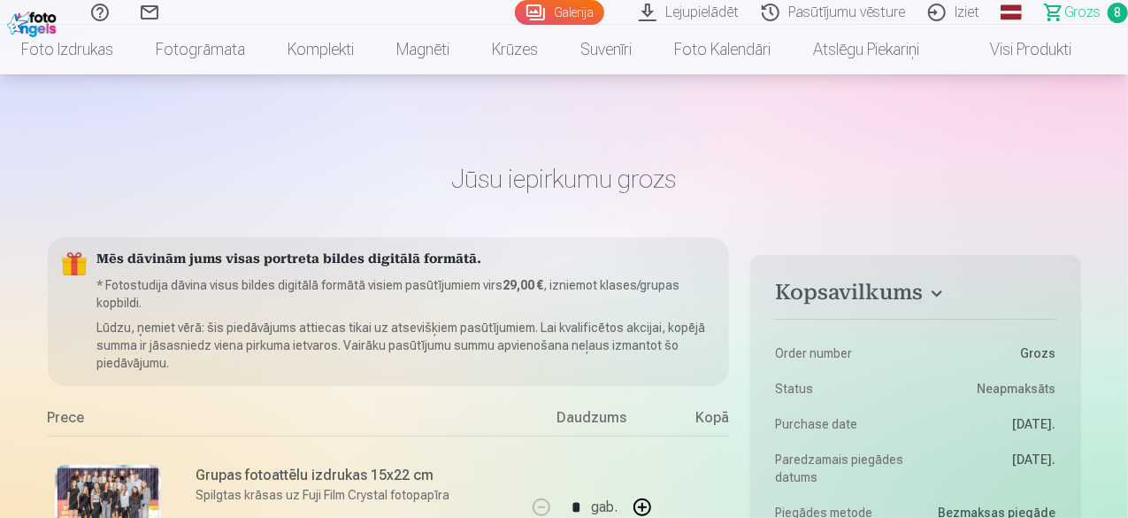
scroll to position [177, 0]
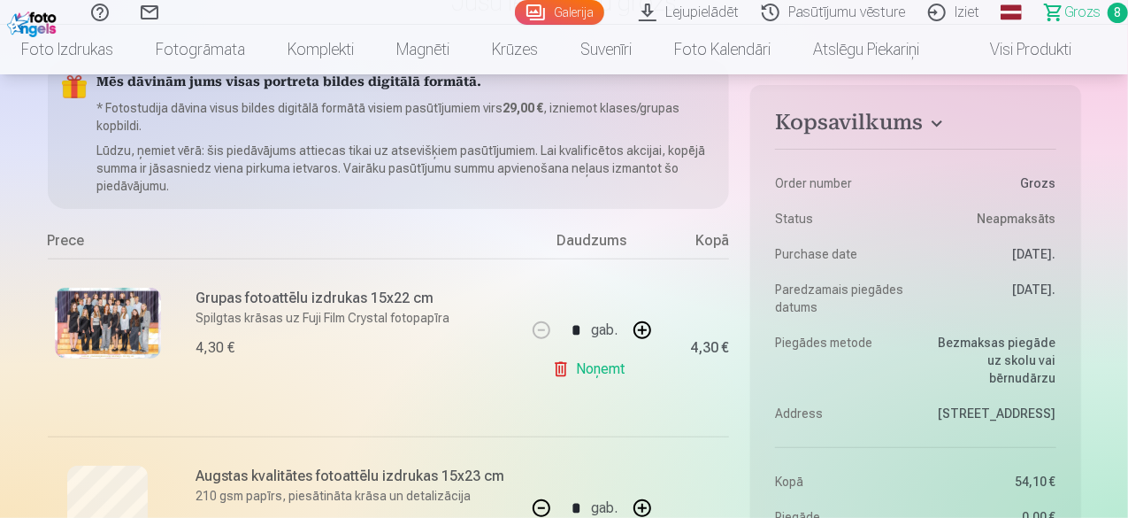
click at [644, 328] on button "button" at bounding box center [642, 330] width 42 height 42
type input "*"
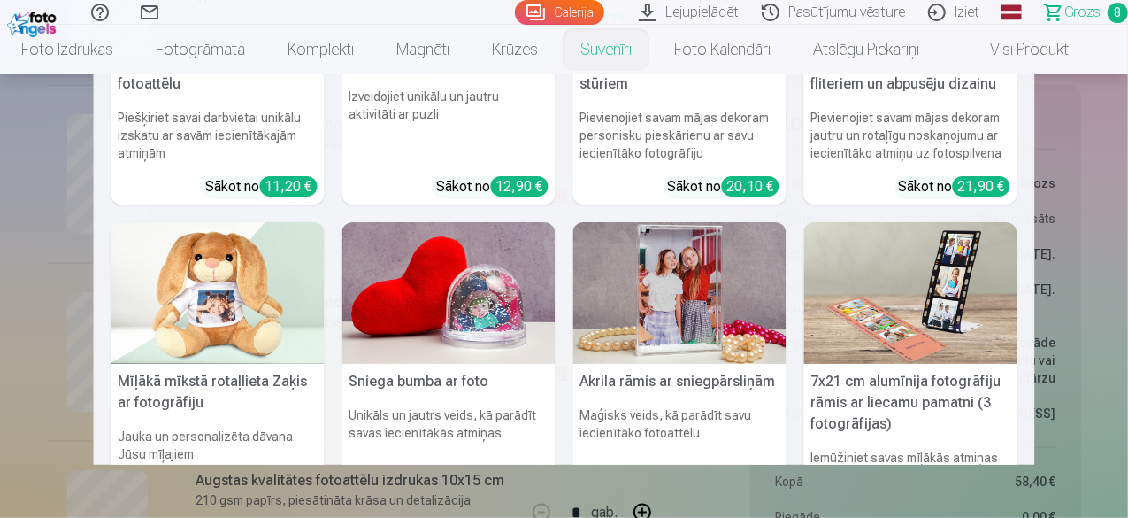
scroll to position [0, 0]
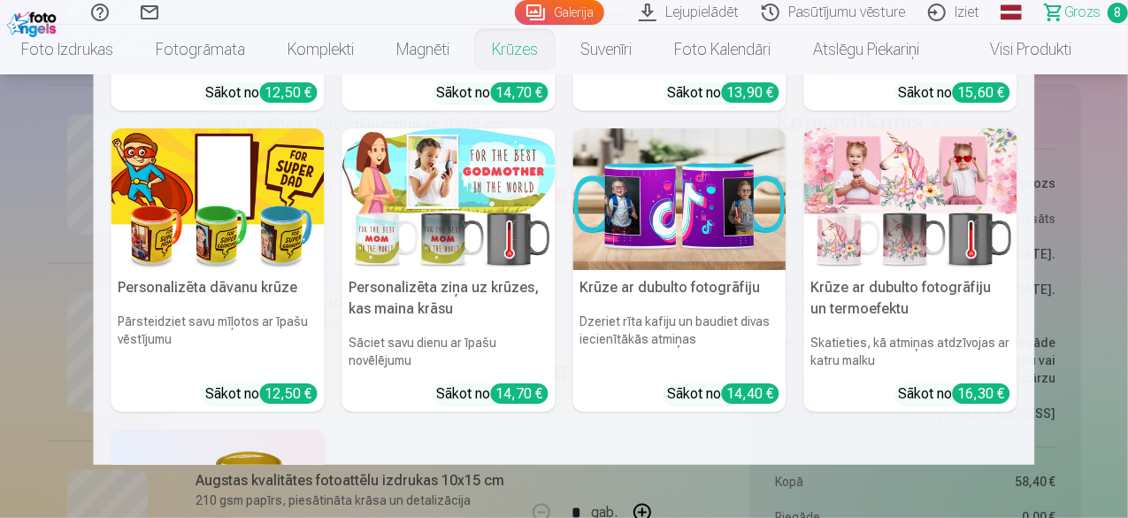
click at [532, 50] on link "Krūzes" at bounding box center [515, 50] width 88 height 50
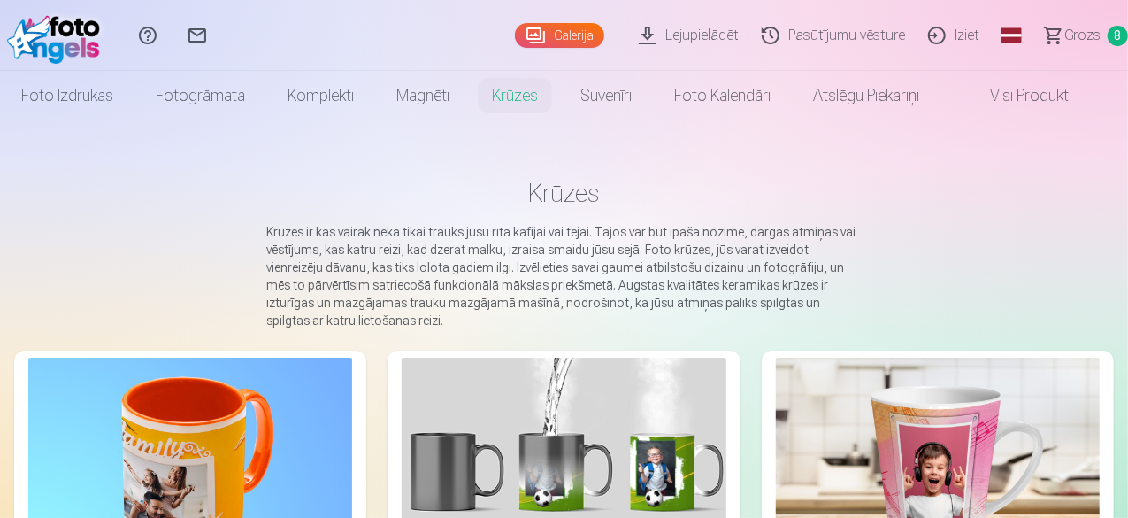
click at [1067, 33] on span "Grozs" at bounding box center [1082, 35] width 36 height 21
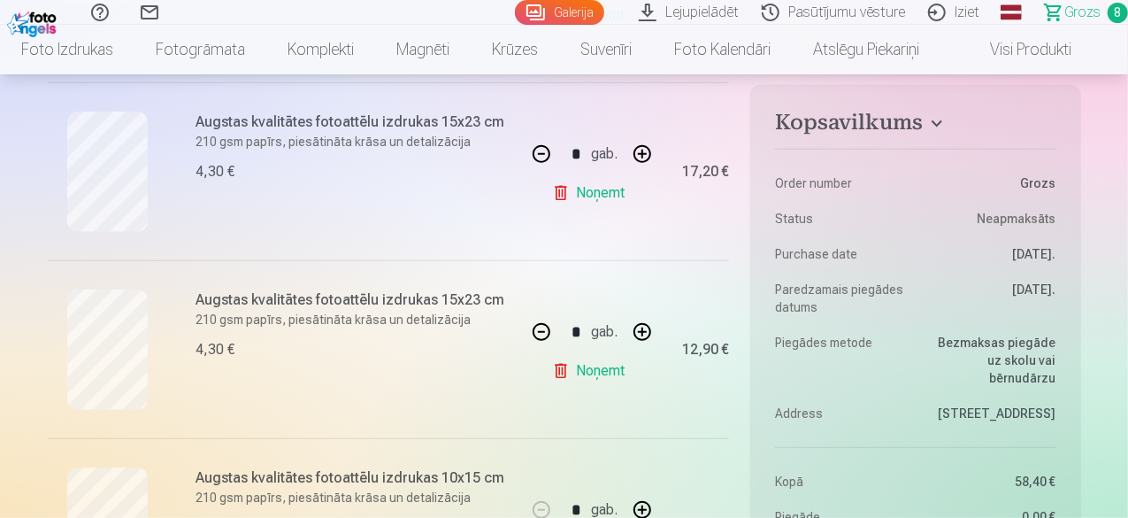
scroll to position [708, 0]
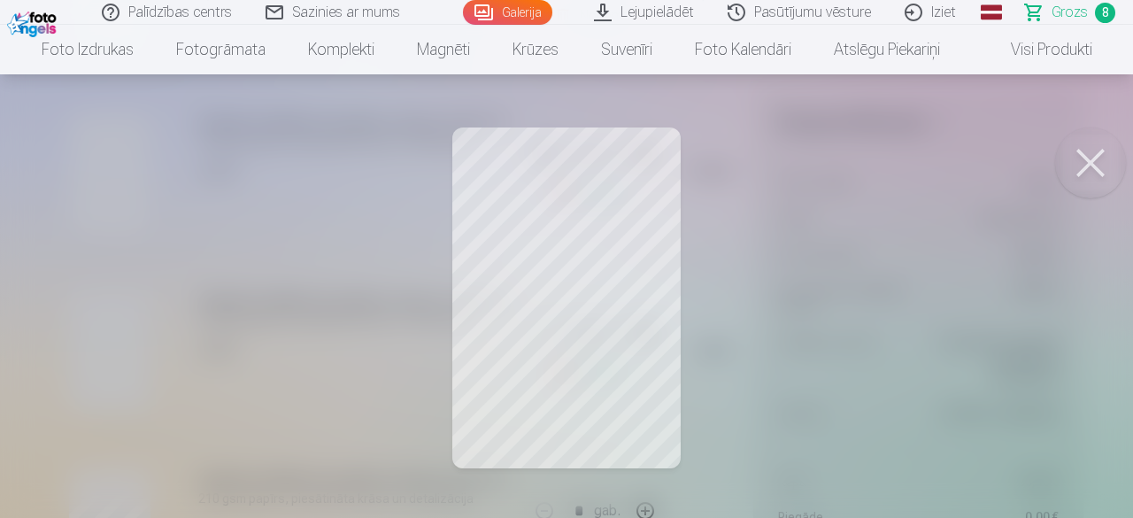
click at [1094, 158] on button at bounding box center [1090, 162] width 71 height 71
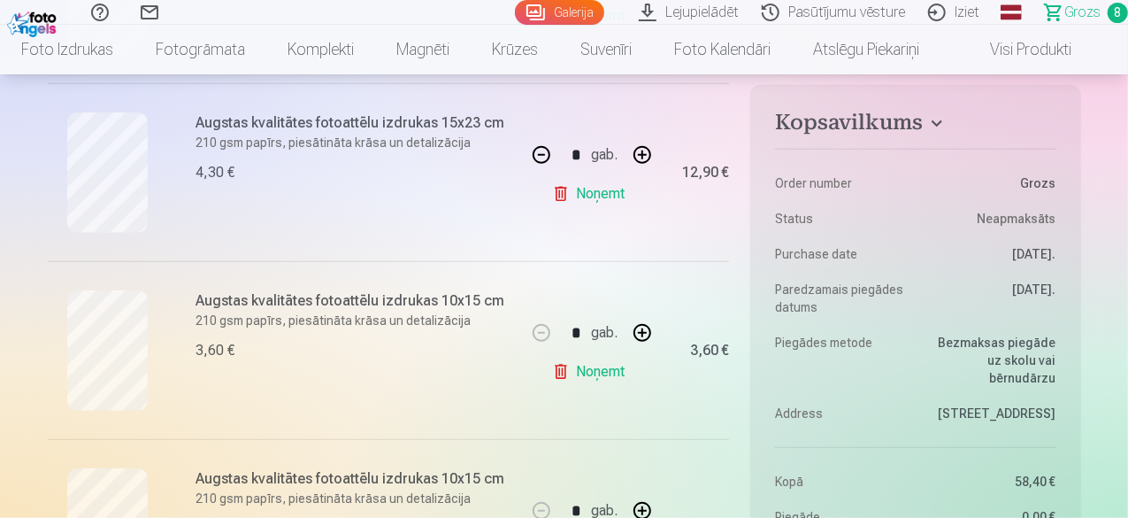
scroll to position [354, 0]
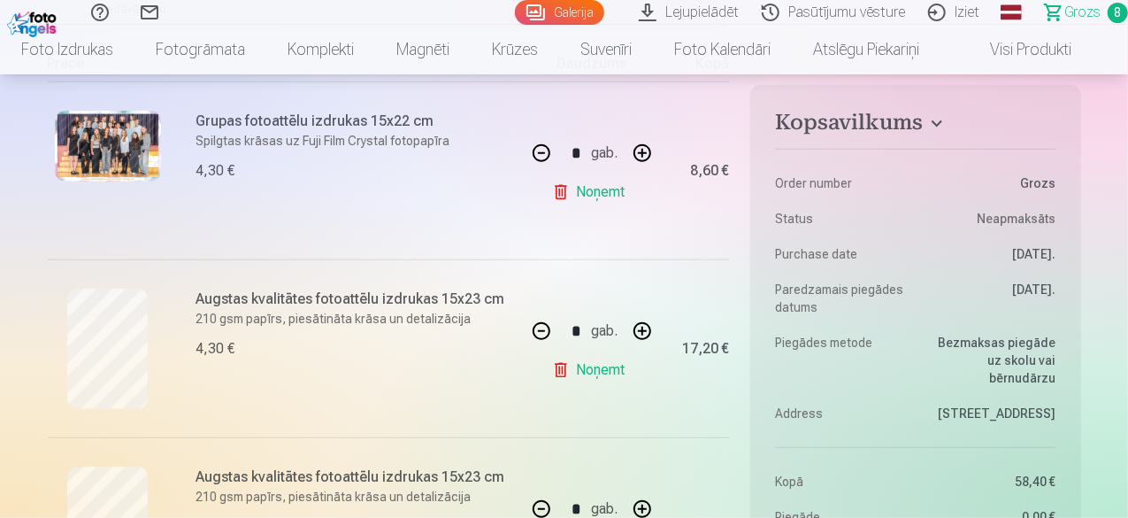
click at [524, 7] on link "Galerija" at bounding box center [559, 12] width 89 height 25
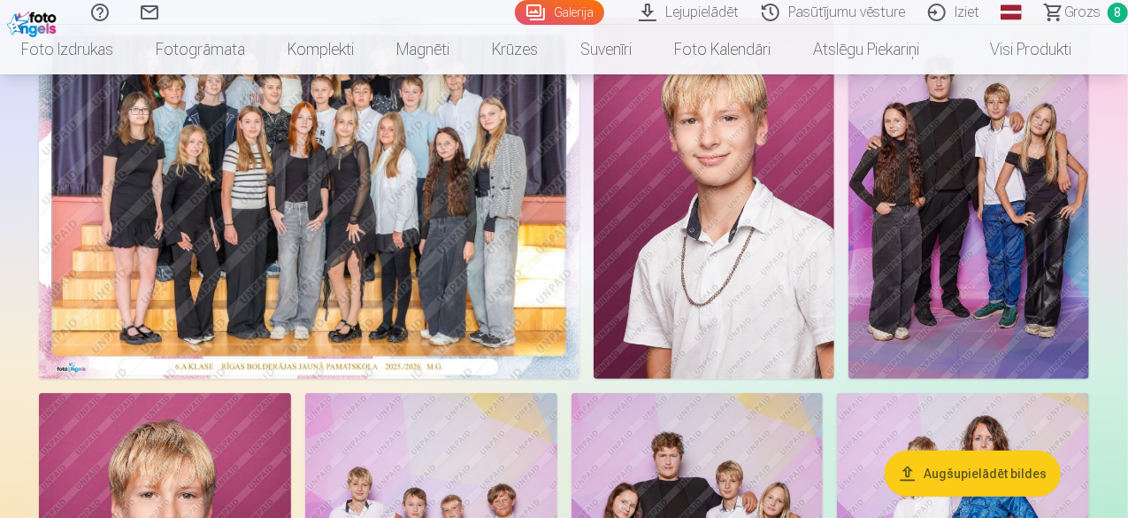
scroll to position [88, 0]
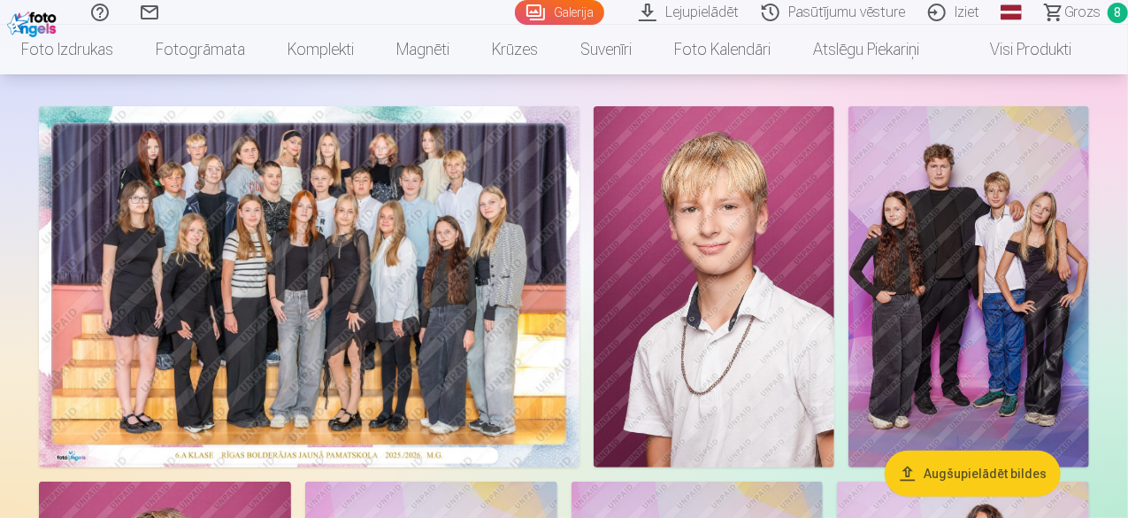
click at [319, 347] on img at bounding box center [309, 286] width 541 height 361
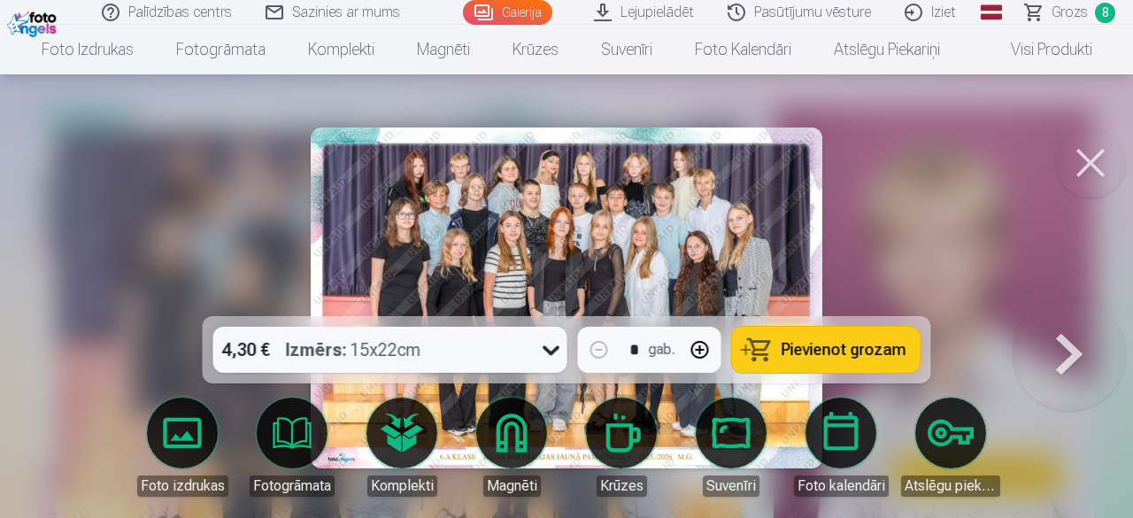
click at [1077, 298] on button at bounding box center [1068, 297] width 113 height 1
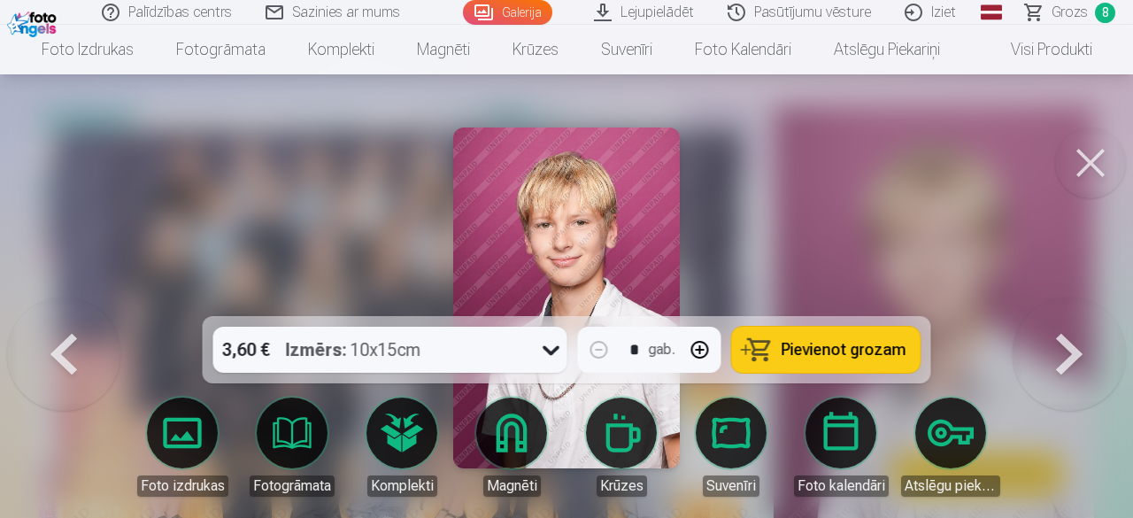
click at [57, 298] on button at bounding box center [63, 297] width 113 height 1
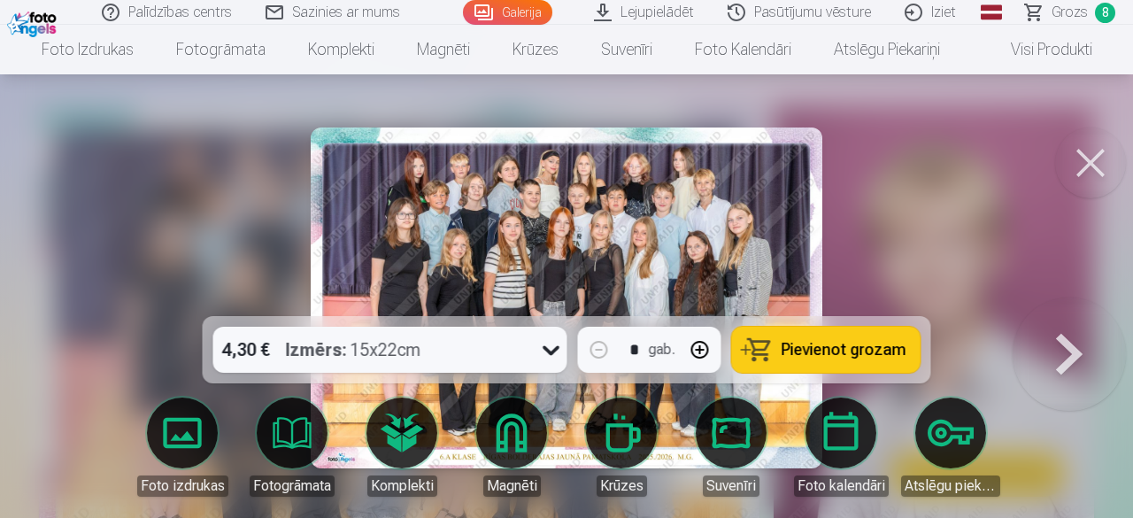
click at [1096, 155] on button at bounding box center [1090, 162] width 71 height 71
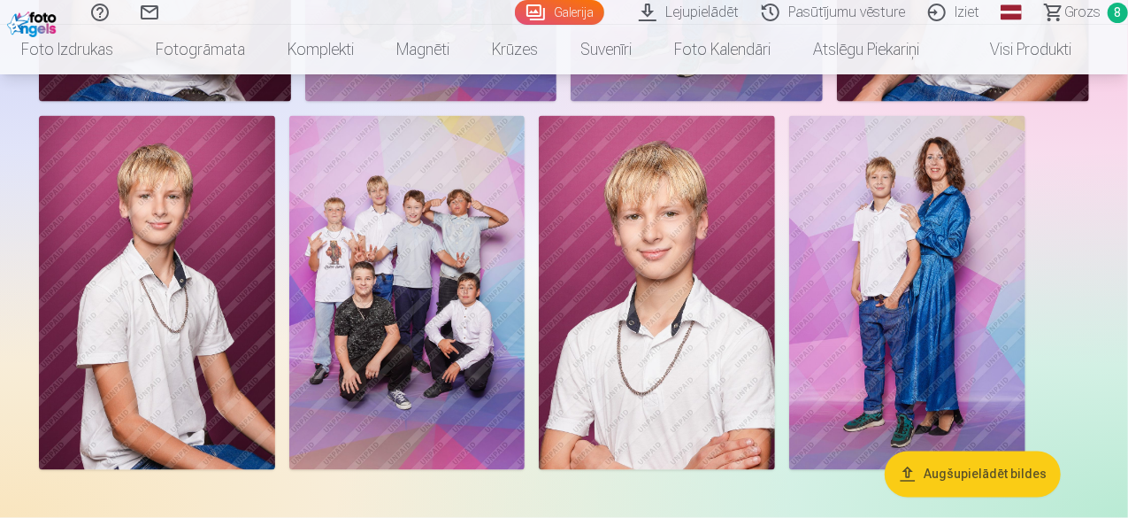
scroll to position [1150, 0]
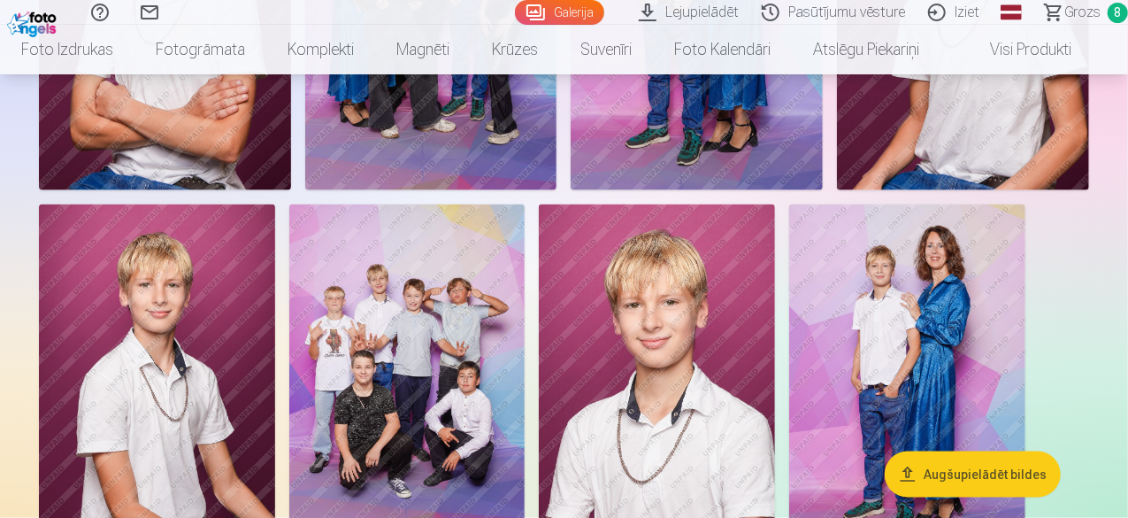
click at [291, 189] on img at bounding box center [165, 1] width 252 height 378
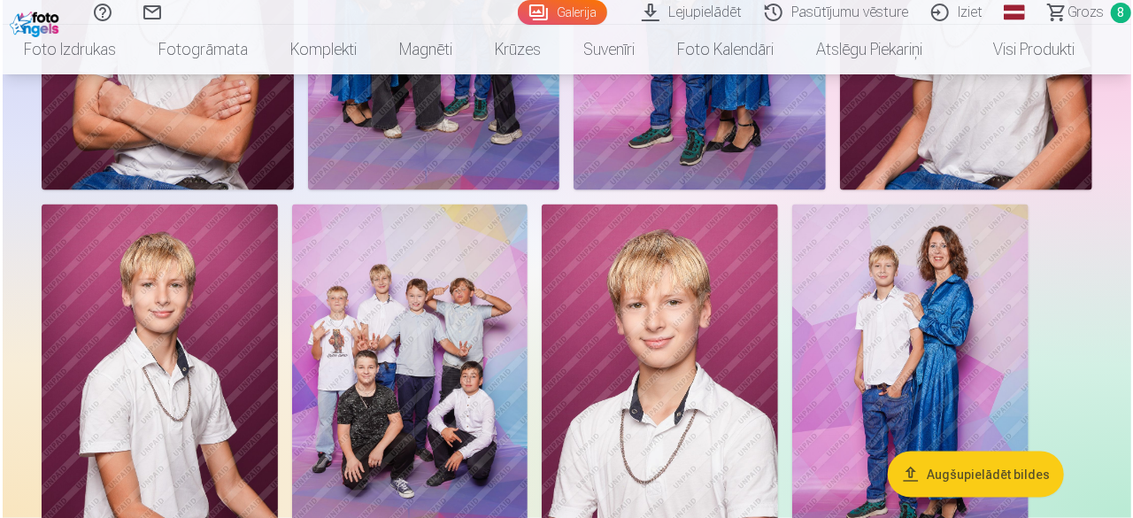
scroll to position [1152, 0]
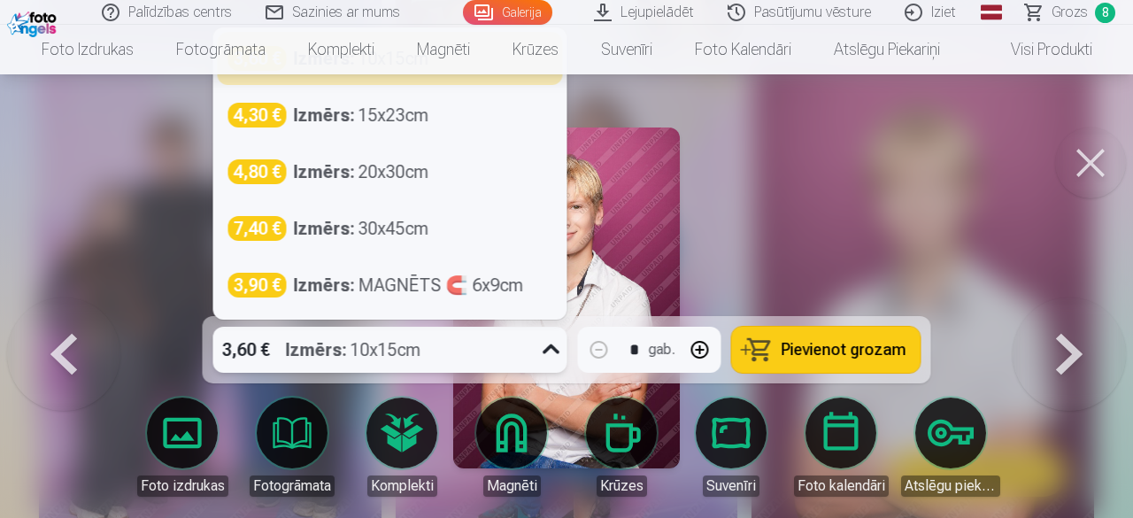
click at [550, 353] on icon at bounding box center [551, 349] width 28 height 28
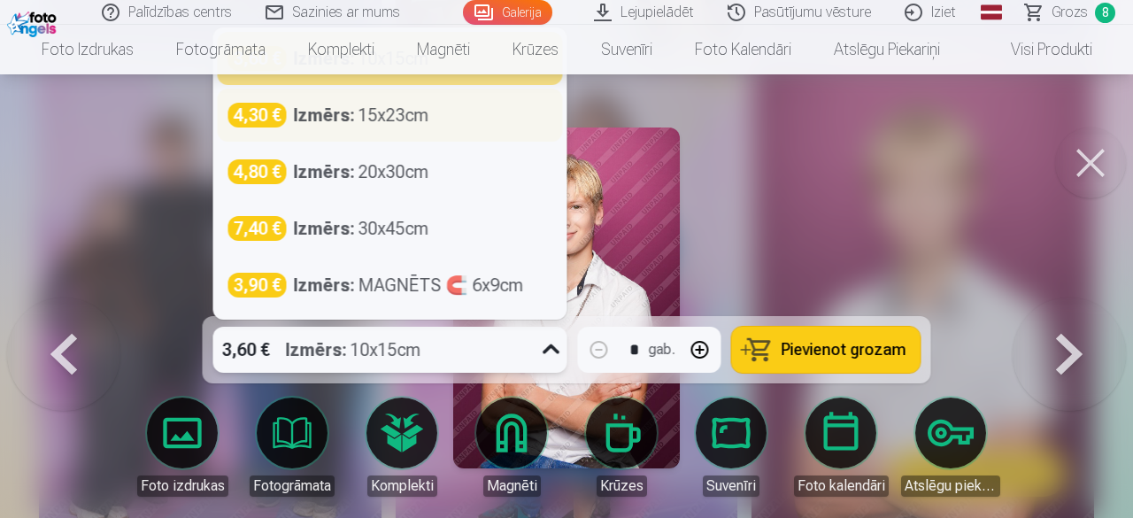
click at [373, 121] on div "Izmērs : 15x23cm" at bounding box center [361, 115] width 135 height 25
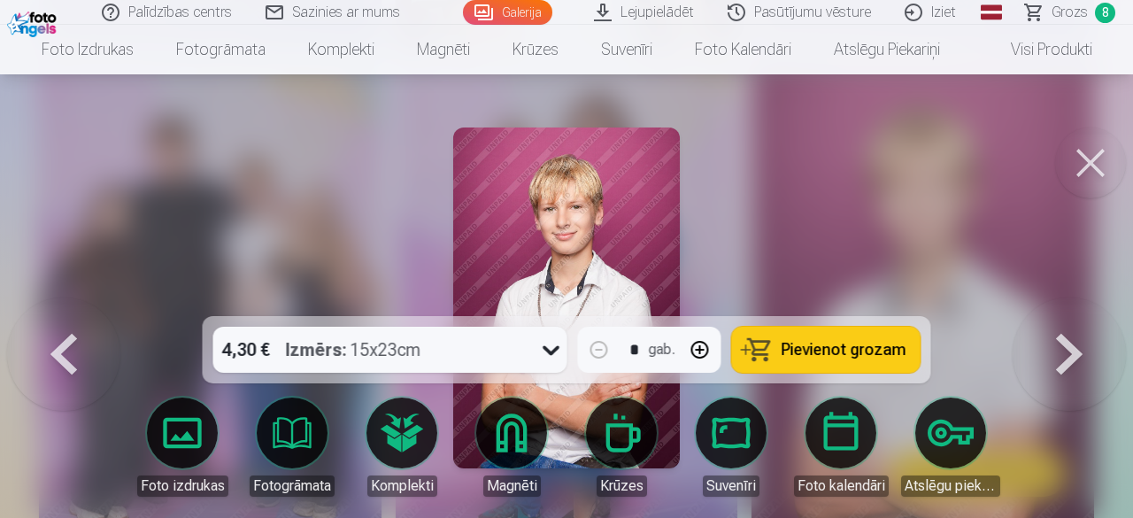
click at [814, 349] on span "Pievienot grozam" at bounding box center [843, 350] width 125 height 16
click at [1079, 165] on button at bounding box center [1090, 162] width 71 height 71
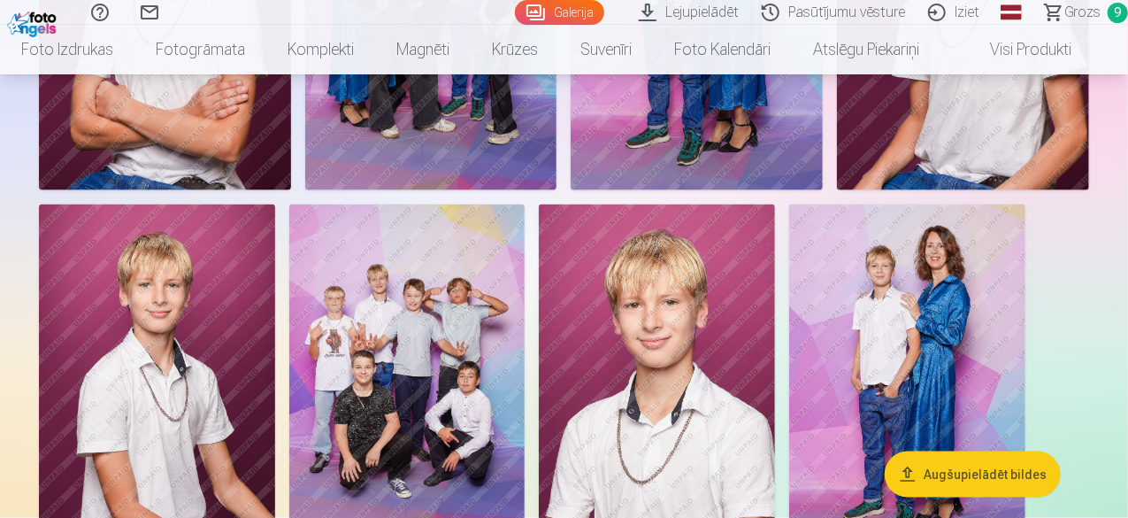
scroll to position [1504, 0]
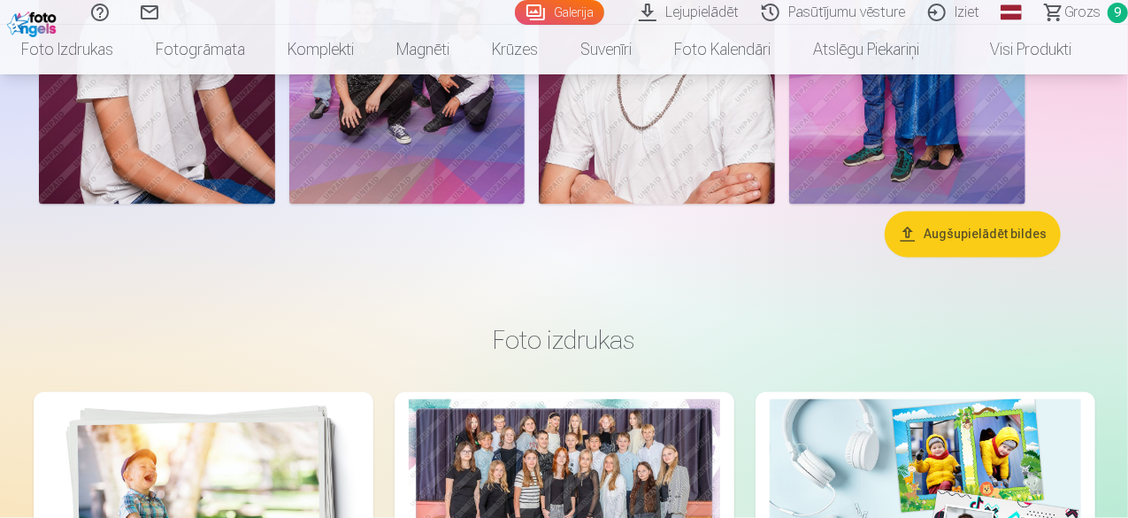
click at [1064, 17] on span "Grozs" at bounding box center [1082, 12] width 36 height 21
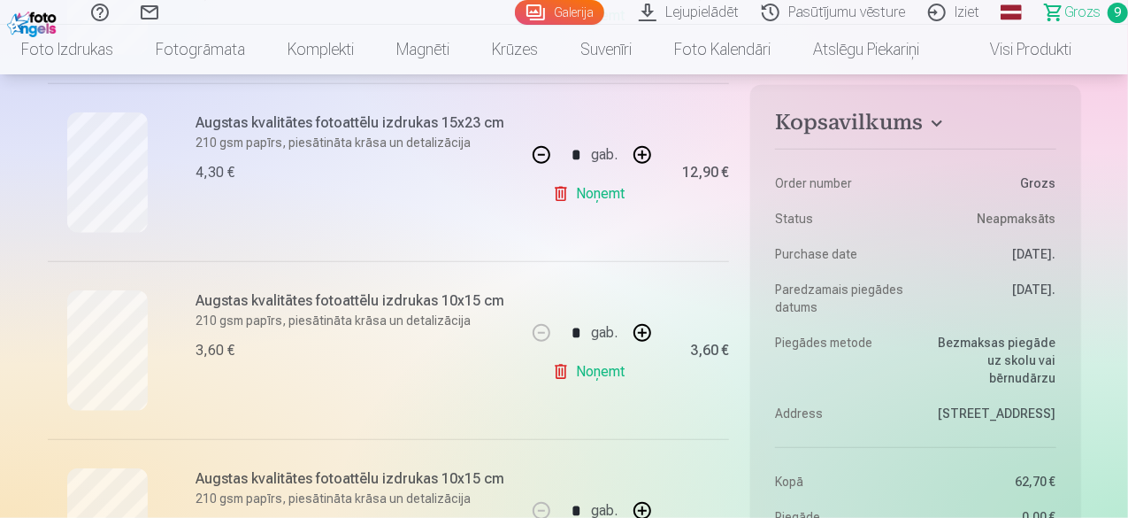
scroll to position [885, 0]
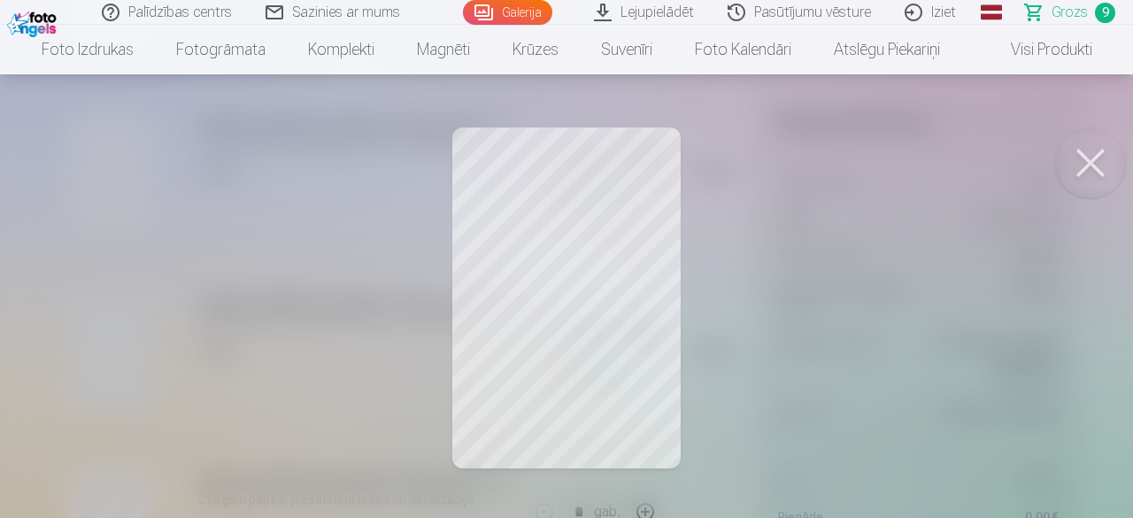
click at [612, 353] on div at bounding box center [566, 259] width 1133 height 518
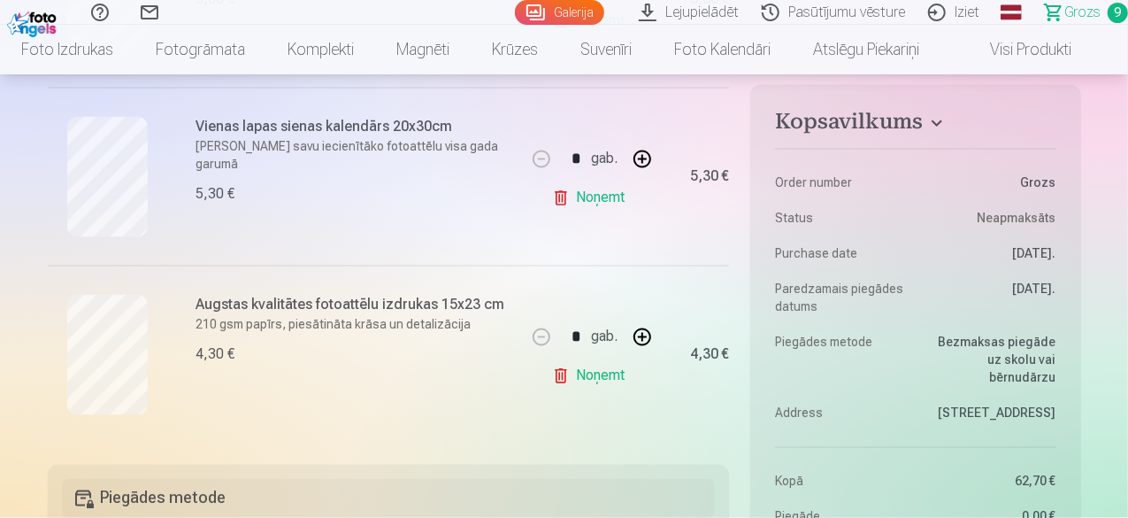
scroll to position [1947, 0]
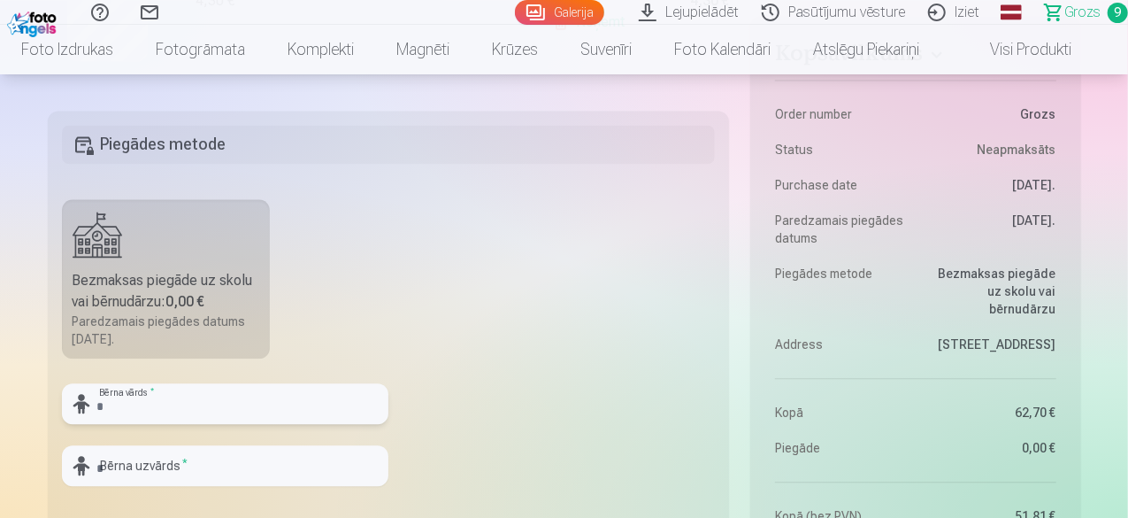
click at [203, 397] on input "text" at bounding box center [225, 403] width 326 height 41
type input "**********"
click at [150, 466] on input "text" at bounding box center [225, 465] width 326 height 41
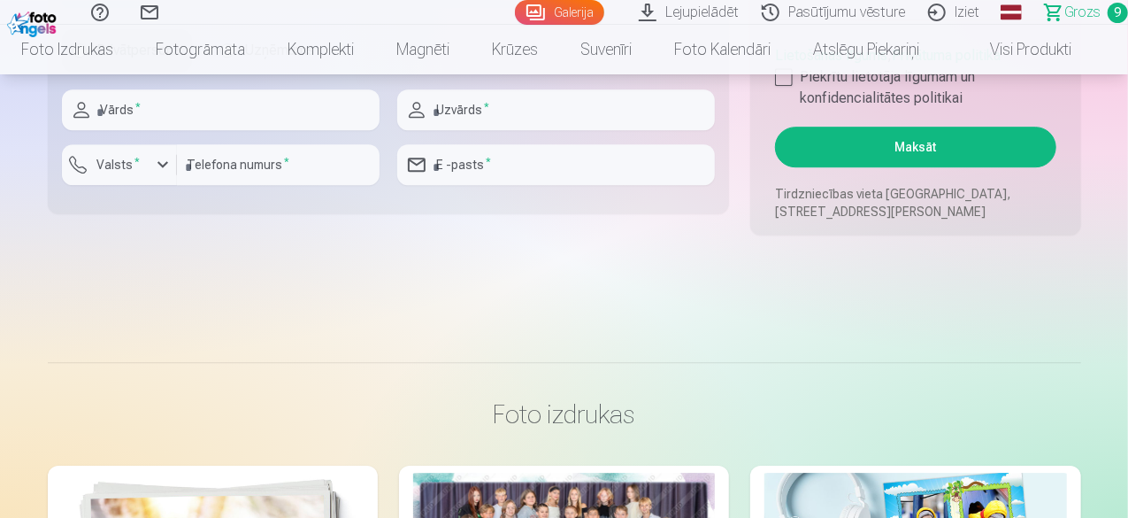
scroll to position [2301, 0]
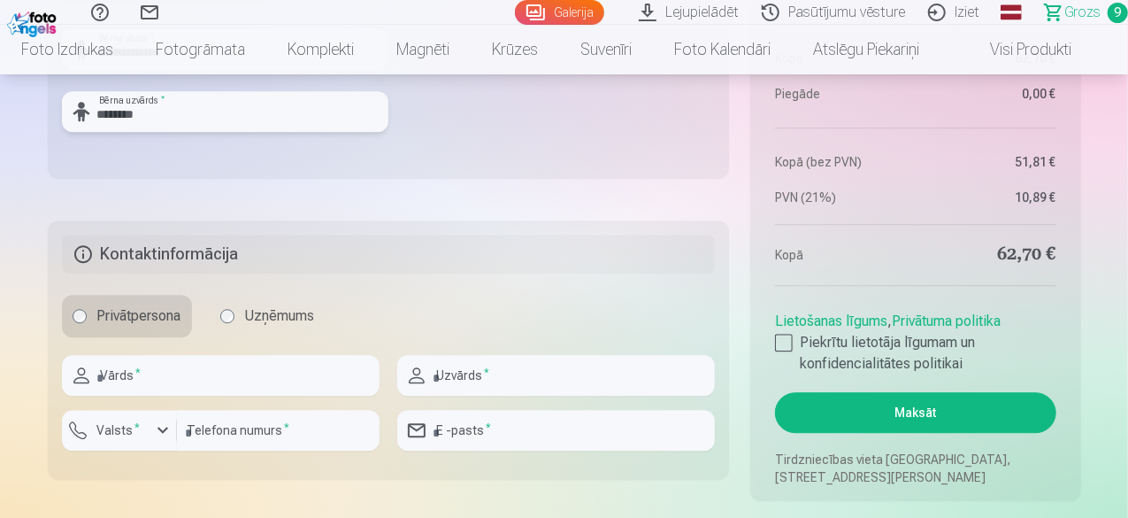
type input "********"
click at [173, 377] on input "text" at bounding box center [221, 375] width 318 height 41
type input "*****"
click at [479, 370] on input "text" at bounding box center [556, 375] width 318 height 41
type input "********"
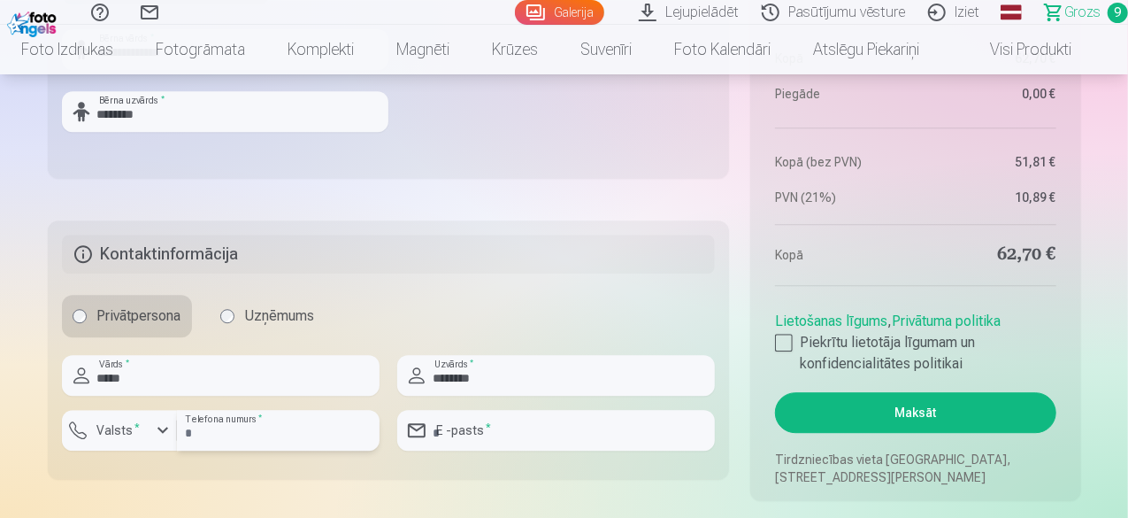
click at [285, 420] on input "number" at bounding box center [278, 430] width 203 height 41
type input "********"
click at [501, 433] on input "email" at bounding box center [556, 430] width 318 height 41
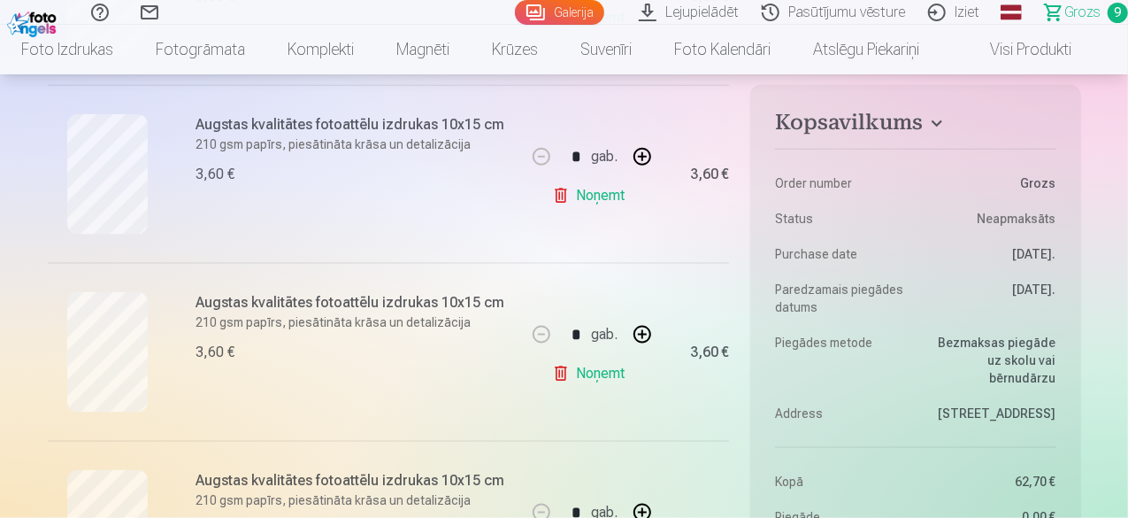
scroll to position [796, 0]
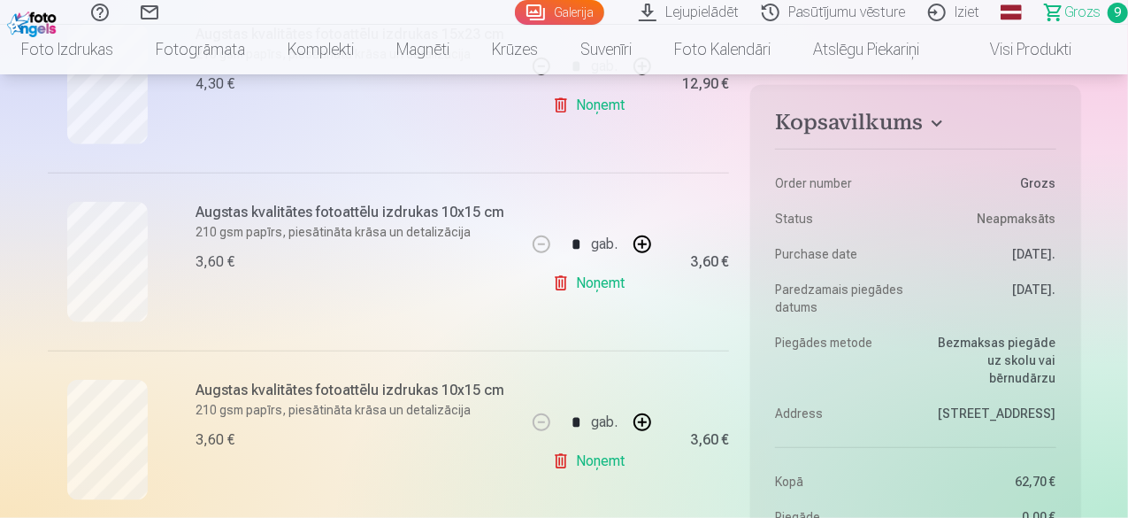
type input "**********"
click at [515, 14] on link "Galerija" at bounding box center [559, 12] width 89 height 25
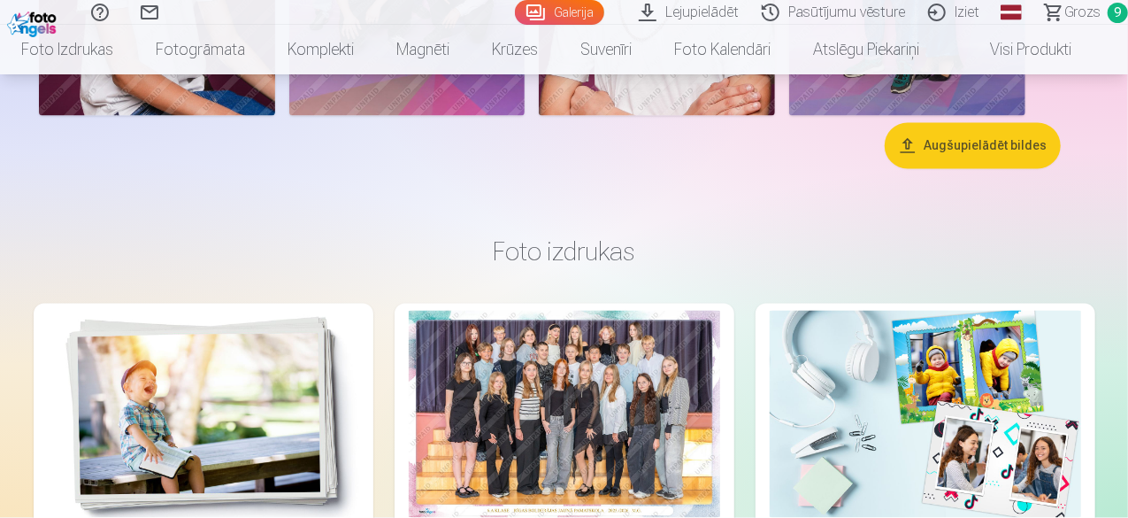
scroll to position [1239, 0]
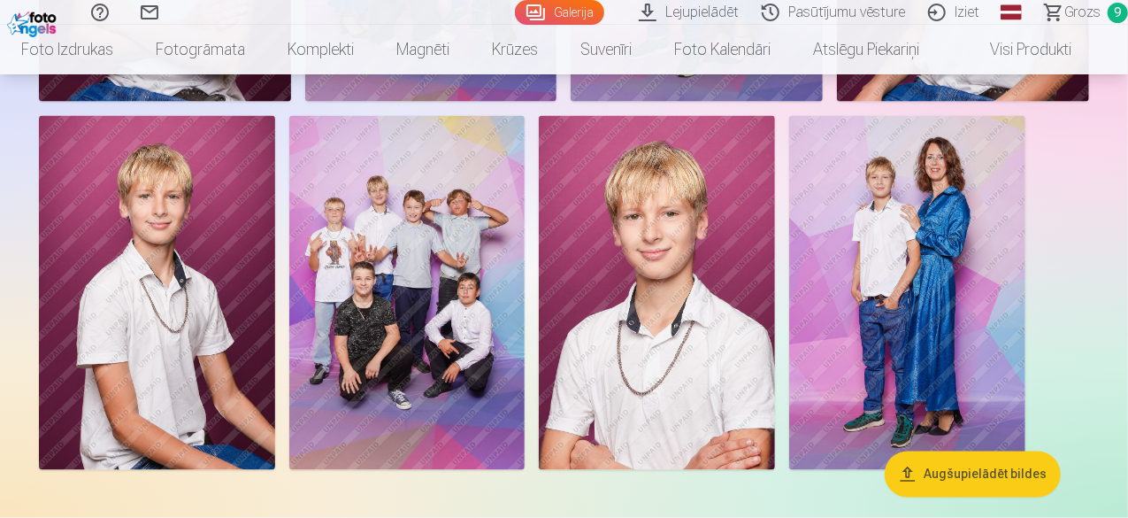
click at [941, 15] on link "Iziet" at bounding box center [956, 12] width 74 height 25
